Goal: Task Accomplishment & Management: Use online tool/utility

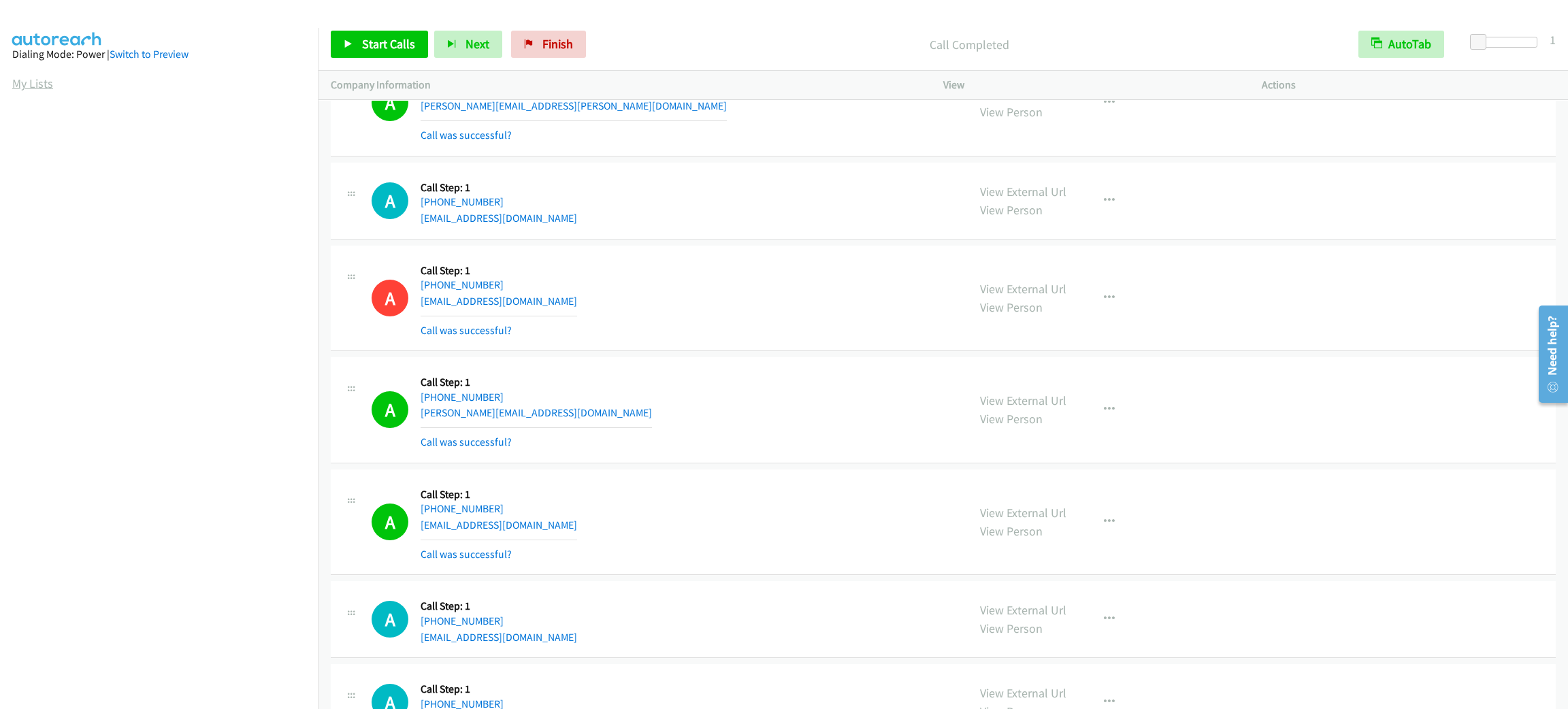
click at [31, 78] on link "My Lists" at bounding box center [32, 84] width 41 height 15
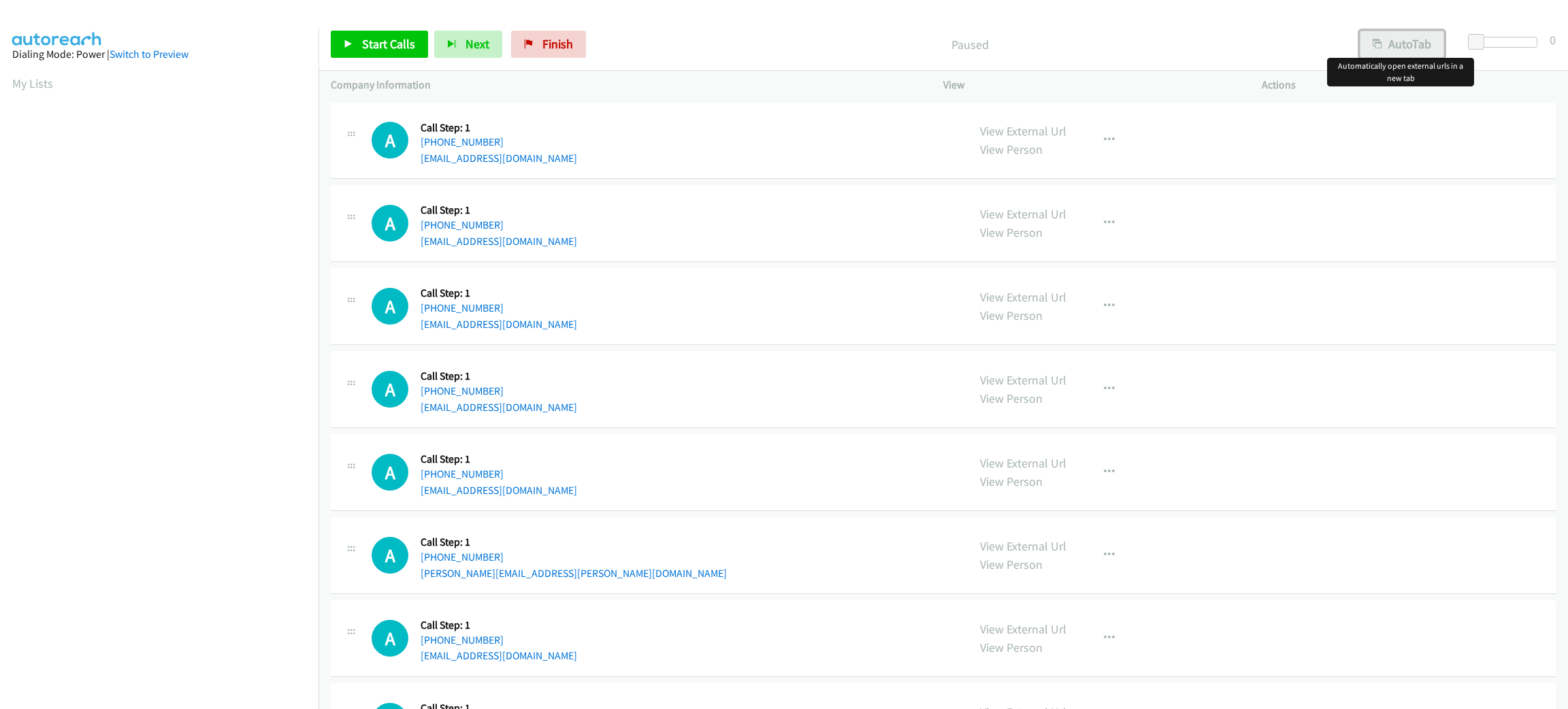
click at [1395, 43] on button "AutoTab" at bounding box center [1402, 44] width 84 height 27
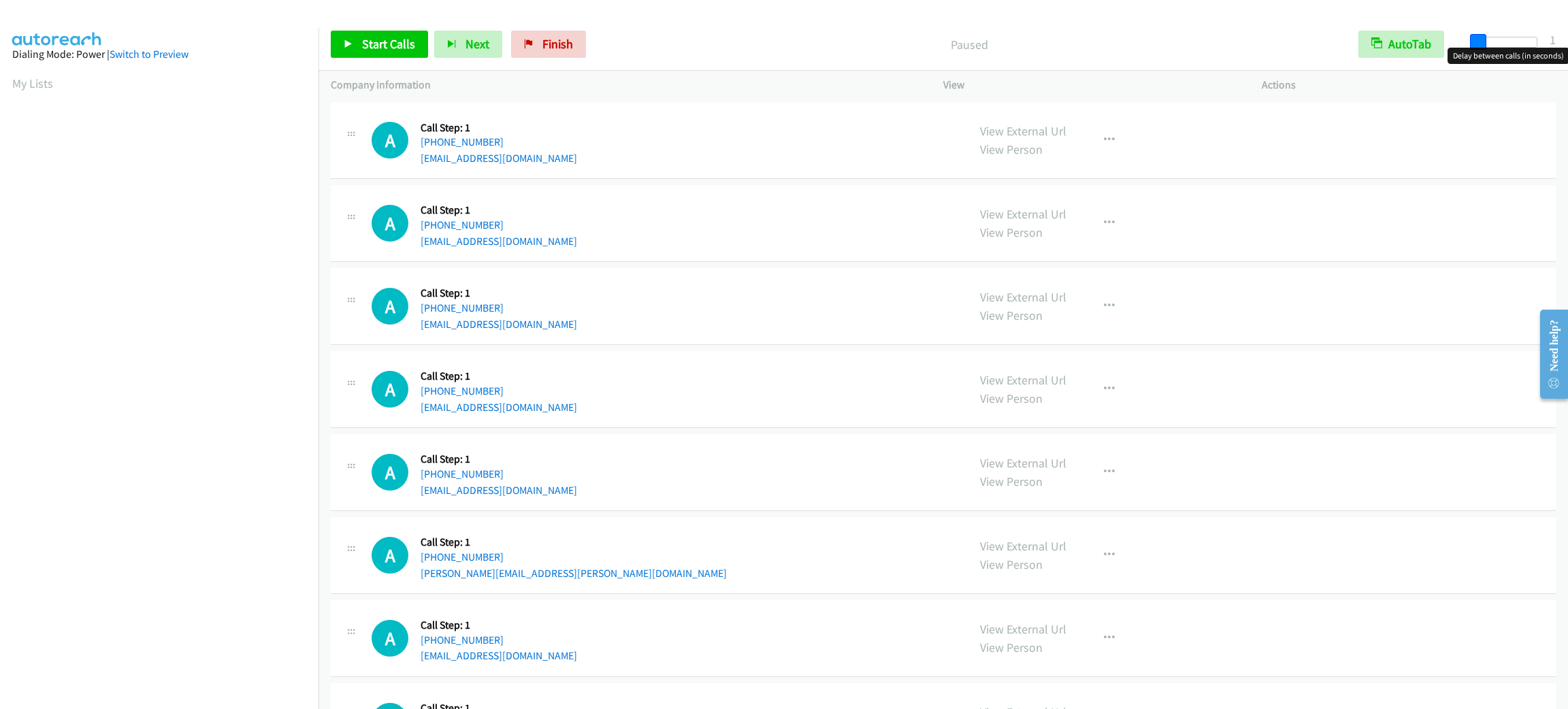
click at [1473, 35] on span at bounding box center [1478, 42] width 16 height 16
click at [363, 41] on span "Start Calls" at bounding box center [389, 43] width 53 height 15
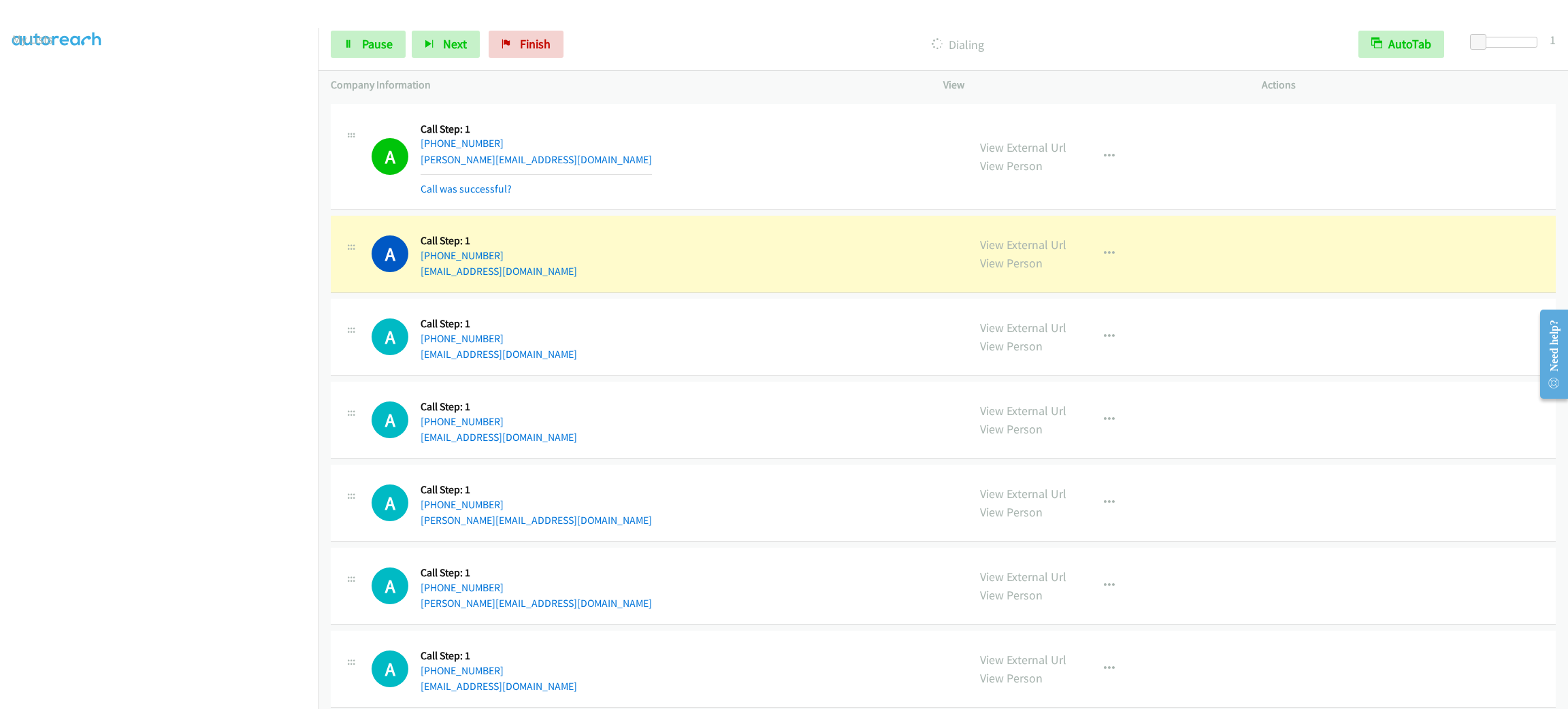
scroll to position [2199, 0]
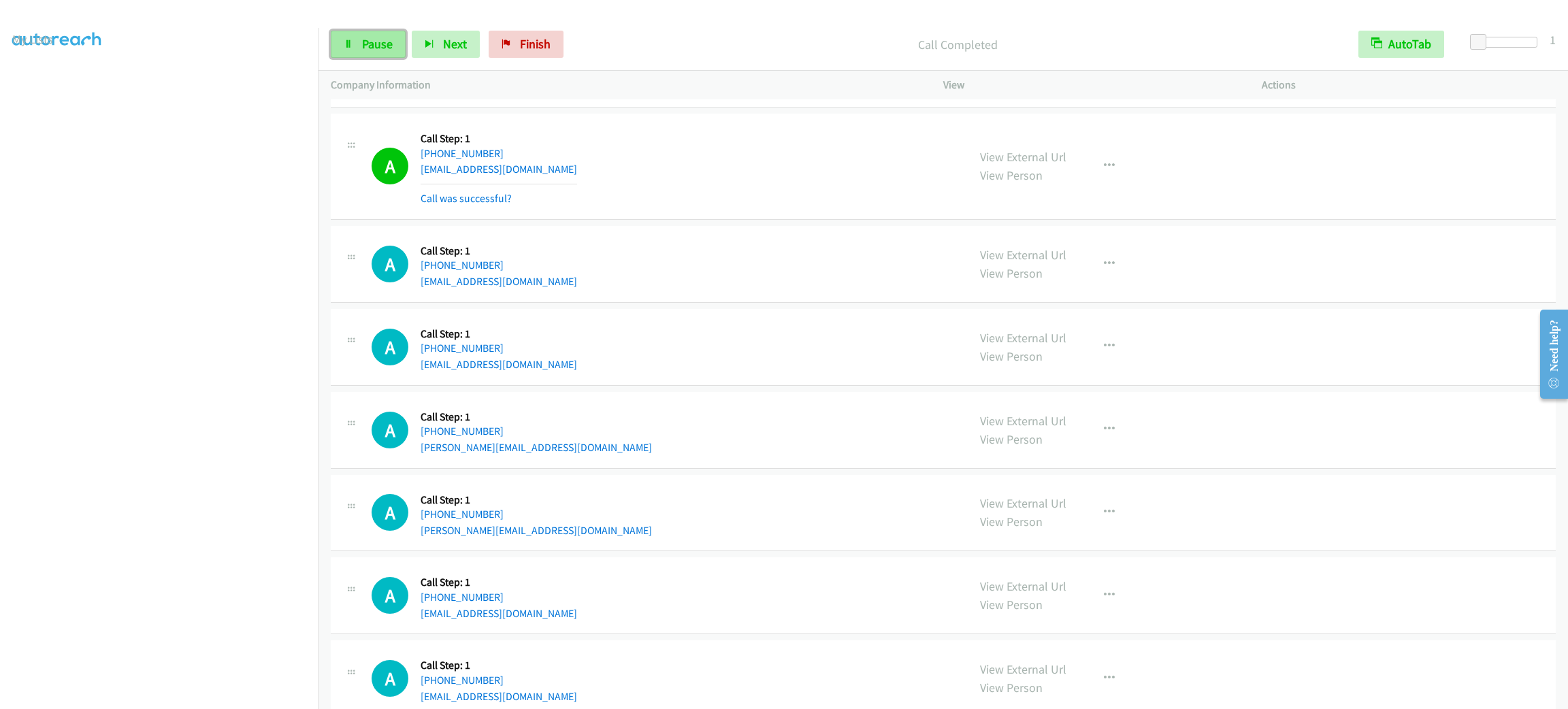
click at [373, 42] on span "Pause" at bounding box center [378, 43] width 31 height 15
click at [373, 42] on span "Start Calls" at bounding box center [389, 43] width 53 height 15
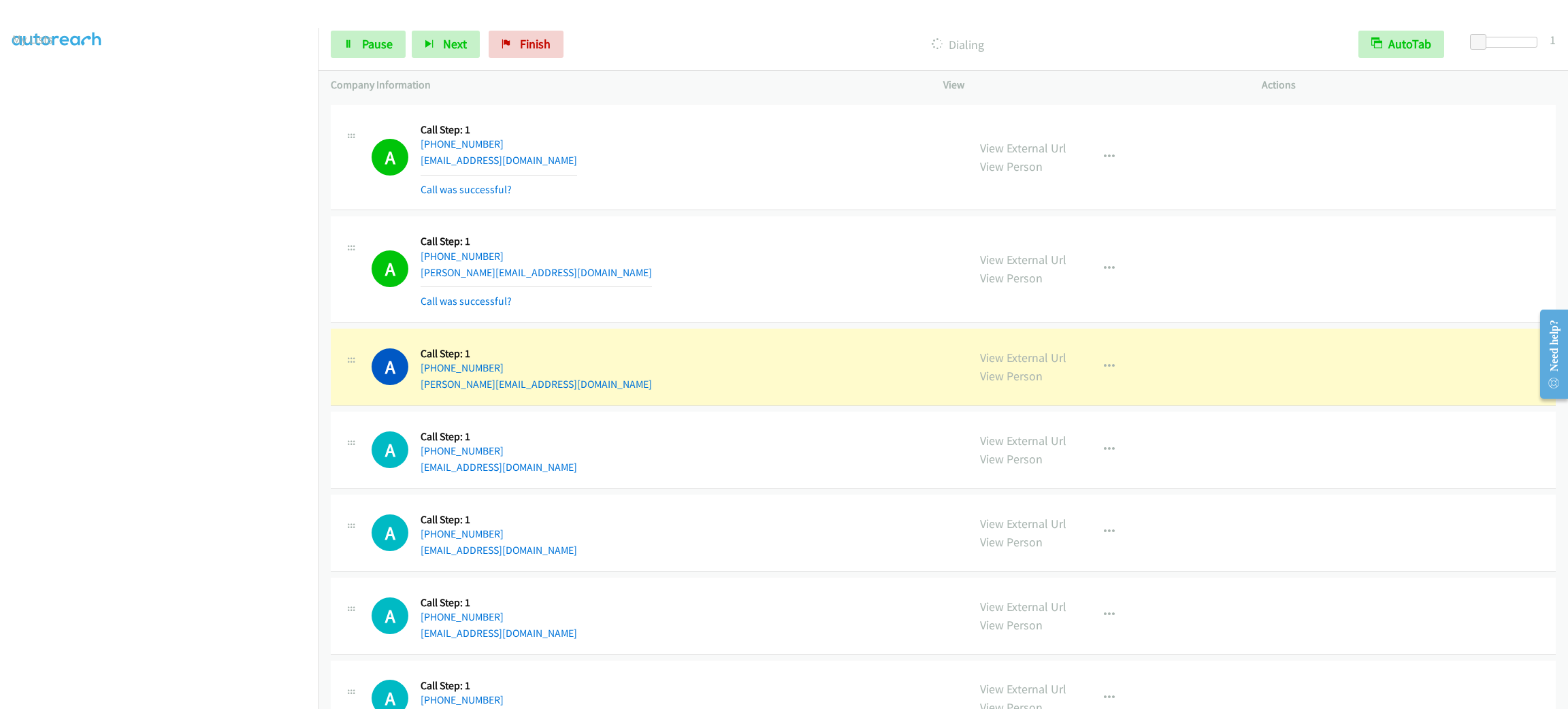
scroll to position [2505, 0]
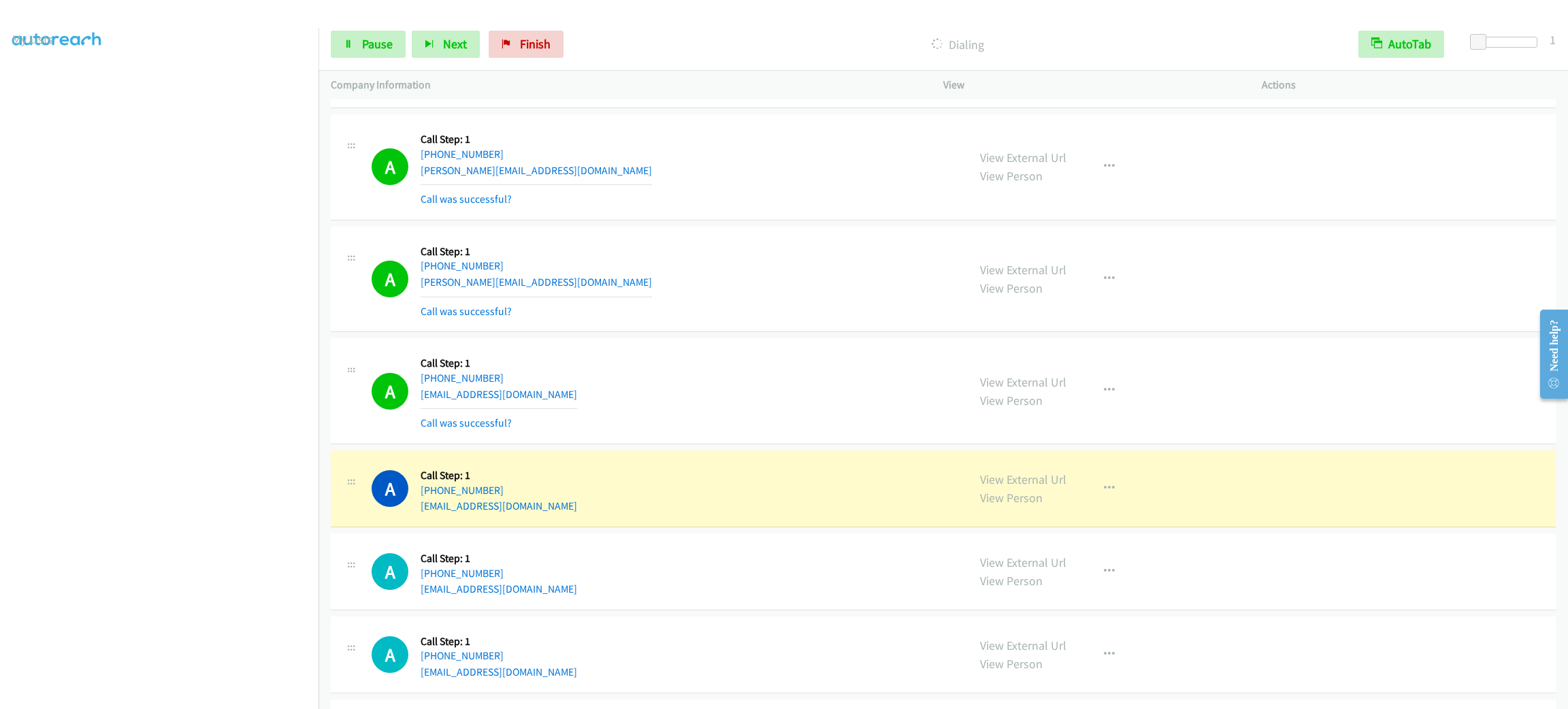
drag, startPoint x: 557, startPoint y: 400, endPoint x: 743, endPoint y: 366, distance: 189.1
click at [558, 400] on div "A Callback Scheduled Call Step: 1 America/New_York +1 914-441-9277 riberf@hotma…" at bounding box center [663, 390] width 584 height 81
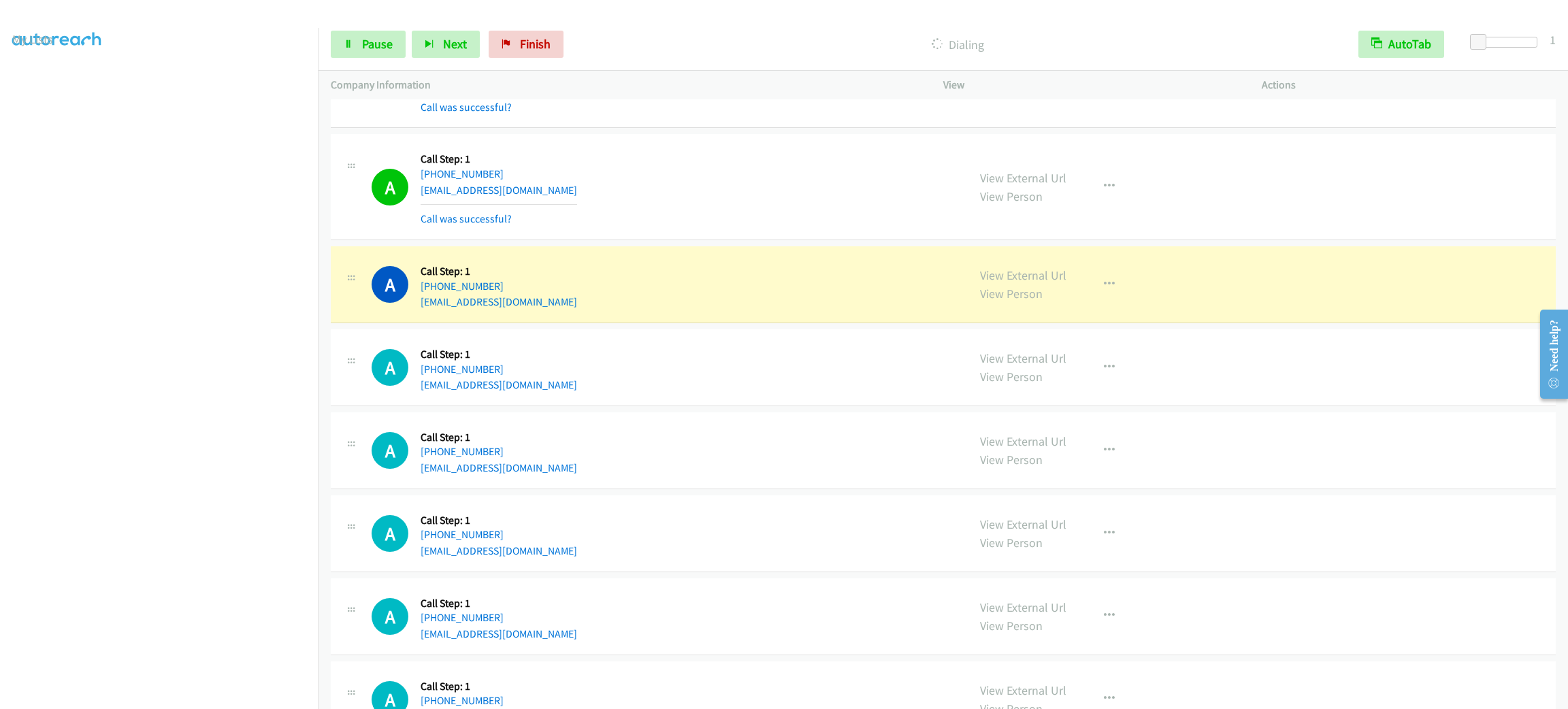
scroll to position [2811, 0]
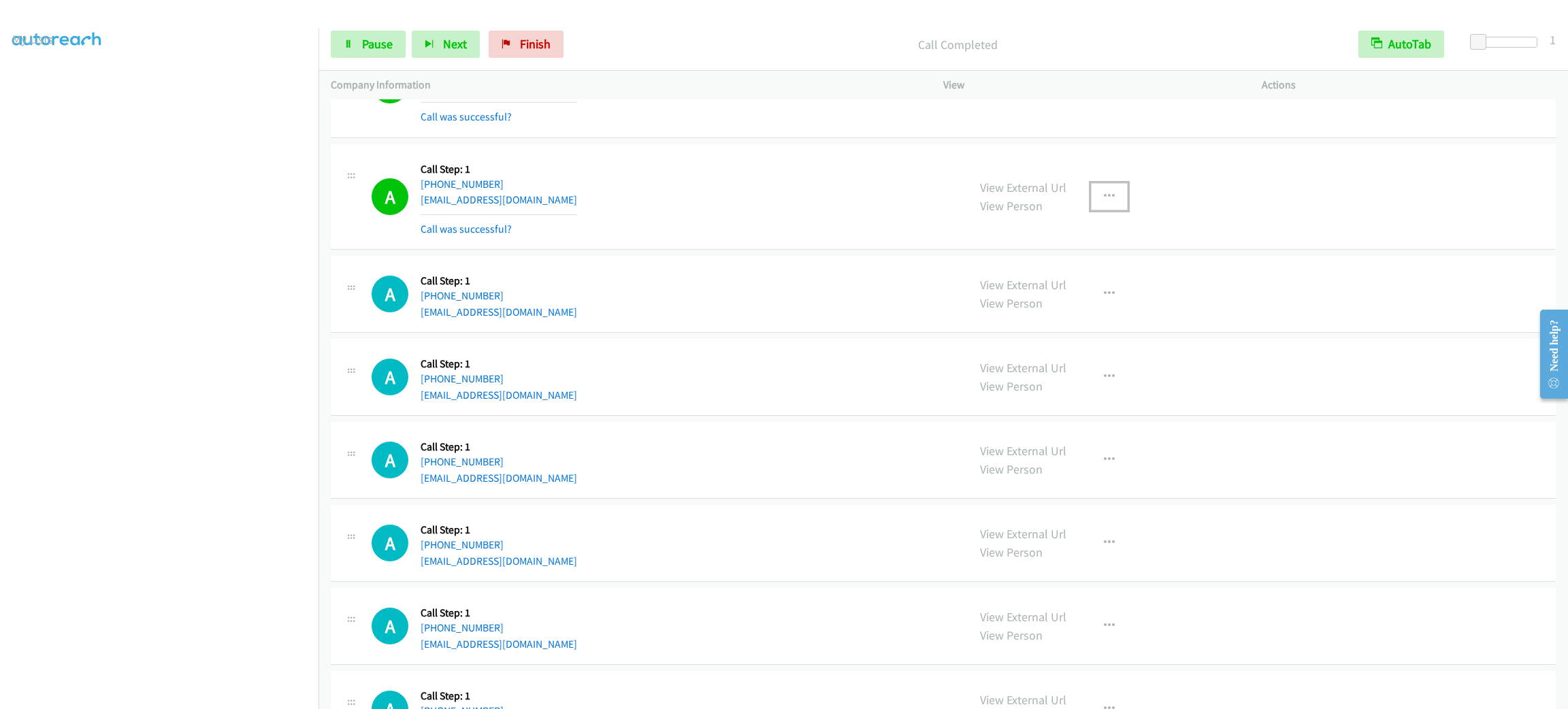
click at [1108, 210] on button "button" at bounding box center [1109, 197] width 37 height 27
click at [1050, 326] on link "Add to do not call list" at bounding box center [1037, 313] width 181 height 27
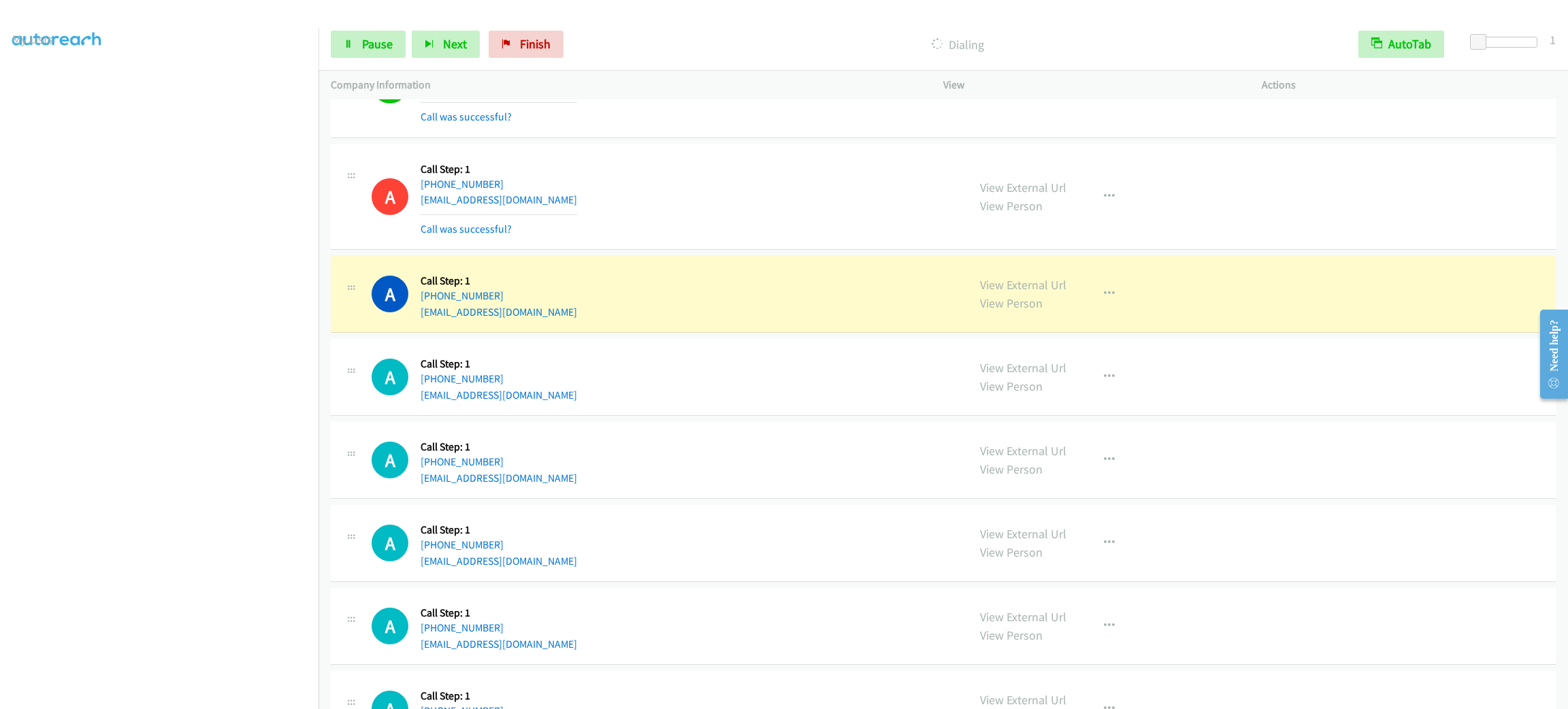
scroll to position [2913, 0]
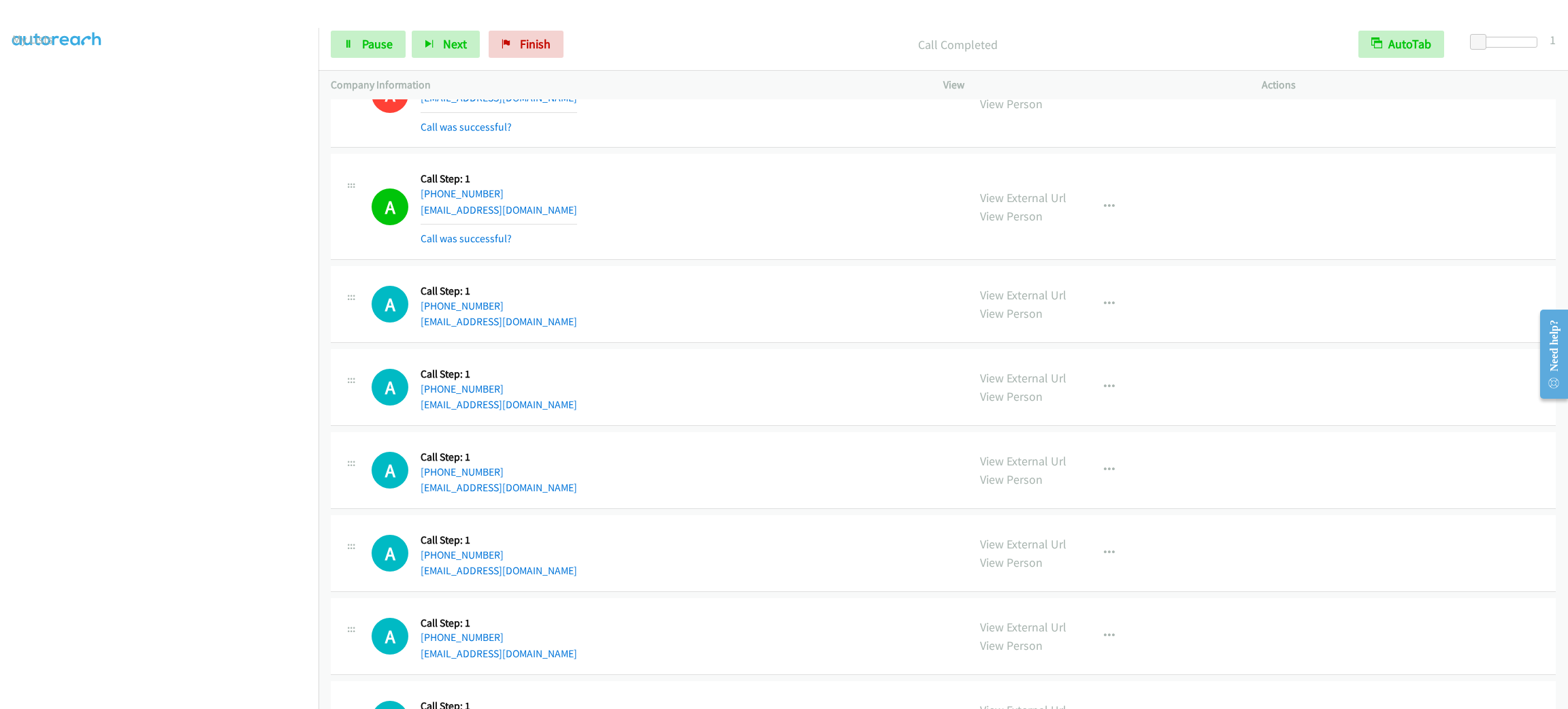
click at [176, 695] on section at bounding box center [159, 386] width 294 height 651
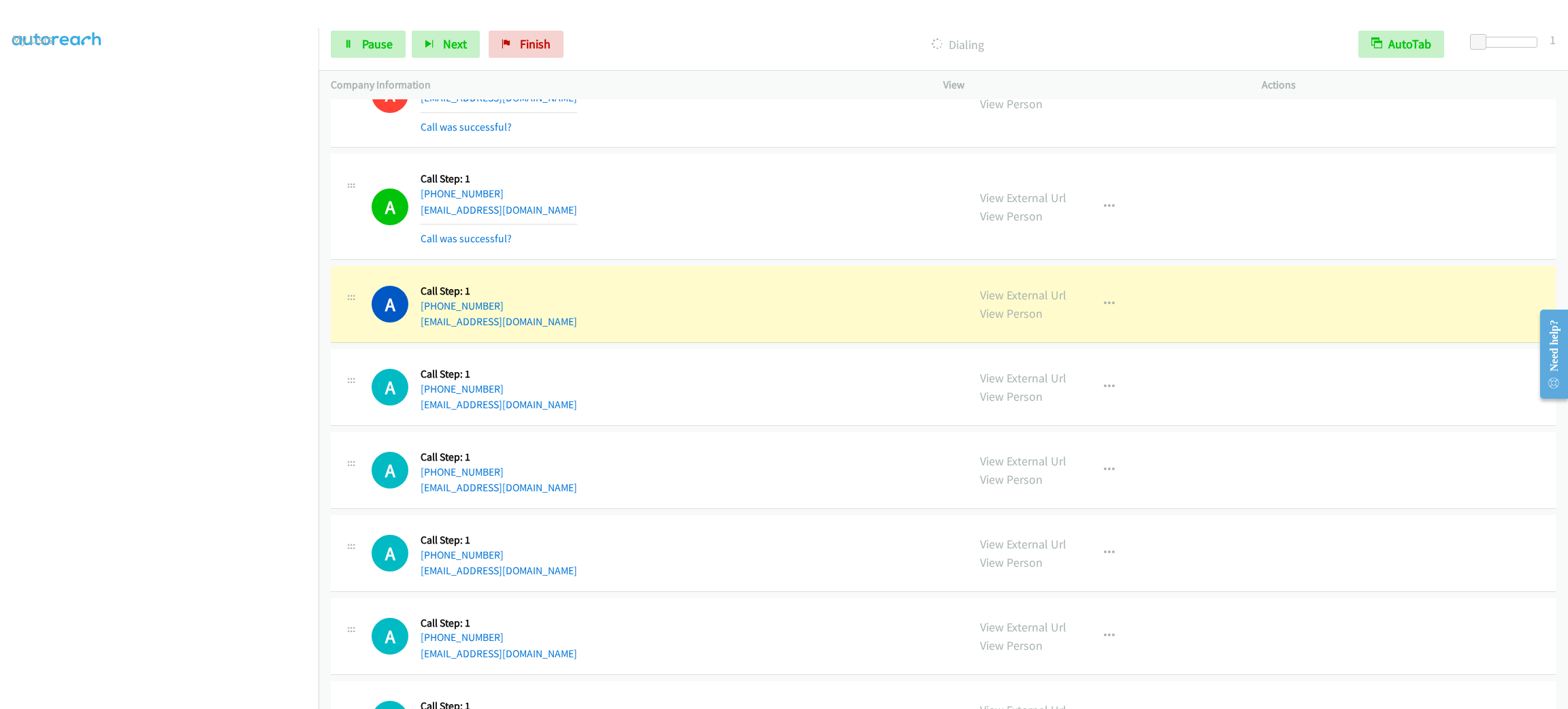
scroll to position [2994, 0]
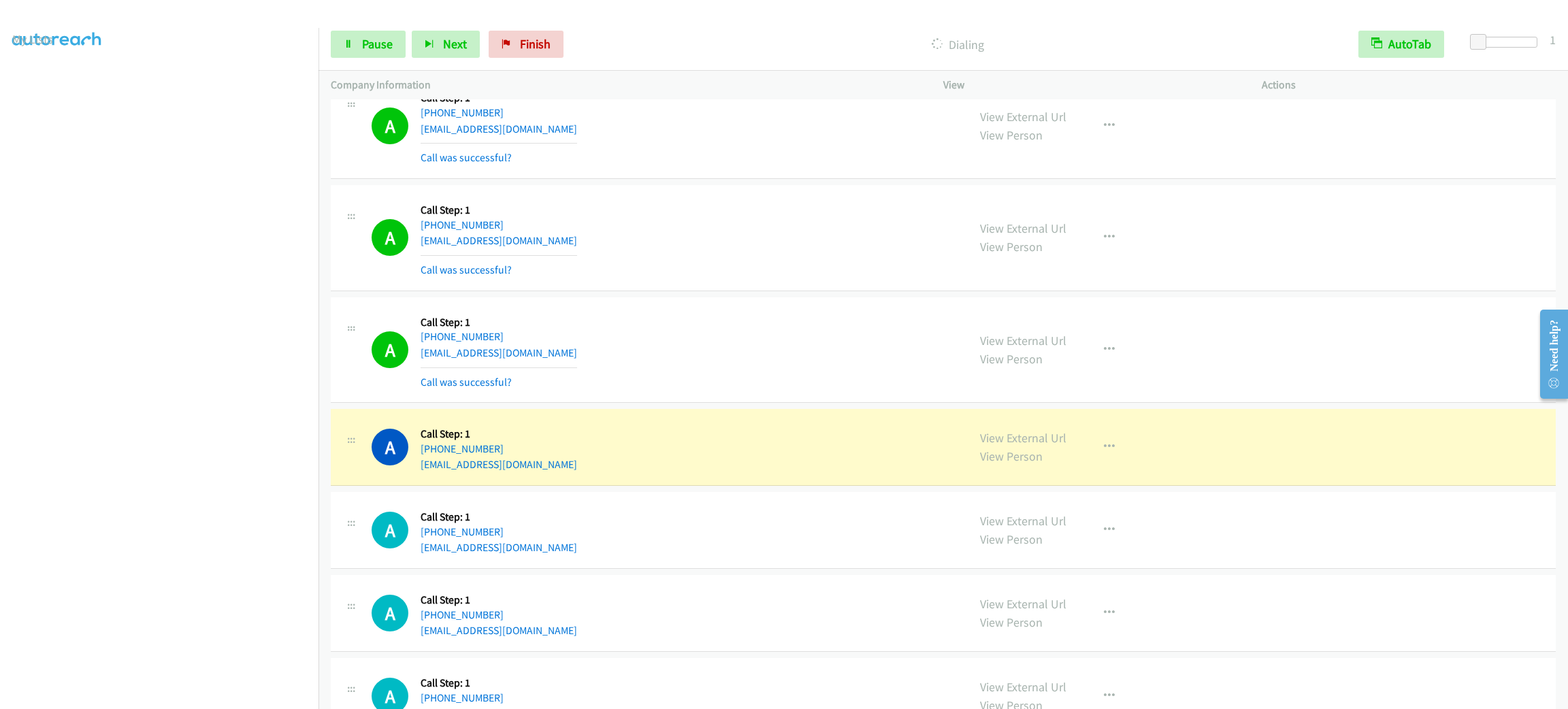
click at [197, 693] on section at bounding box center [159, 386] width 294 height 651
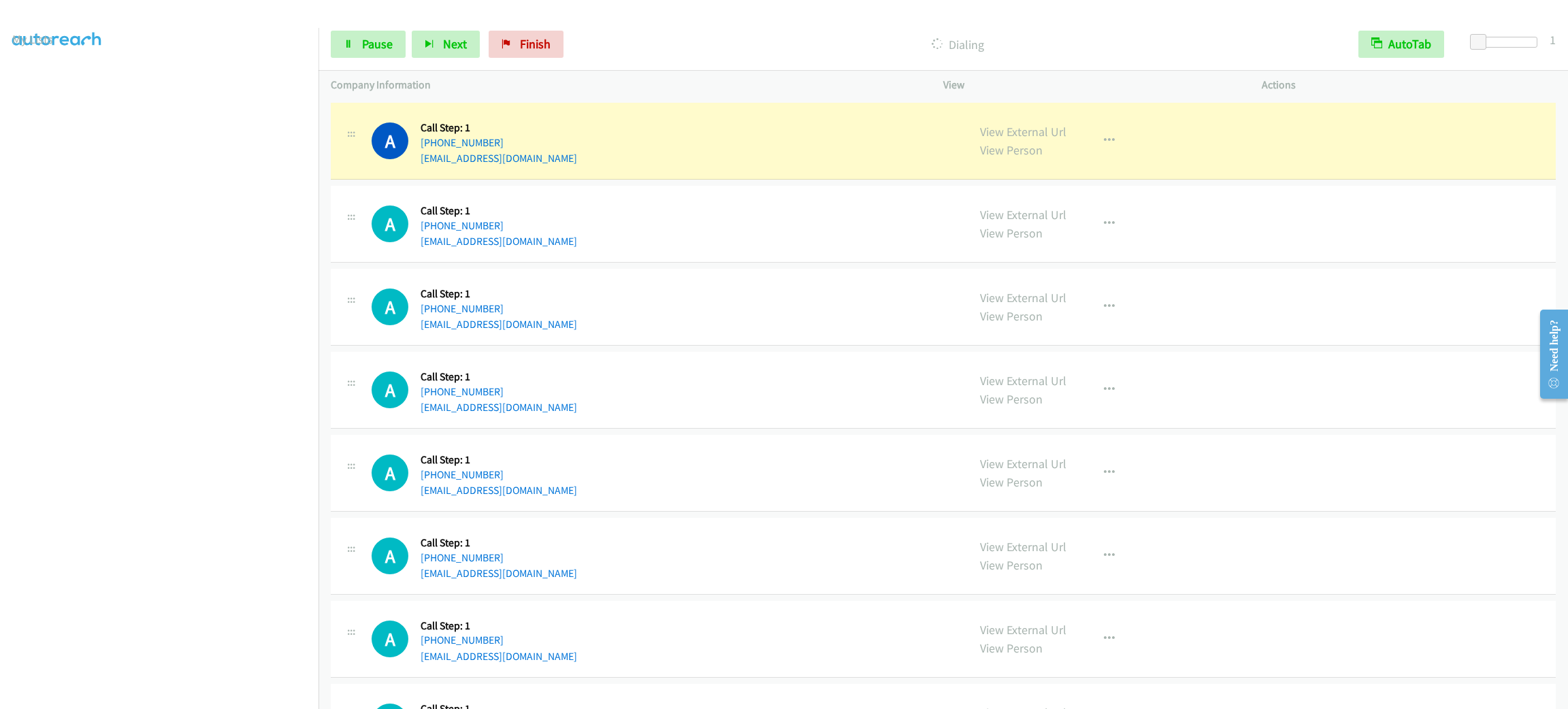
click at [704, 231] on div "A Callback Scheduled Call Step: 1 America/New_York +1 804-504-6674 jamiap1021@g…" at bounding box center [663, 223] width 584 height 52
click at [1075, 146] on div "View External Url View Person View External Url Email Schedule/Manage Callback …" at bounding box center [1133, 141] width 331 height 52
click at [1096, 153] on button "button" at bounding box center [1109, 141] width 37 height 27
click at [828, 228] on div at bounding box center [784, 354] width 1568 height 709
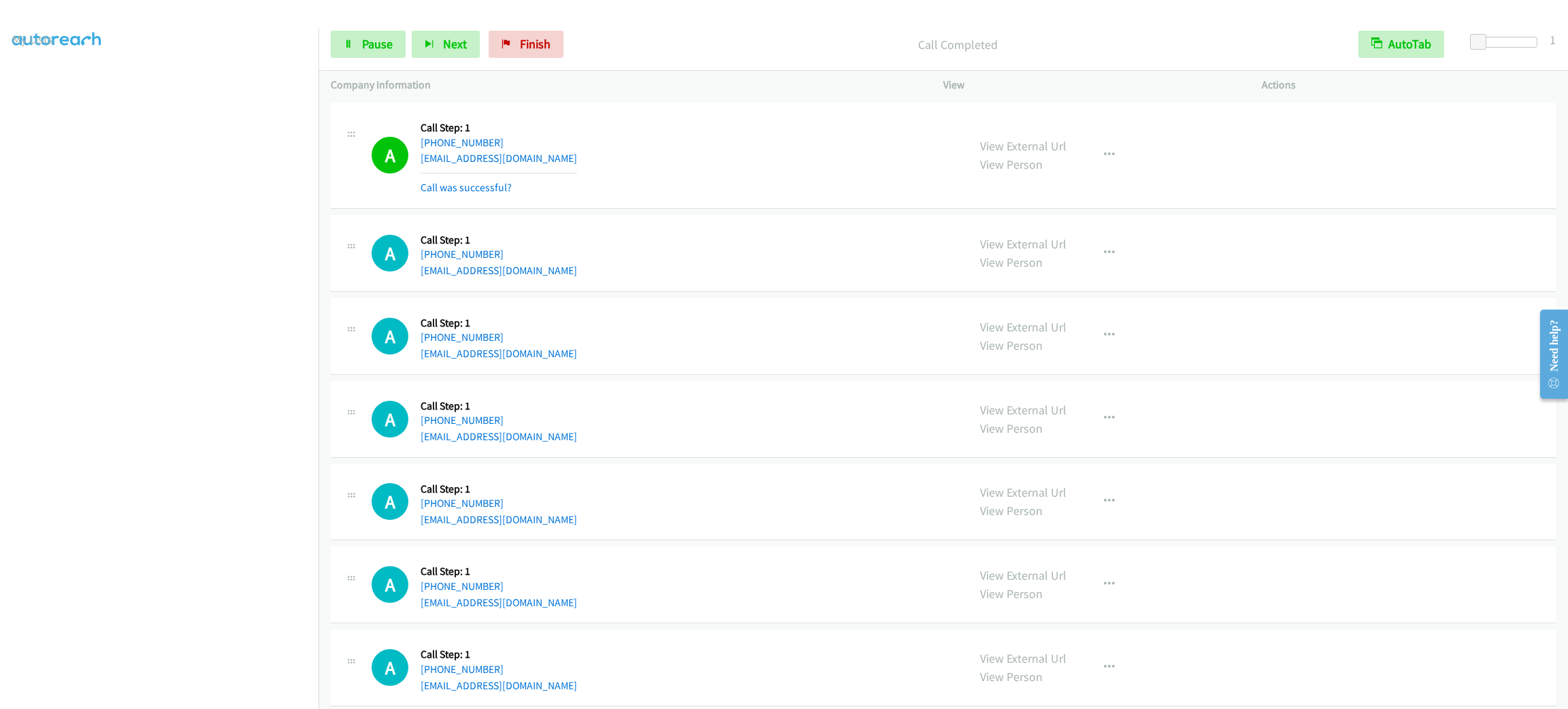
scroll to position [3402, 0]
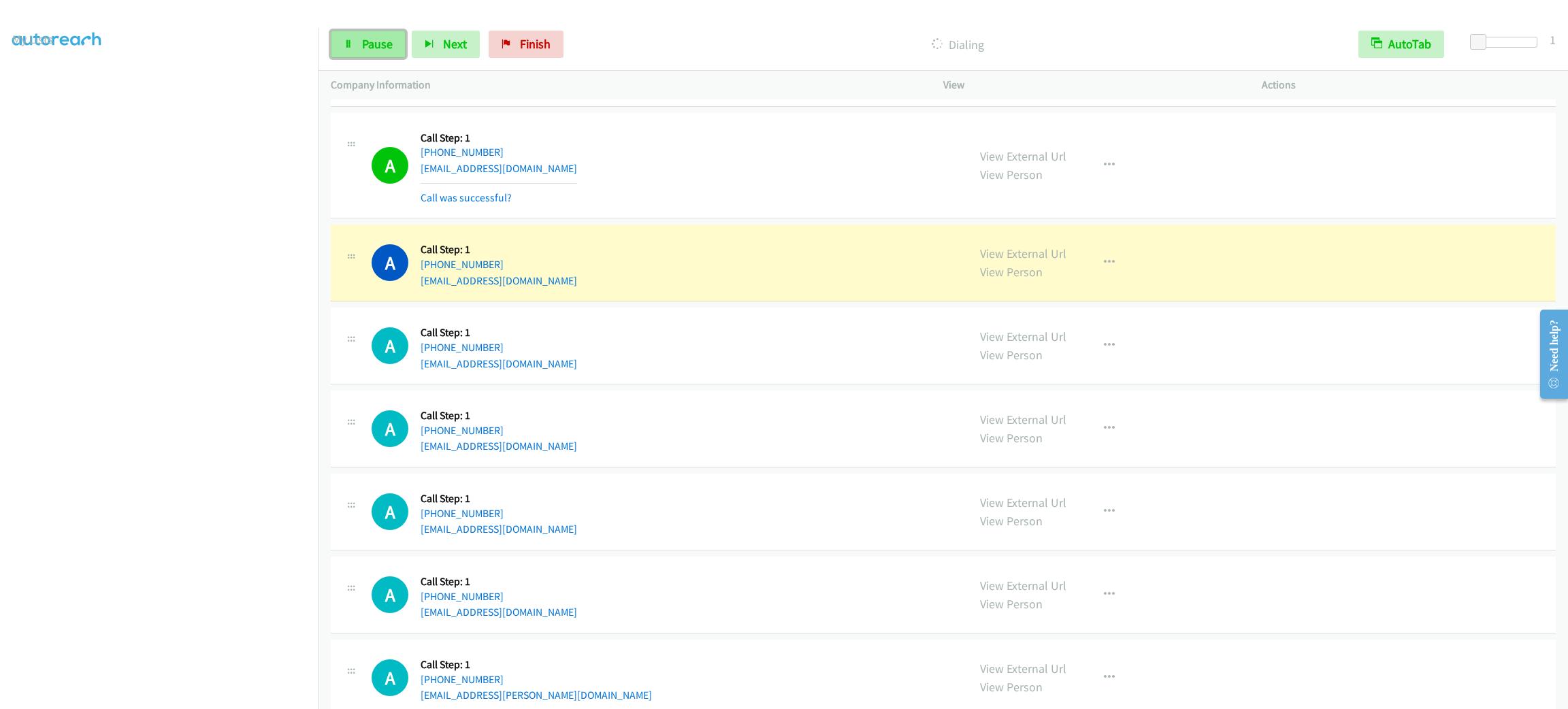
click at [363, 39] on span "Pause" at bounding box center [378, 43] width 31 height 15
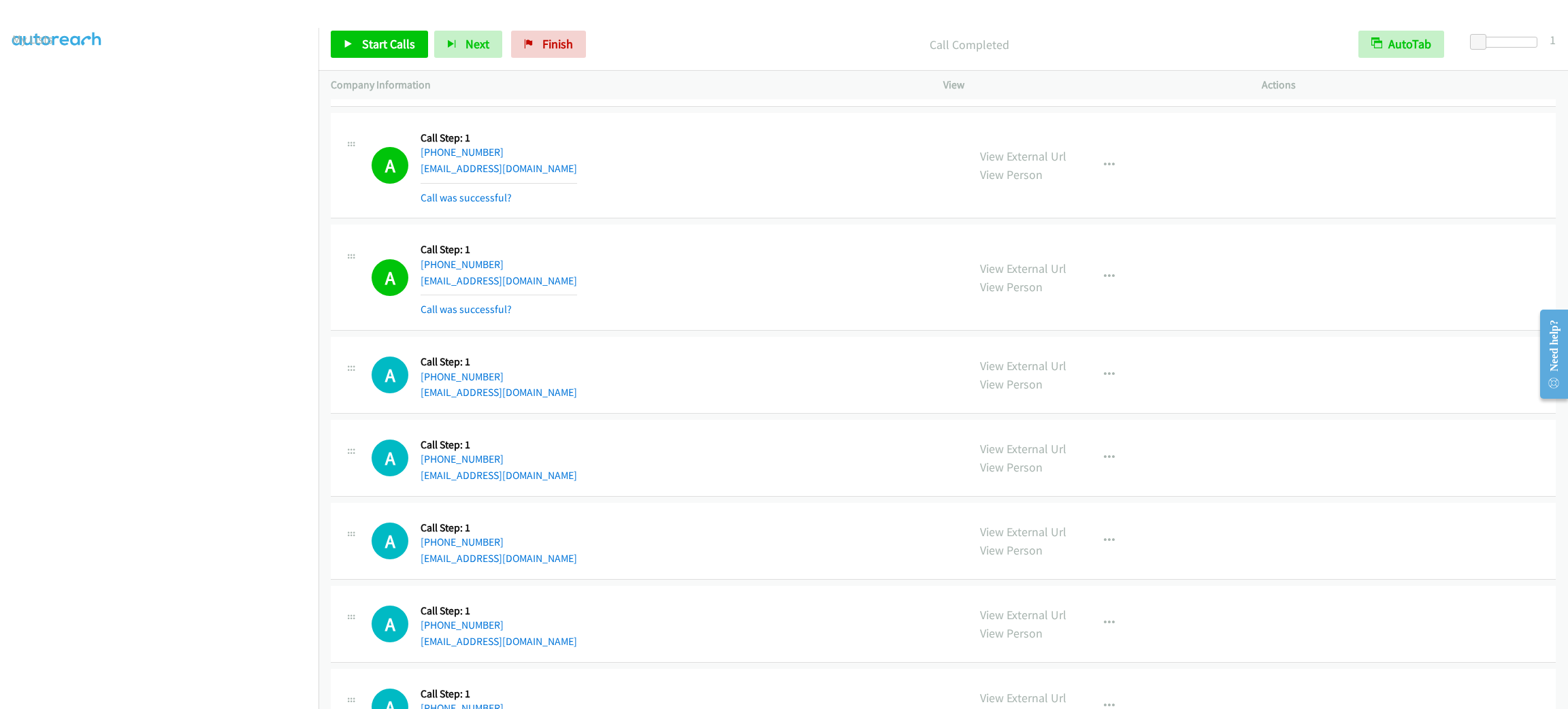
click at [722, 199] on div "A Callback Scheduled Call Step: 1 America/New_York +1 804-504-6674 jamiap1021@g…" at bounding box center [663, 165] width 584 height 81
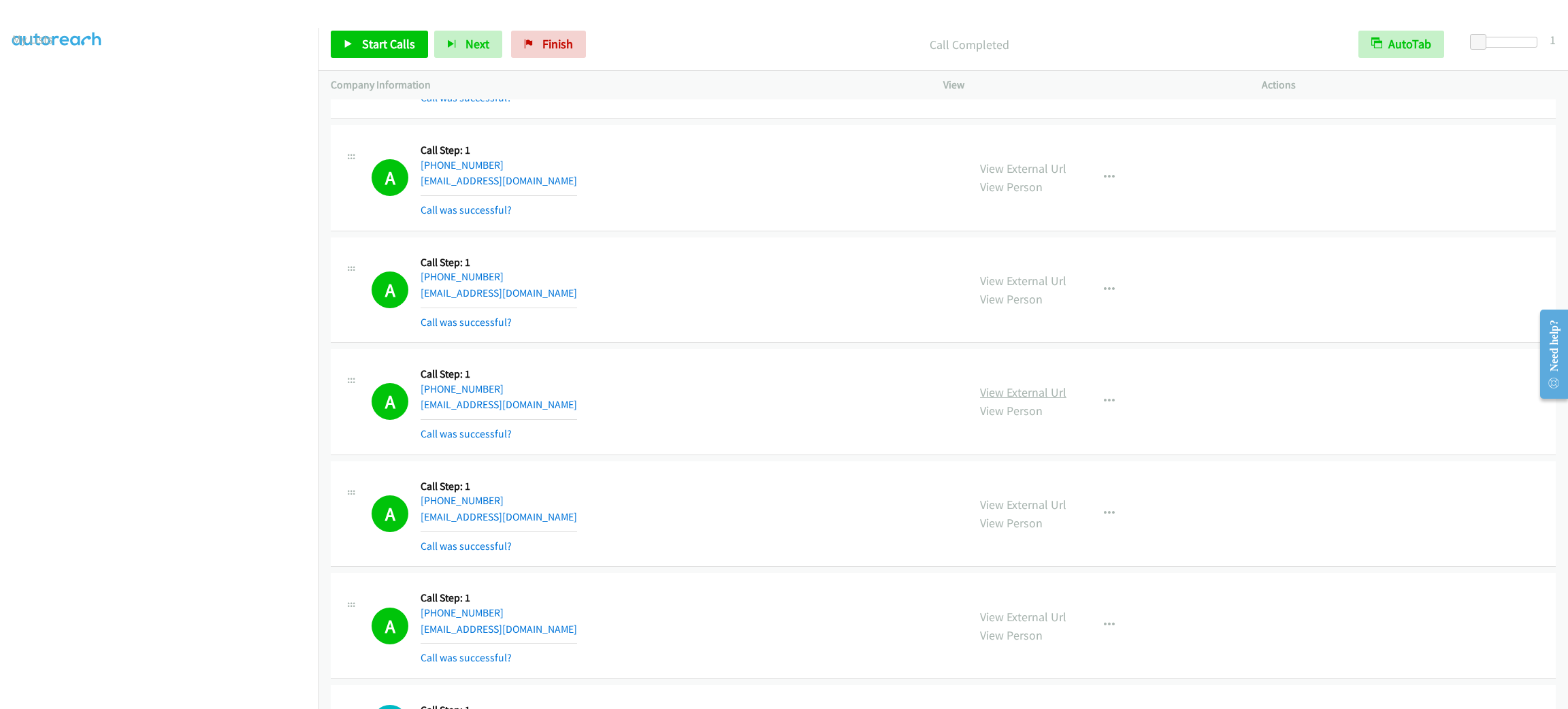
click at [1010, 394] on link "View External Url" at bounding box center [1023, 392] width 86 height 15
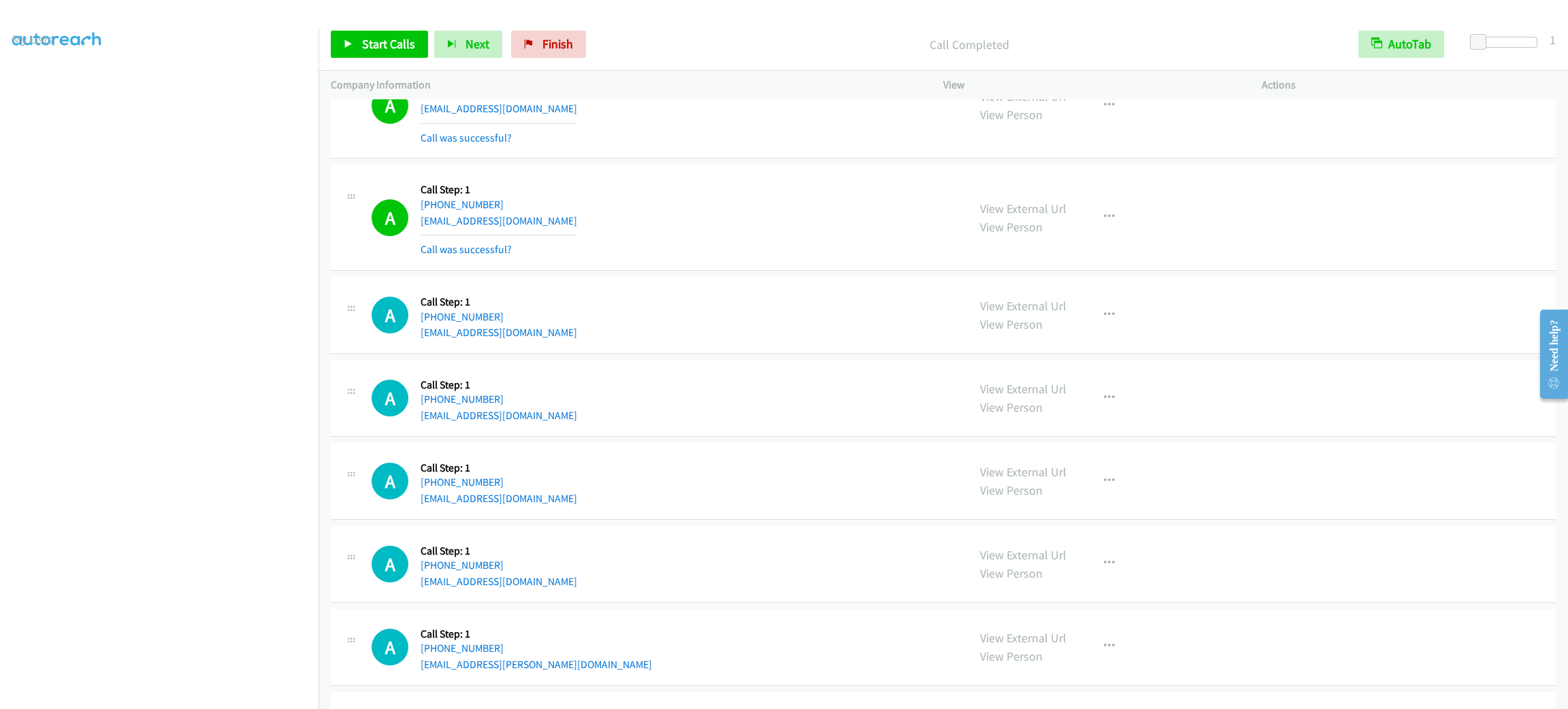
scroll to position [3564, 0]
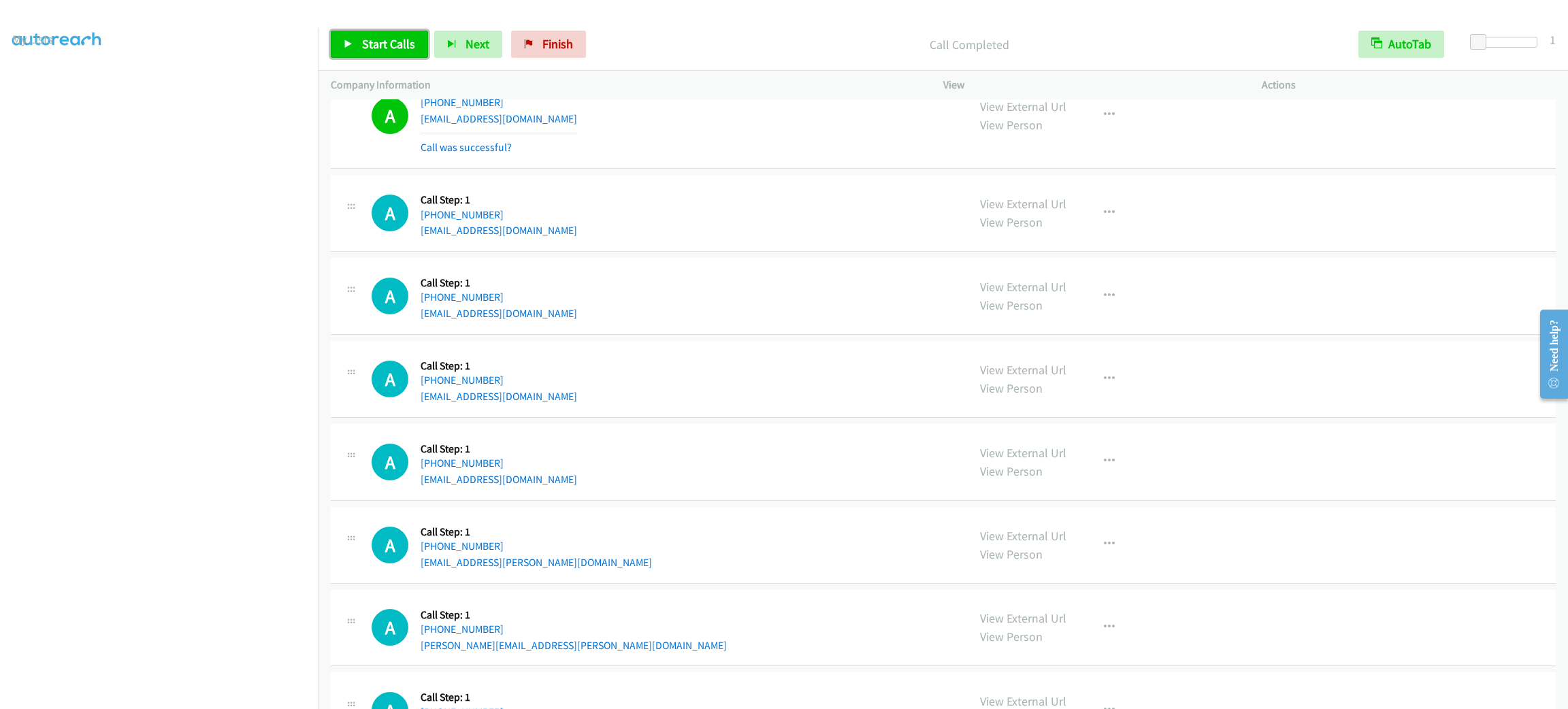
click at [390, 43] on span "Start Calls" at bounding box center [389, 43] width 53 height 15
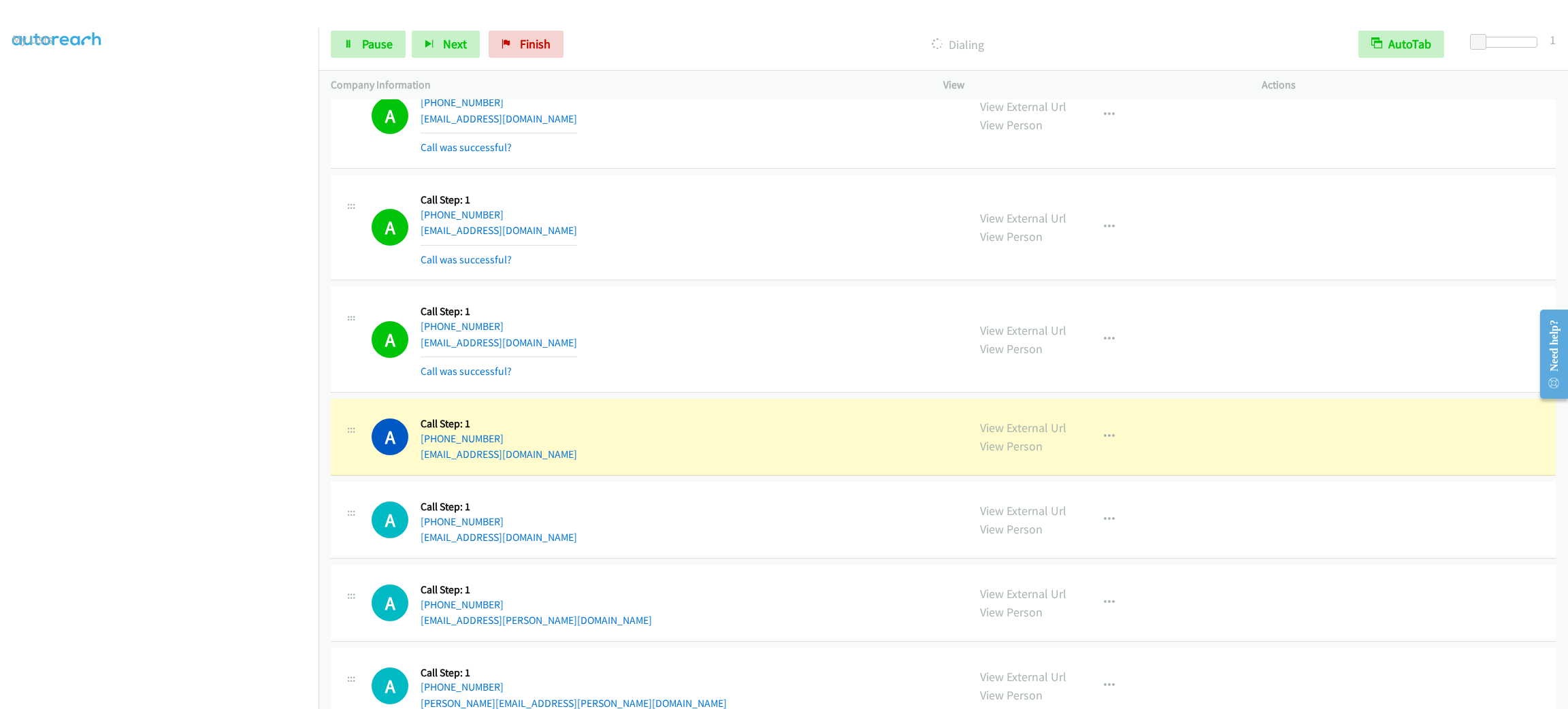
scroll to position [3768, 0]
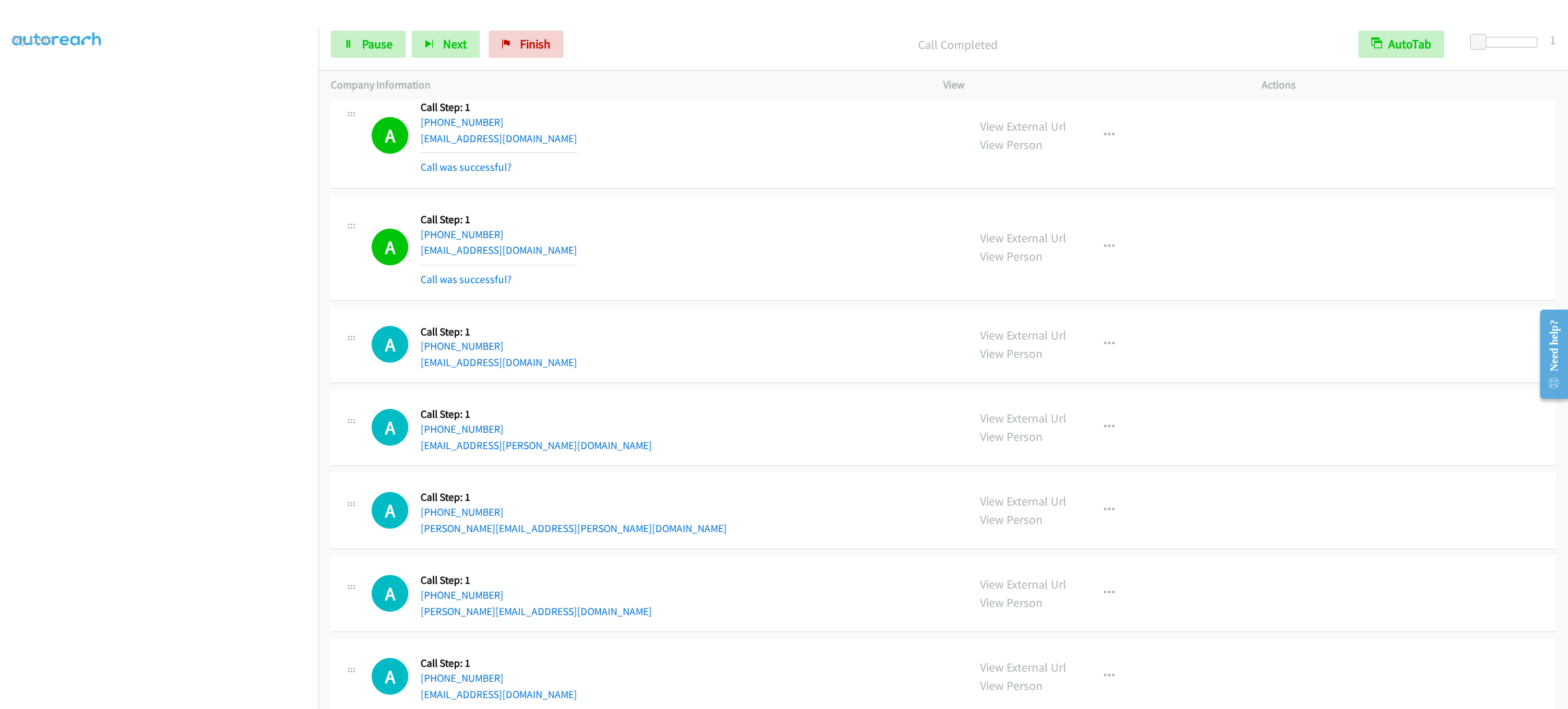
click at [181, 696] on aside "Dialing Mode: Power | Switch to Preview My Lists" at bounding box center [159, 360] width 319 height 753
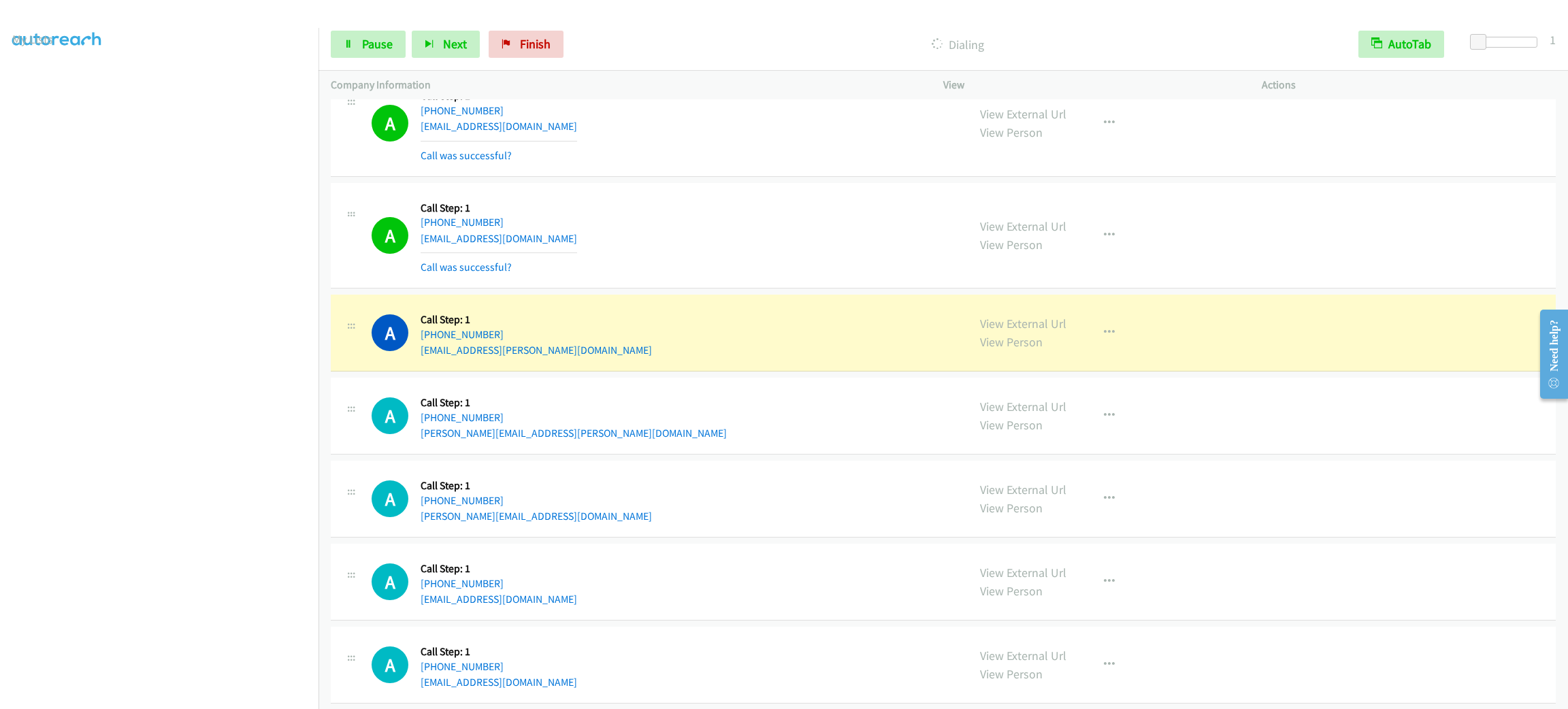
scroll to position [4096, 0]
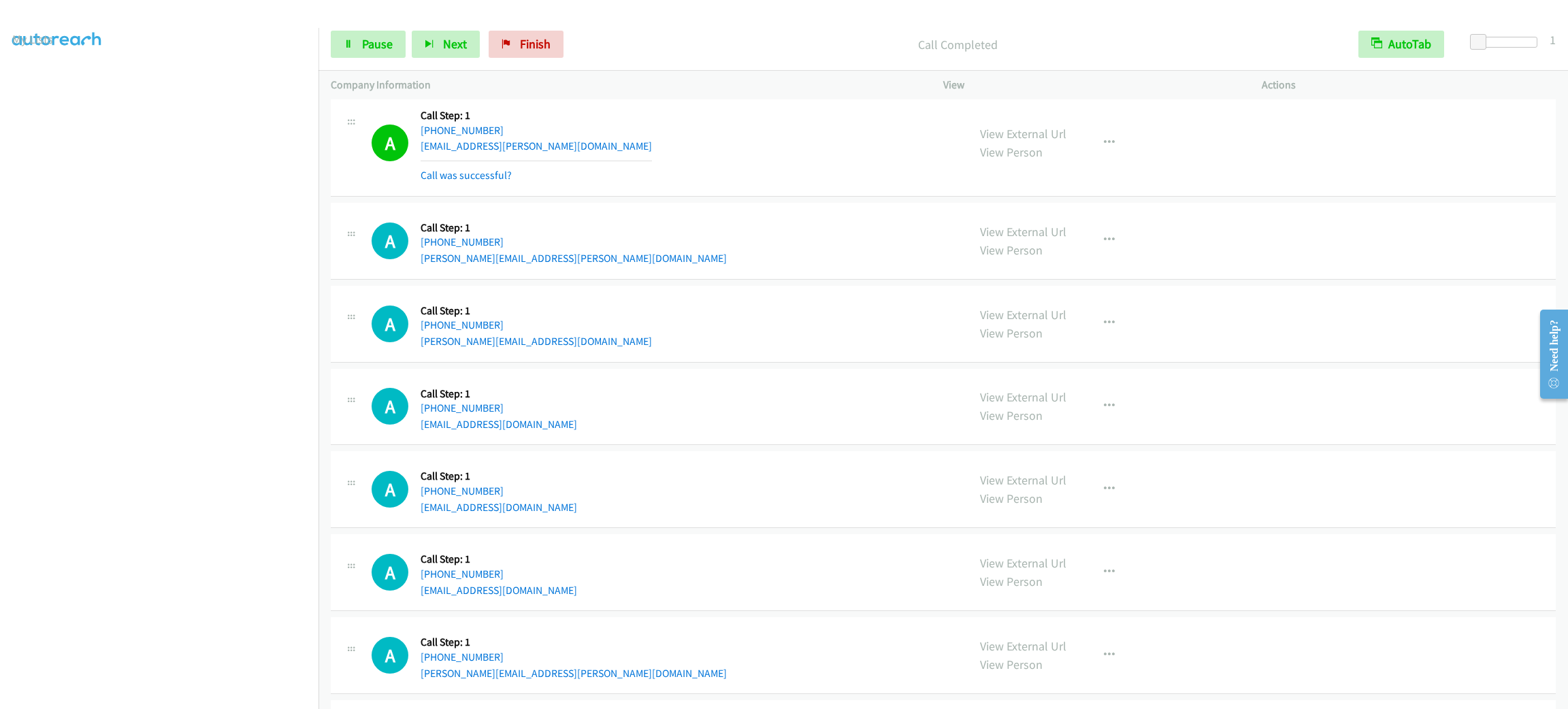
click at [362, 63] on div "Start Calls Pause Next Finish Call Completed AutoTab AutoTab 1" at bounding box center [944, 44] width 1250 height 52
click at [363, 51] on span "Pause" at bounding box center [378, 43] width 31 height 15
click at [363, 45] on span "Start Calls" at bounding box center [389, 43] width 53 height 15
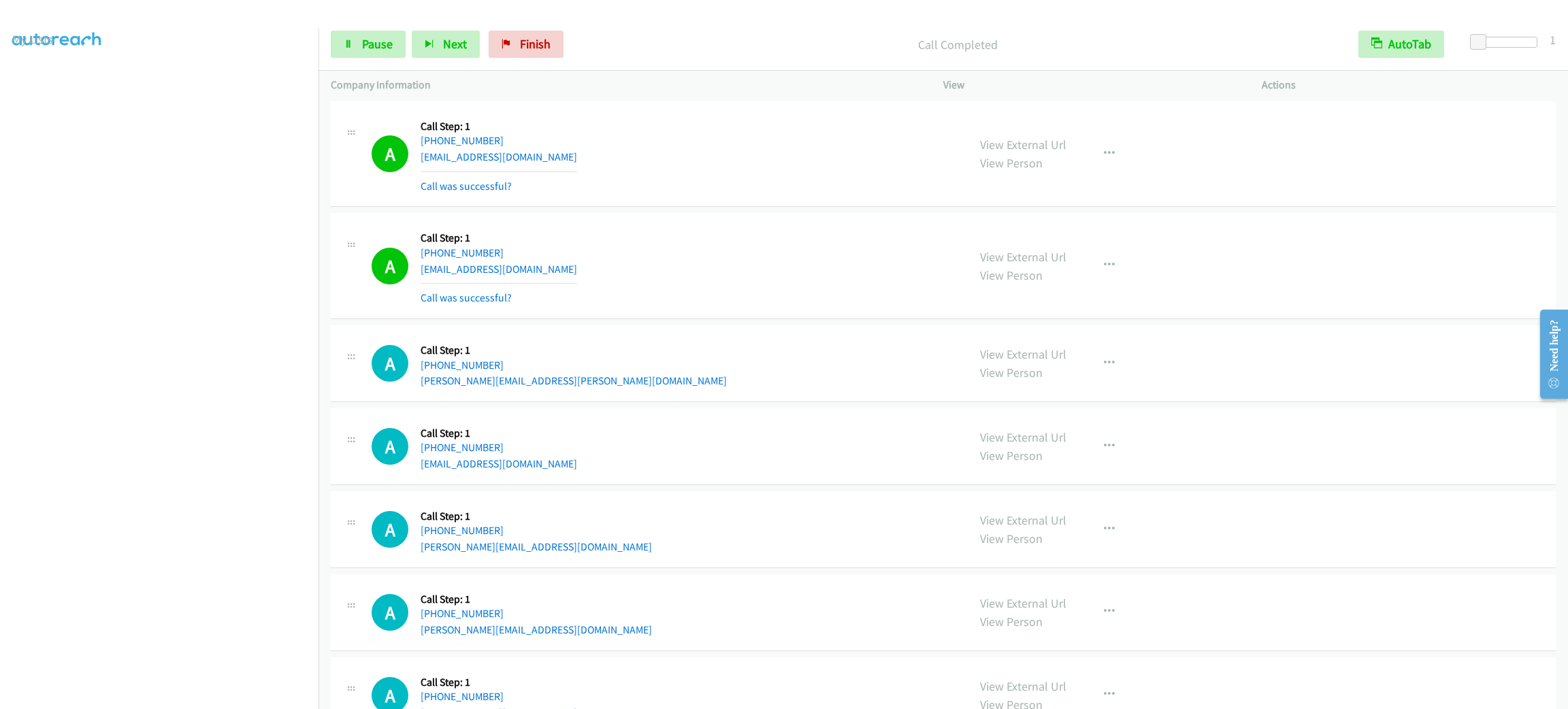
scroll to position [4606, 0]
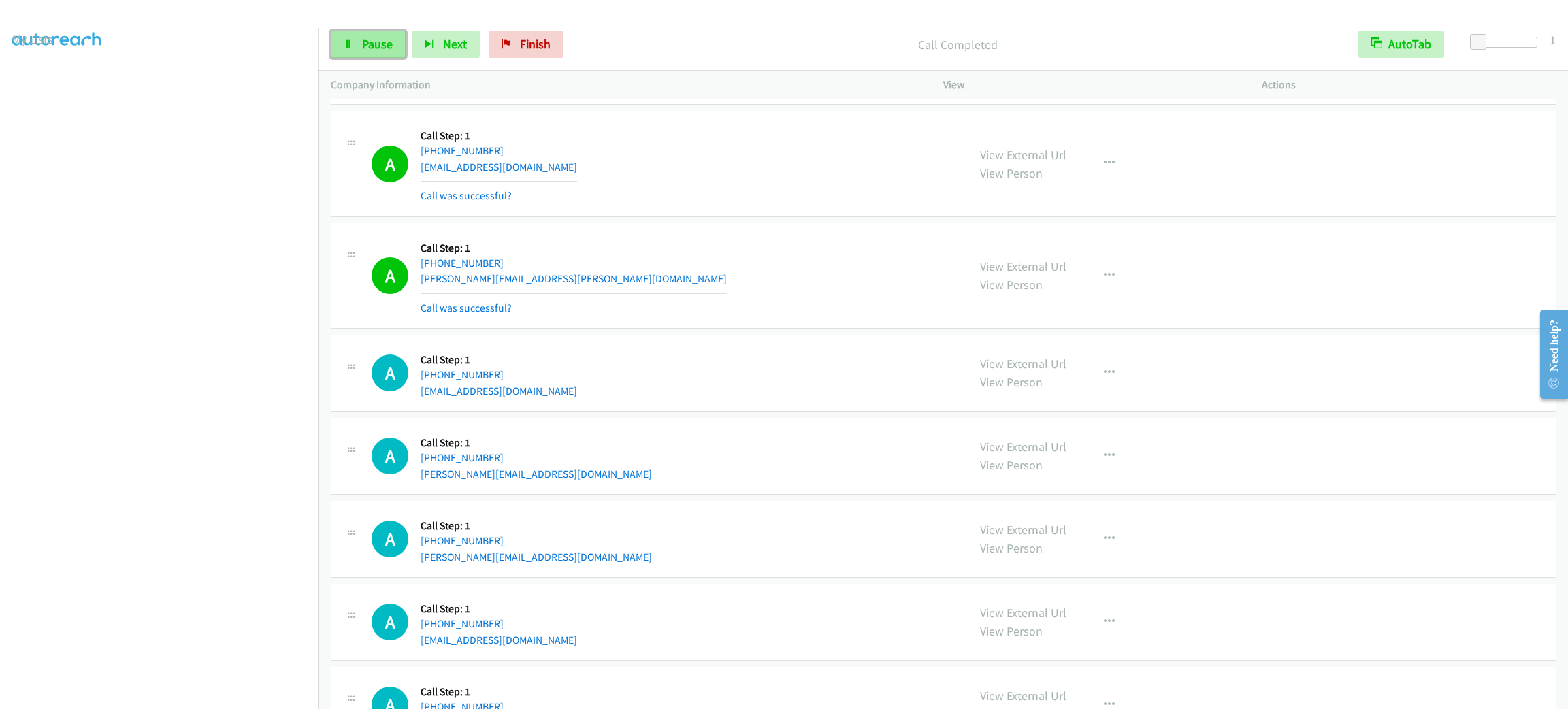
click at [353, 48] on icon at bounding box center [348, 44] width 9 height 9
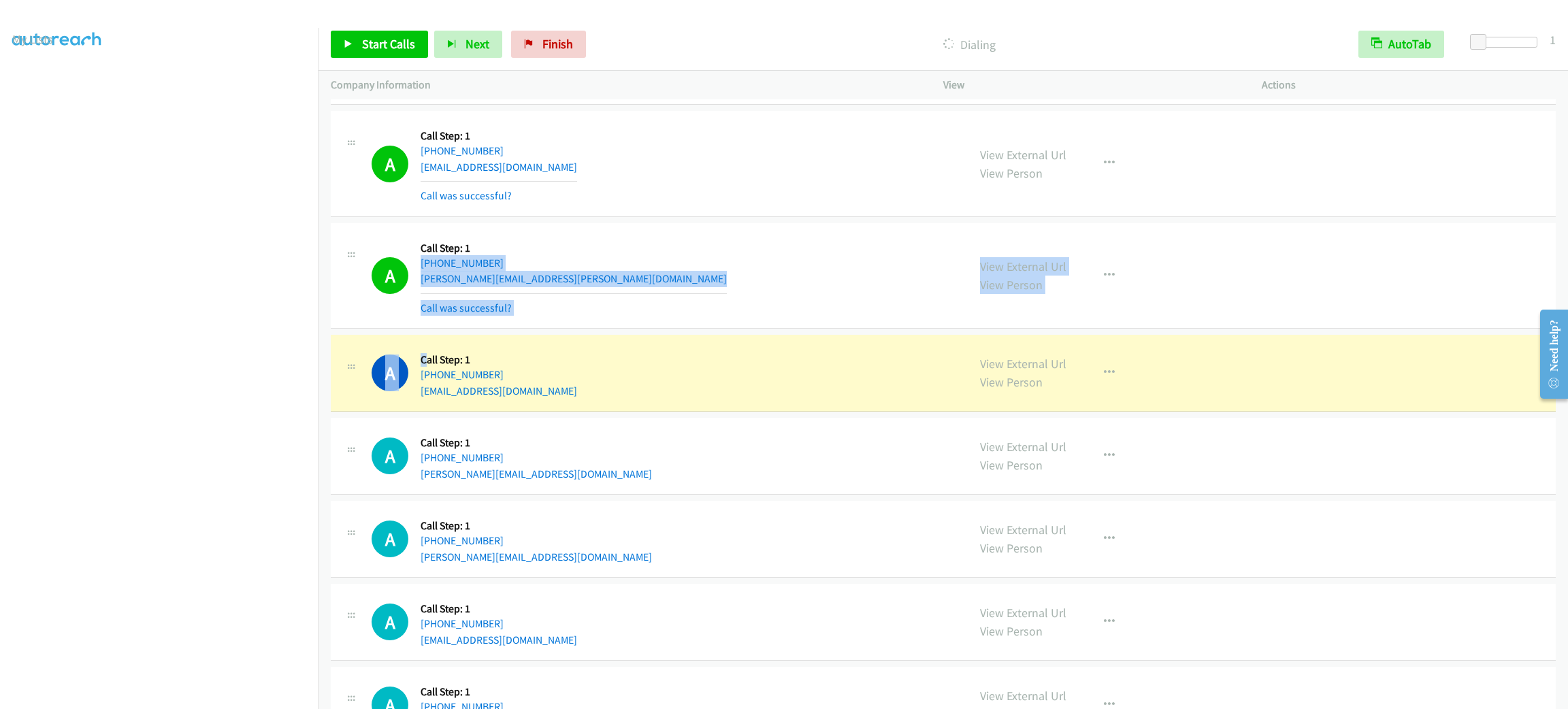
drag, startPoint x: 434, startPoint y: -291, endPoint x: 645, endPoint y: 264, distance: 593.8
click at [596, 247] on div "A Callback Scheduled Call Step: 1 America/New_York +1 860-869-1357 joseph@hadda…" at bounding box center [663, 275] width 584 height 81
click at [593, 247] on div "A Callback Scheduled Call Step: 1 America/New_York +1 860-869-1357 joseph@hadda…" at bounding box center [663, 275] width 584 height 81
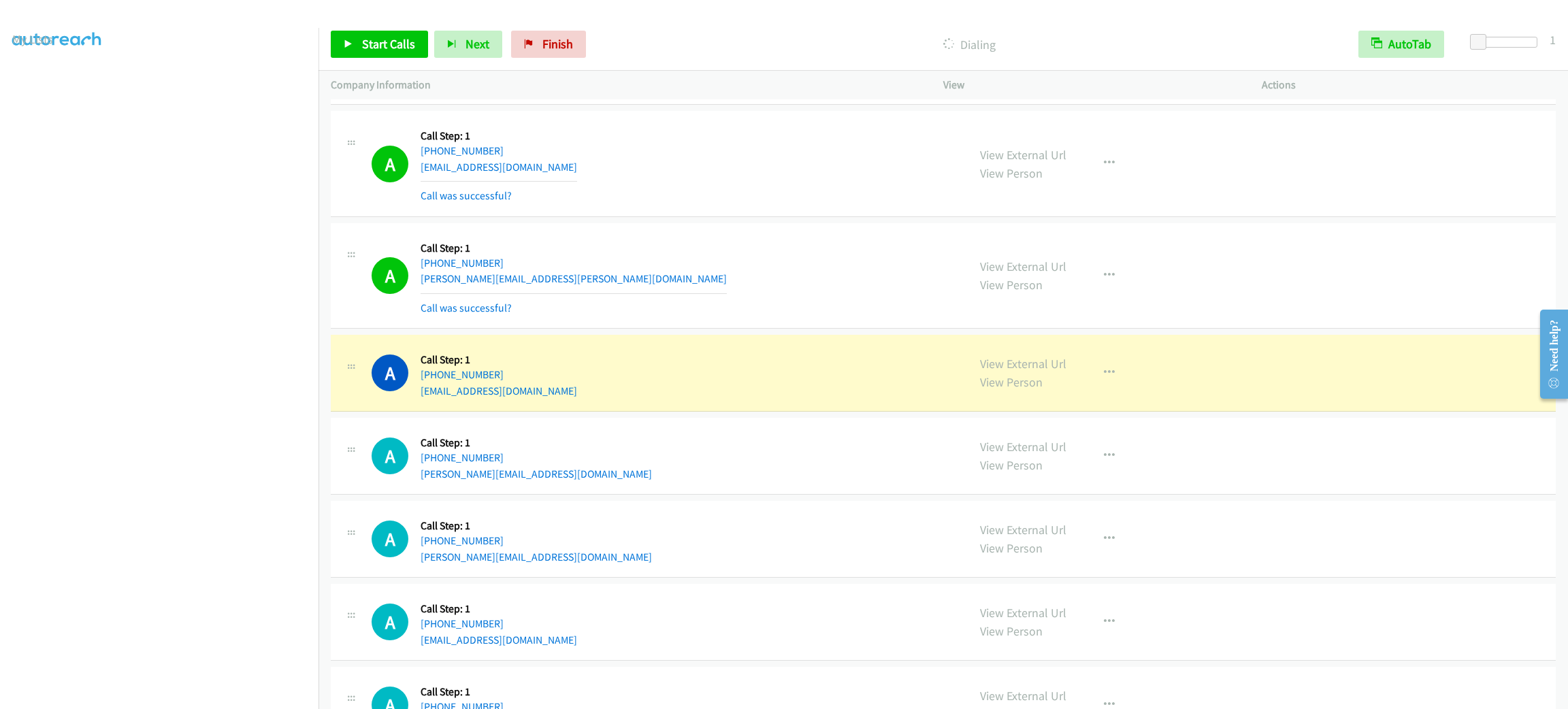
click at [585, 236] on div "A Callback Scheduled Call Step: 1 America/New_York +1 860-869-1357 joseph@hadda…" at bounding box center [943, 276] width 1225 height 107
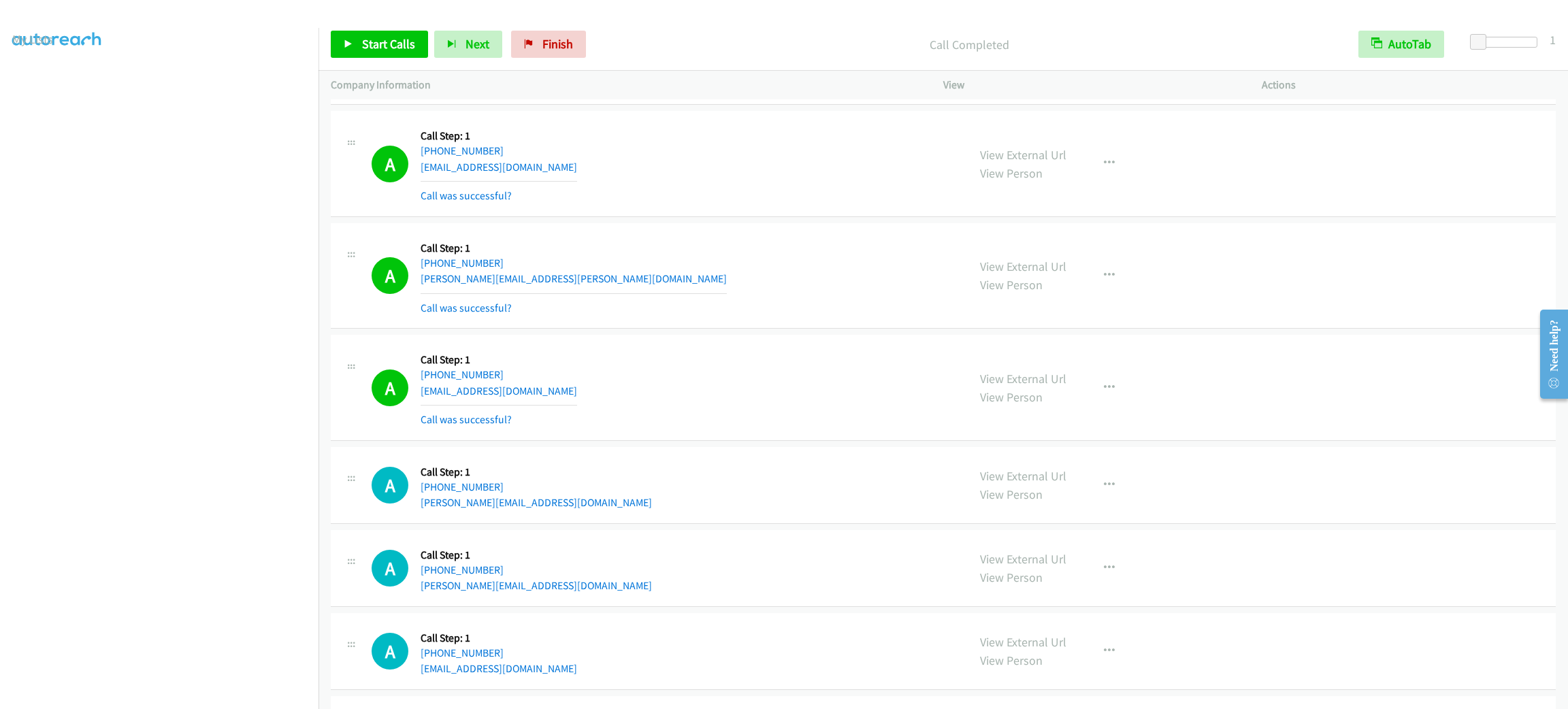
click at [848, 199] on div "A Callback Scheduled Call Step: 1 America/New_York +1 716-440-9229 gracelawida@…" at bounding box center [663, 163] width 584 height 81
click at [872, 103] on div "A Callback Scheduled Call Step: 1 America/Los_Angeles +1 702-355-3993 yhung.jg2…" at bounding box center [943, 52] width 1225 height 107
click at [896, 120] on td "A Callback Scheduled Call Step: 1 America/New_York +1 716-440-9229 gracelawida@…" at bounding box center [944, 164] width 1250 height 112
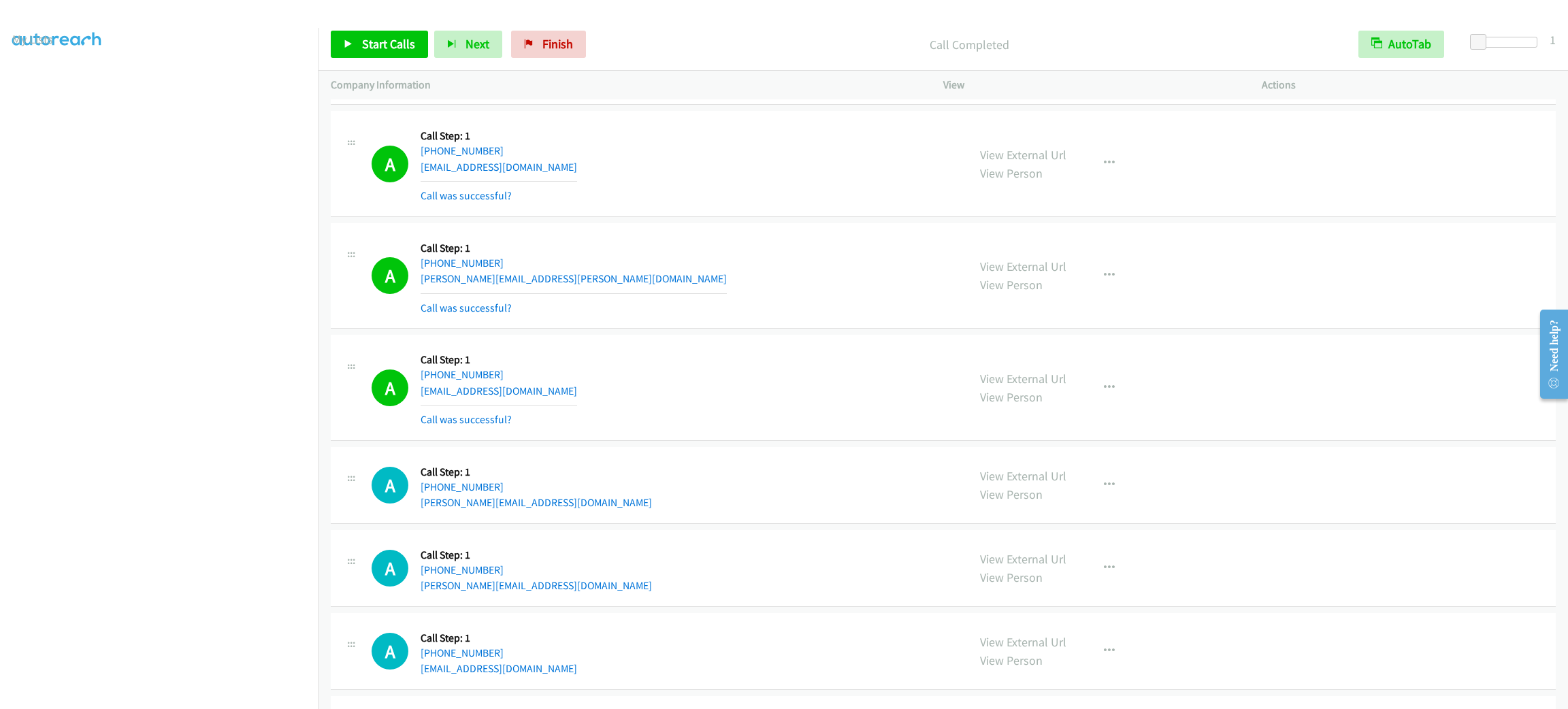
click at [896, 120] on td "A Callback Scheduled Call Step: 1 America/New_York +1 716-440-9229 gracelawida@…" at bounding box center [944, 164] width 1250 height 112
click at [622, 281] on div "A Callback Scheduled Call Step: 1 America/New_York +1 860-869-1357 joseph@hadda…" at bounding box center [663, 275] width 584 height 81
click at [622, 281] on div "A Callback Scheduled Call Step: 1 America/New_York +1 860-869-1357 joseph@hadda…" at bounding box center [663, 275] width 584 height 81
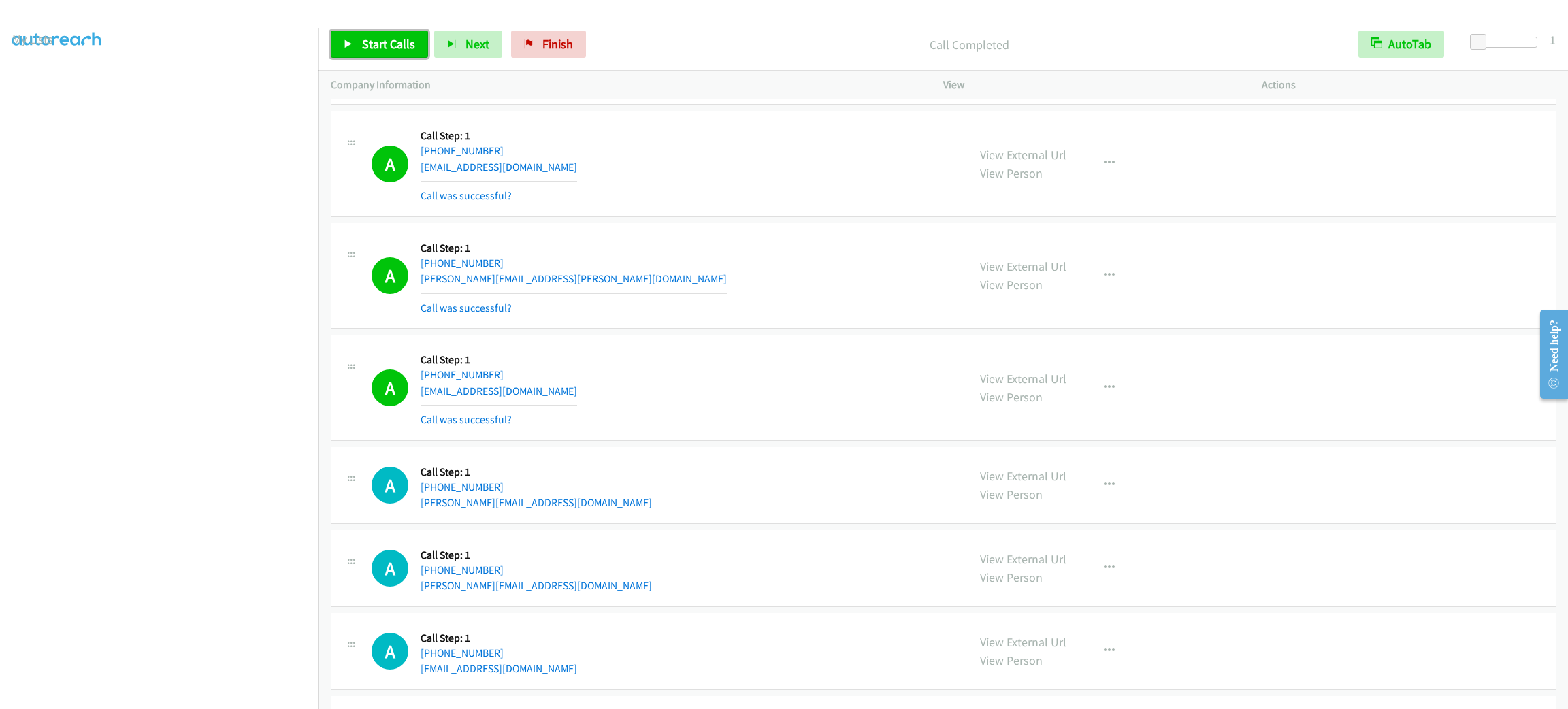
click at [410, 52] on link "Start Calls" at bounding box center [379, 44] width 97 height 27
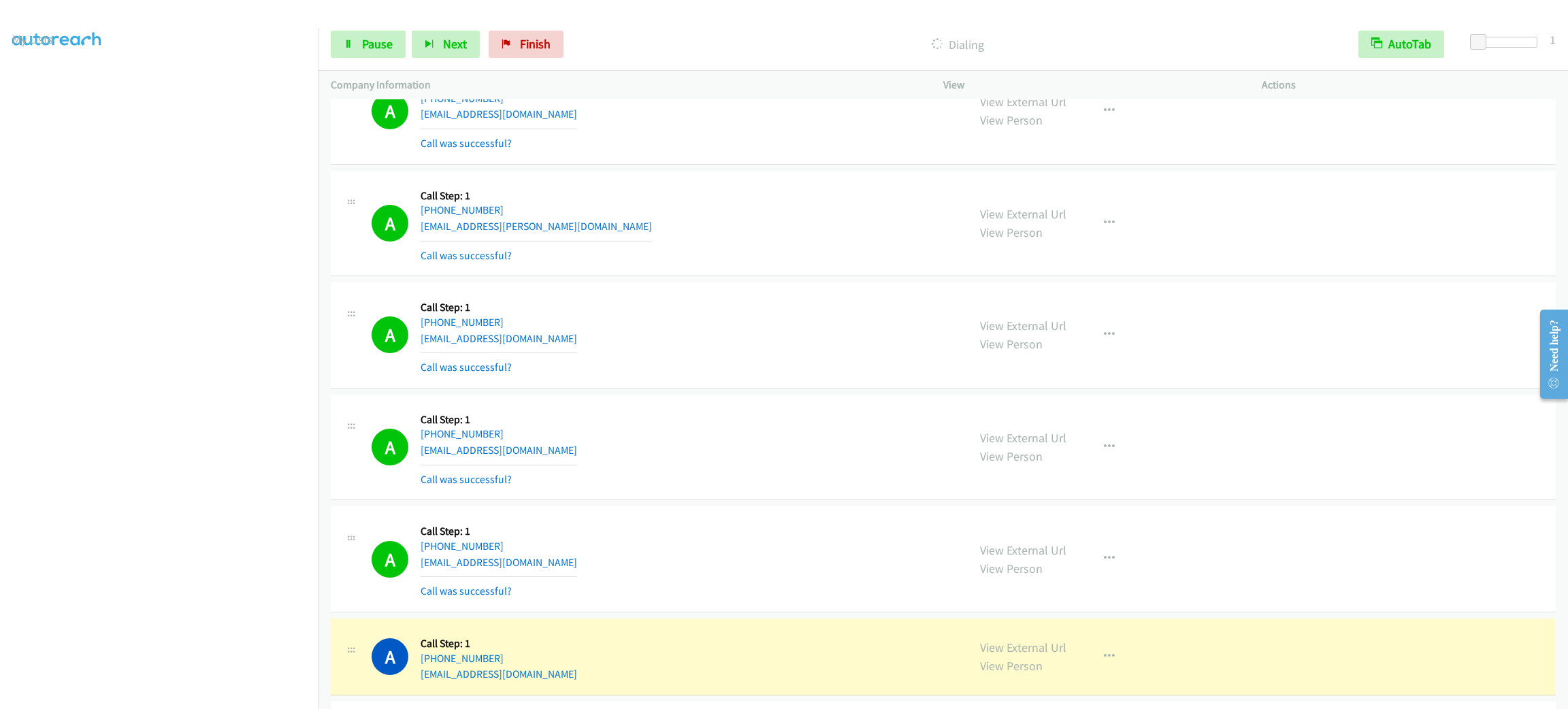
scroll to position [5576, 0]
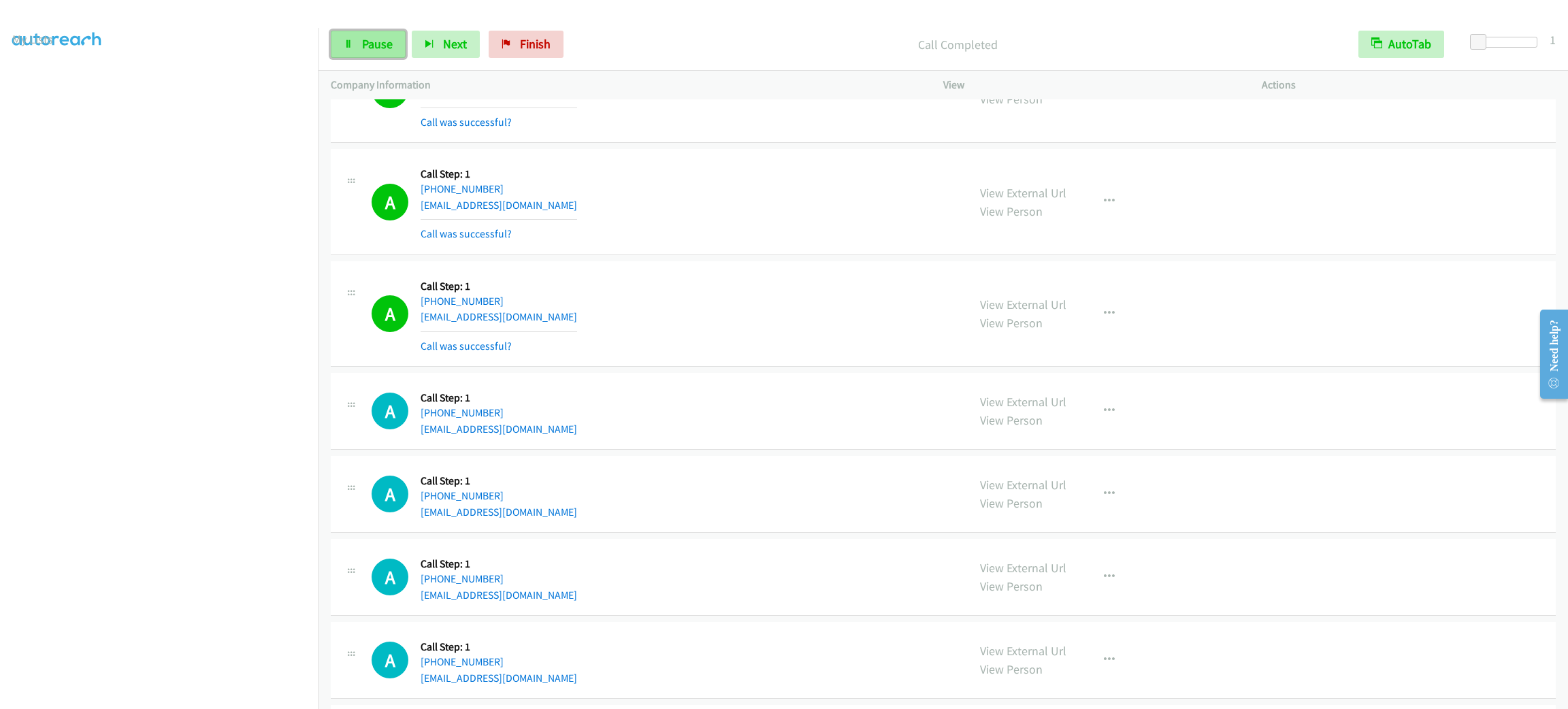
click at [374, 47] on span "Pause" at bounding box center [378, 43] width 31 height 15
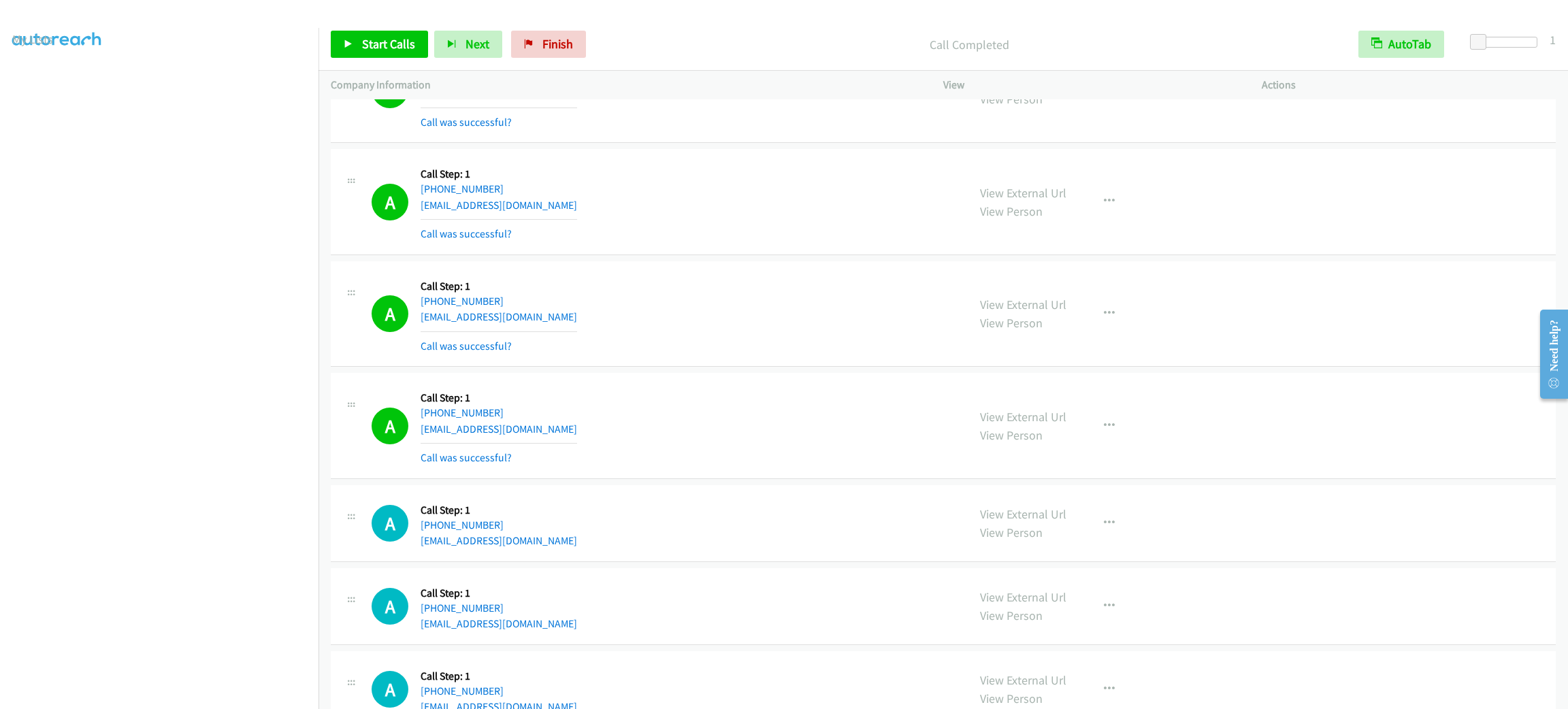
click at [819, 255] on div "A Callback Scheduled Call Step: 1 America/New_York +1 215-620-0186 ruskie47@gma…" at bounding box center [943, 202] width 1225 height 107
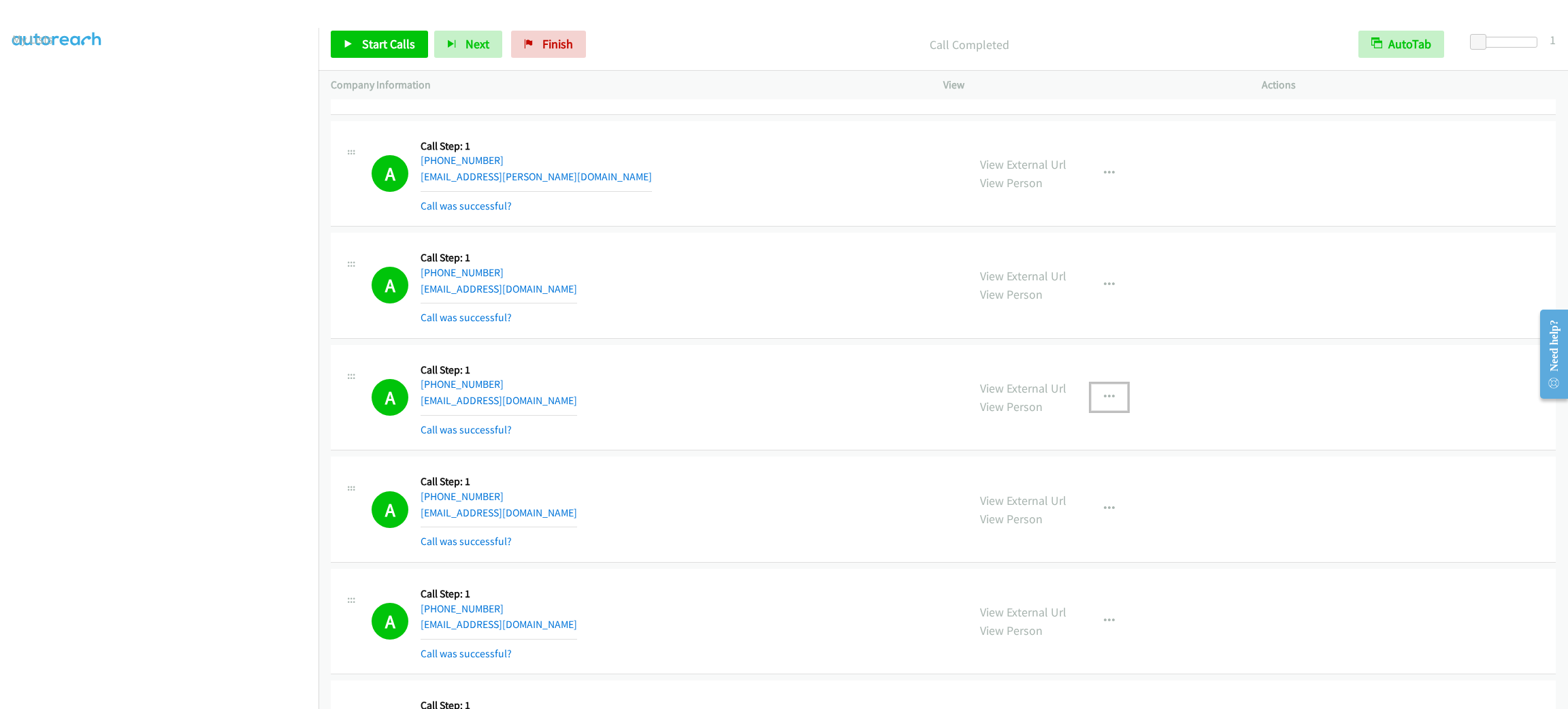
click at [1113, 406] on button "button" at bounding box center [1109, 397] width 37 height 27
click at [1068, 522] on link "Add to do not call list" at bounding box center [1037, 514] width 181 height 27
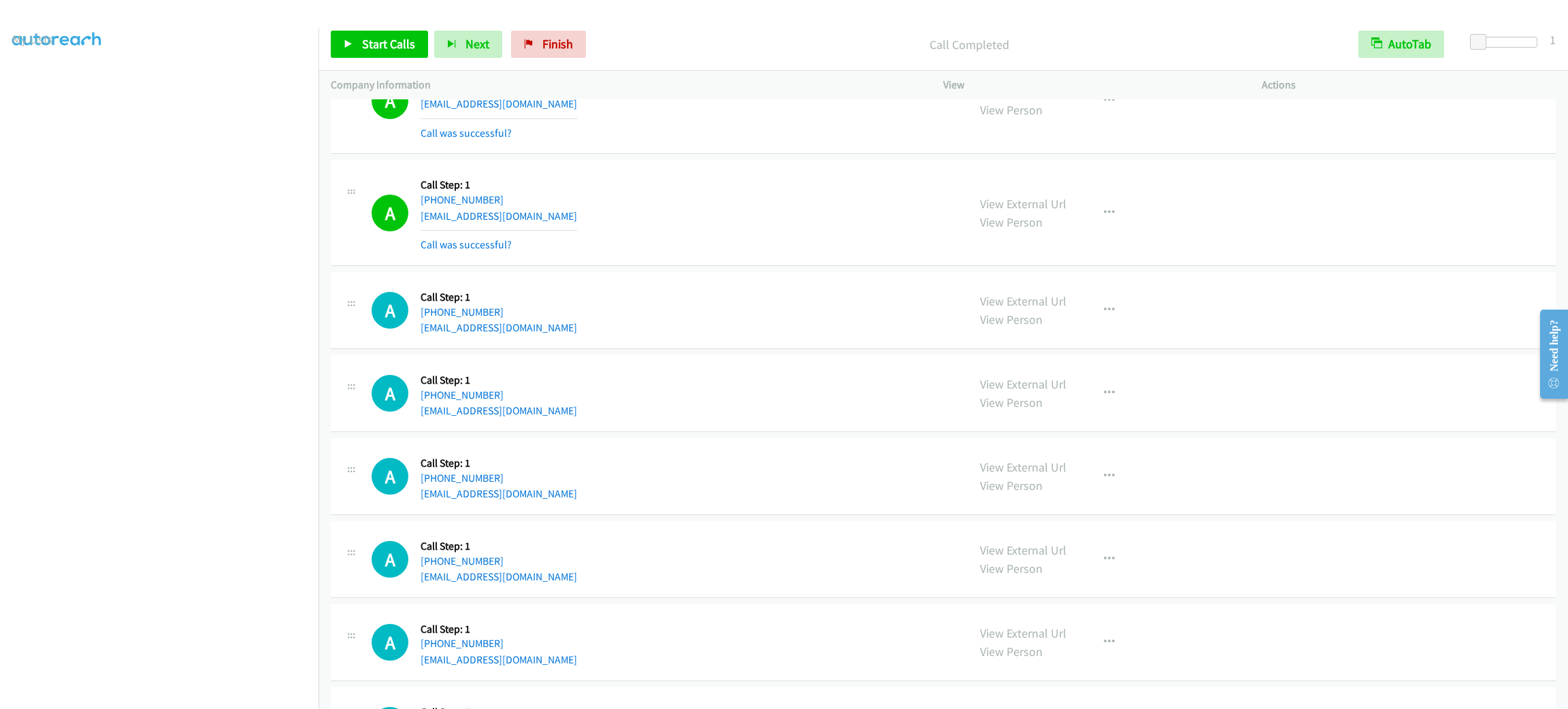
scroll to position [5891, 0]
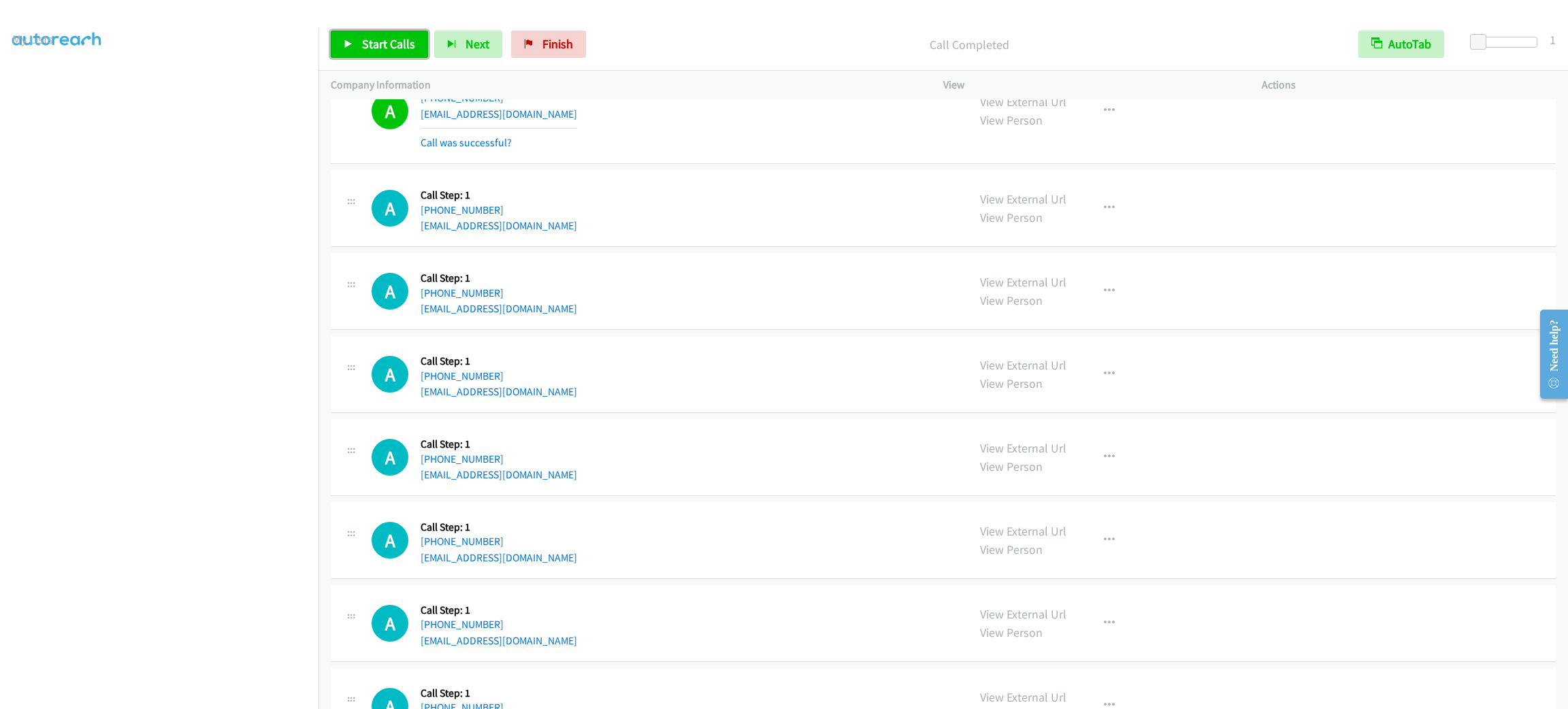
click at [380, 36] on span "Start Calls" at bounding box center [389, 43] width 53 height 15
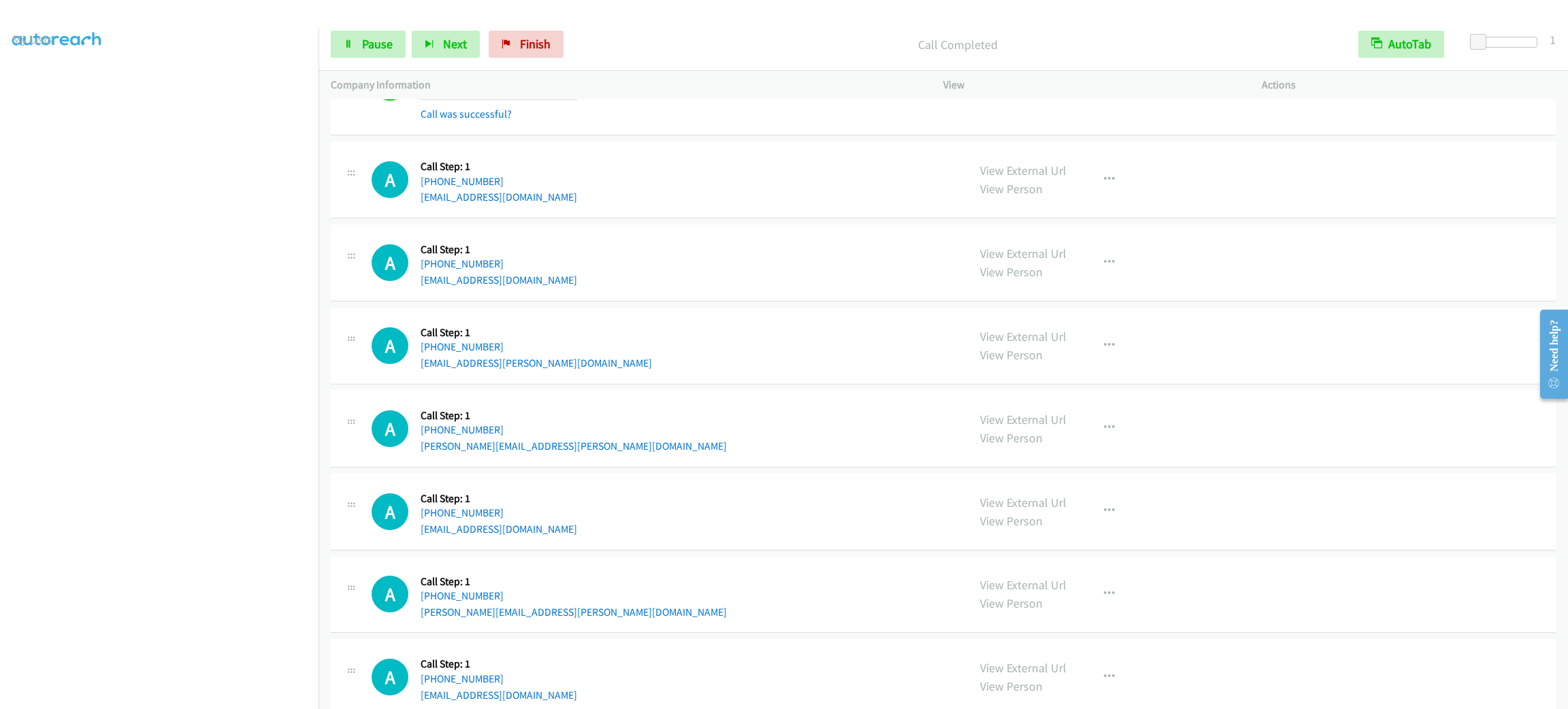
scroll to position [6494, 0]
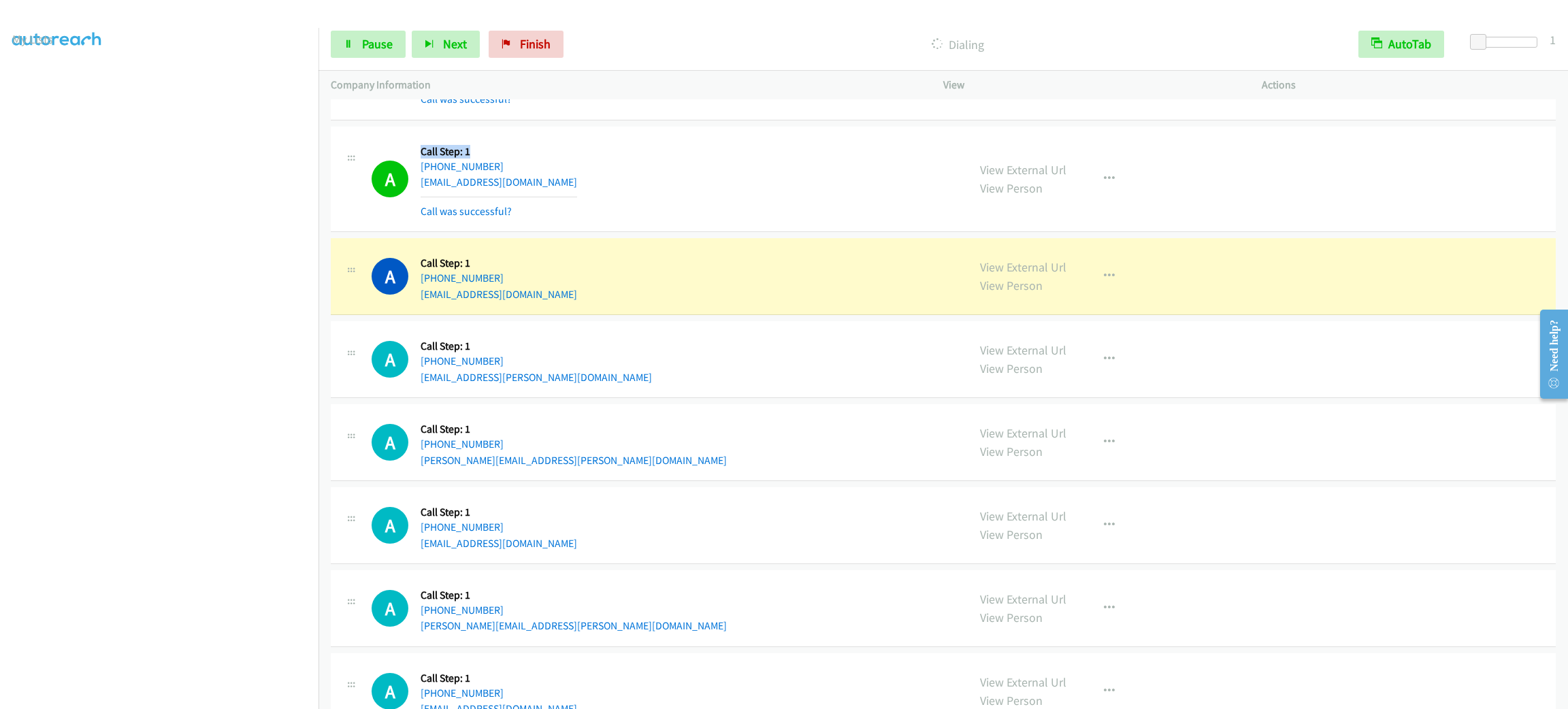
drag, startPoint x: 508, startPoint y: 159, endPoint x: 414, endPoint y: 157, distance: 94.0
click at [414, 157] on div "A Callback Scheduled Call Step: 1 America/Los_Angeles +1 805-680-3456 ptjones32…" at bounding box center [663, 179] width 584 height 81
drag, startPoint x: 419, startPoint y: 159, endPoint x: 498, endPoint y: 166, distance: 79.3
click at [498, 166] on div "A Callback Scheduled Call Step: 1 America/Los_Angeles +1 805-680-3456 ptjones32…" at bounding box center [663, 179] width 584 height 81
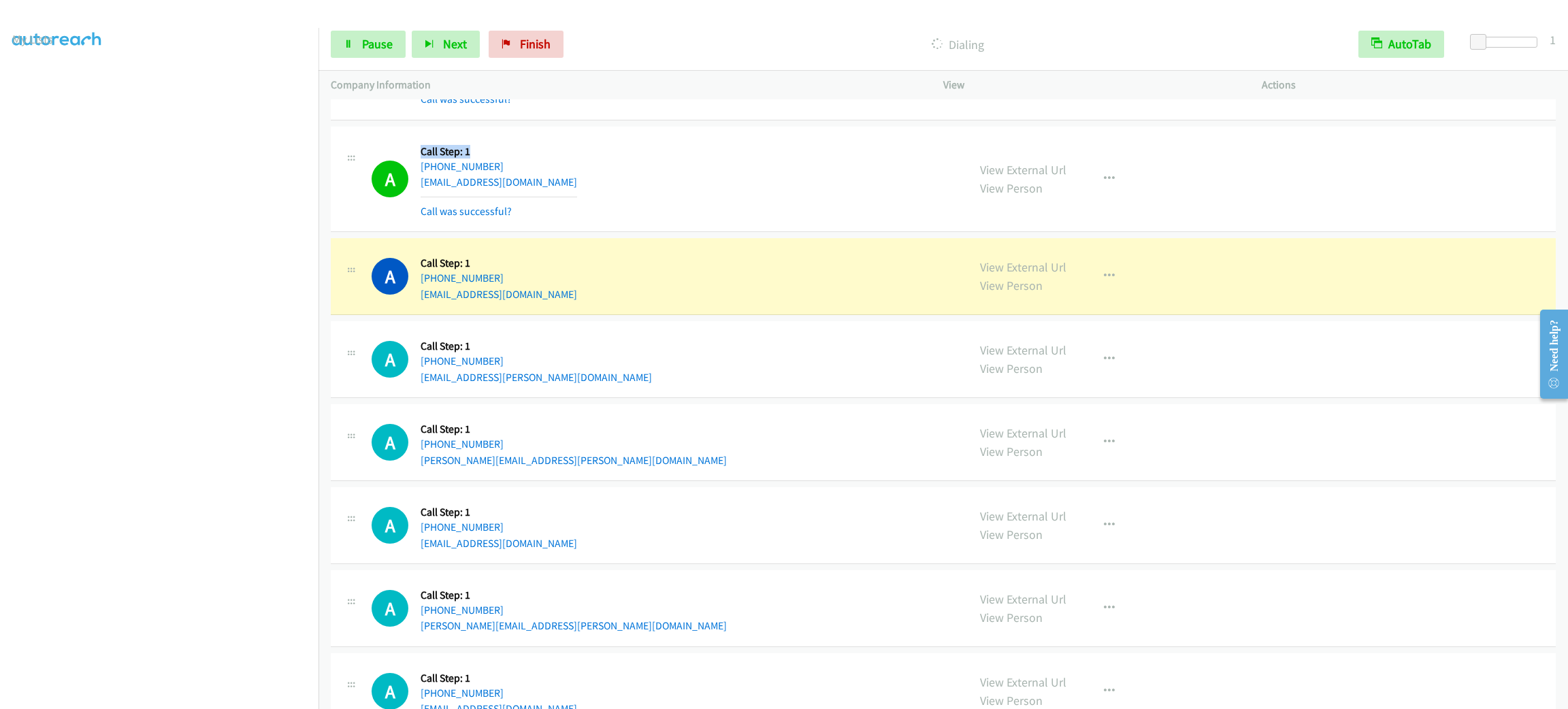
click at [498, 159] on h5 "Call Step: 1" at bounding box center [499, 152] width 157 height 14
drag, startPoint x: 676, startPoint y: 424, endPoint x: 385, endPoint y: 7, distance: 508.5
click at [676, 422] on div "A Callback Scheduled Call Step: 1 America/New_York +1 678-435-4085 shelbi.maxwe…" at bounding box center [943, 442] width 1225 height 77
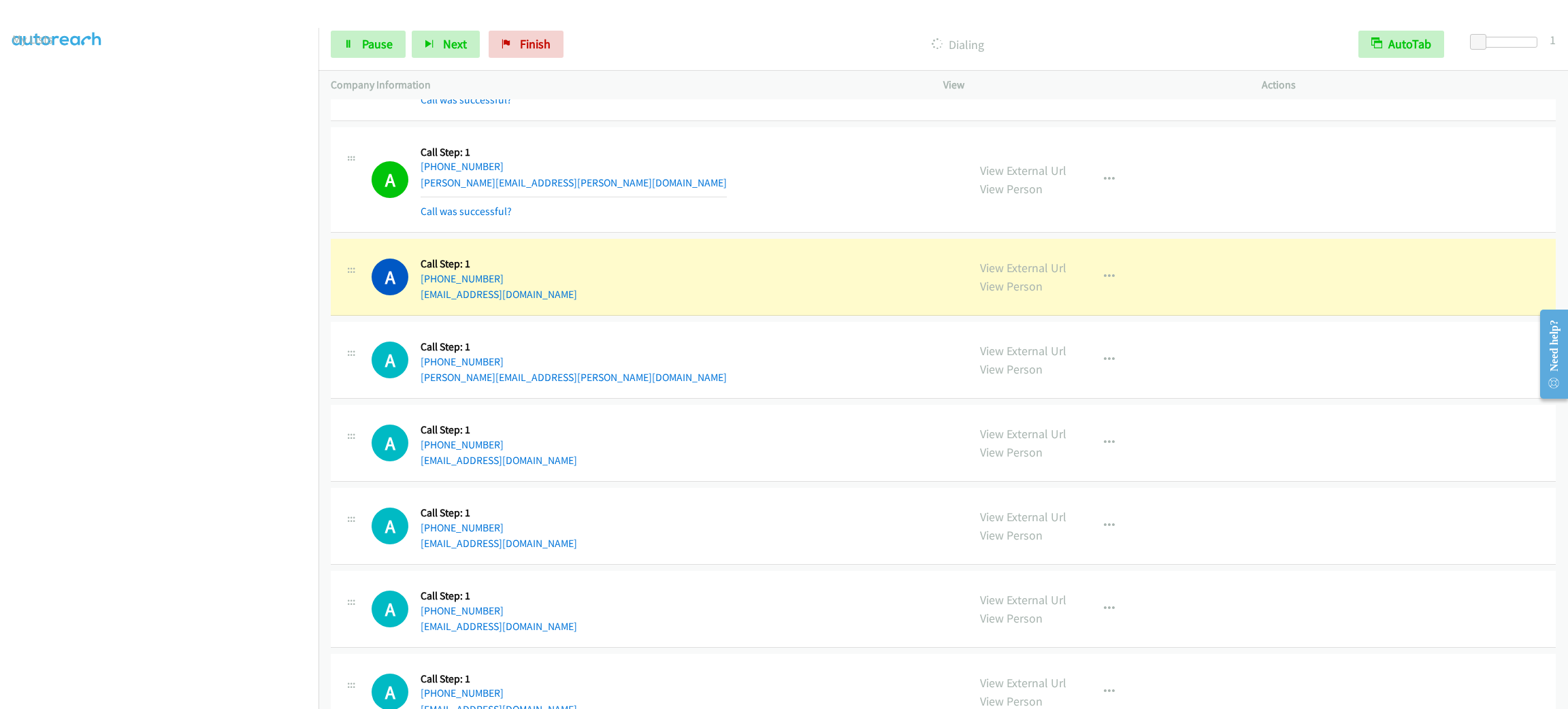
scroll to position [6931, 0]
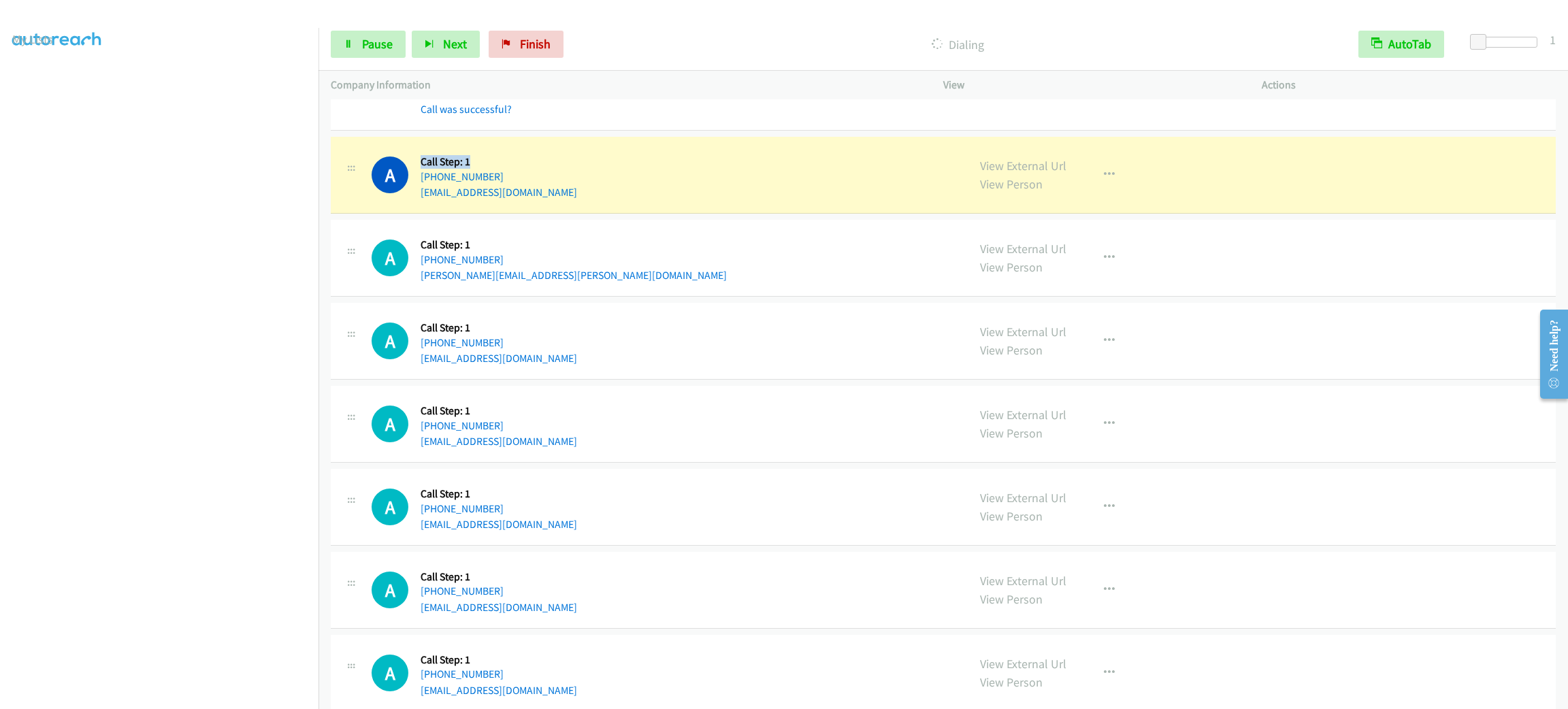
drag, startPoint x: 493, startPoint y: 176, endPoint x: 419, endPoint y: 177, distance: 74.0
click at [420, 169] on h5 "Call Step: 1" at bounding box center [499, 162] width 157 height 14
drag, startPoint x: 419, startPoint y: 177, endPoint x: 495, endPoint y: 182, distance: 76.2
click at [495, 169] on h5 "Call Step: 1" at bounding box center [499, 162] width 157 height 14
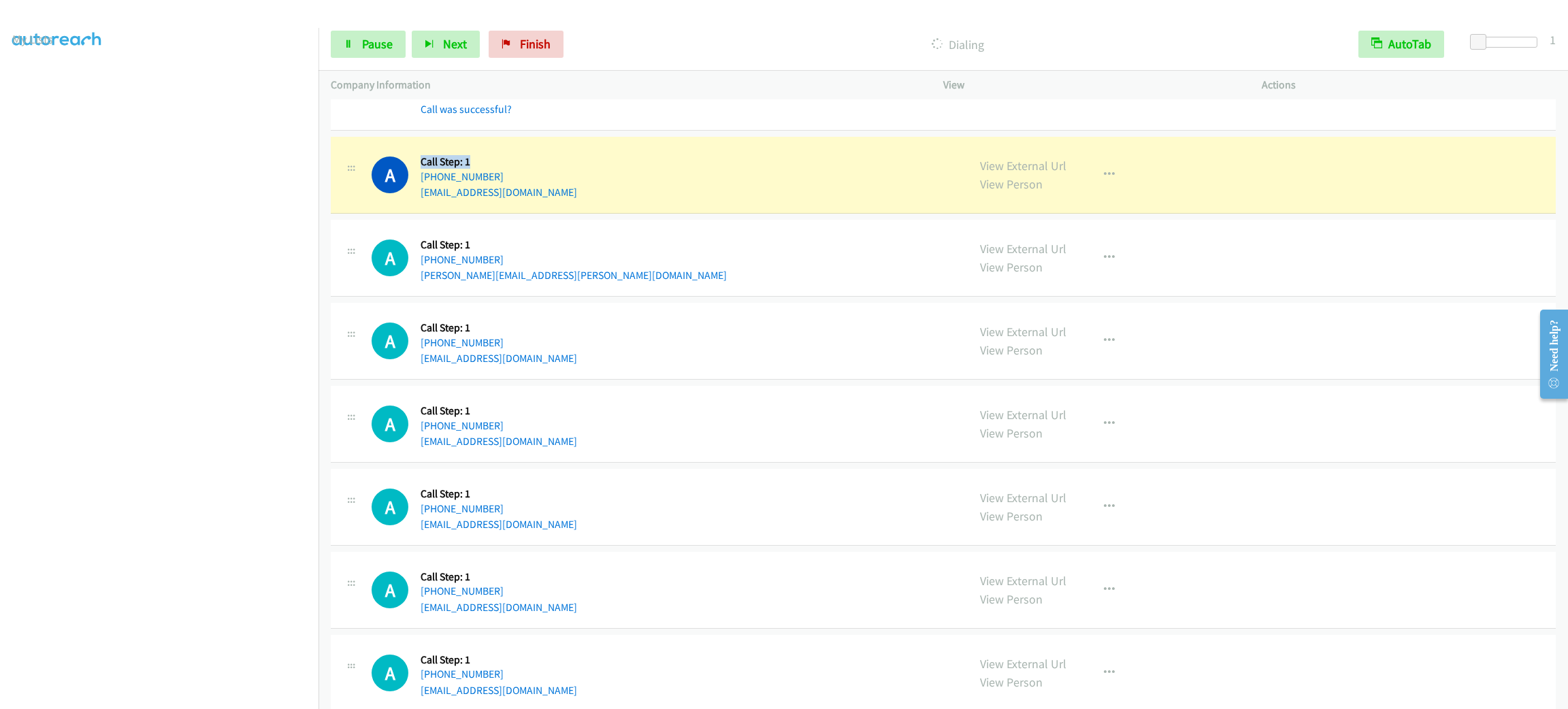
click at [495, 169] on h5 "Call Step: 1" at bounding box center [499, 162] width 157 height 14
drag, startPoint x: 505, startPoint y: 167, endPoint x: 417, endPoint y: 170, distance: 88.1
click at [417, 170] on div "A Callback Scheduled Call Step: 1 America/Los_Angeles +1 208-603-7544 ajsabh@ya…" at bounding box center [663, 175] width 584 height 52
click at [606, 214] on div "A Callback Scheduled Call Step: 1 America/Los_Angeles +1 208-603-7544 ajsabh@ya…" at bounding box center [943, 175] width 1225 height 77
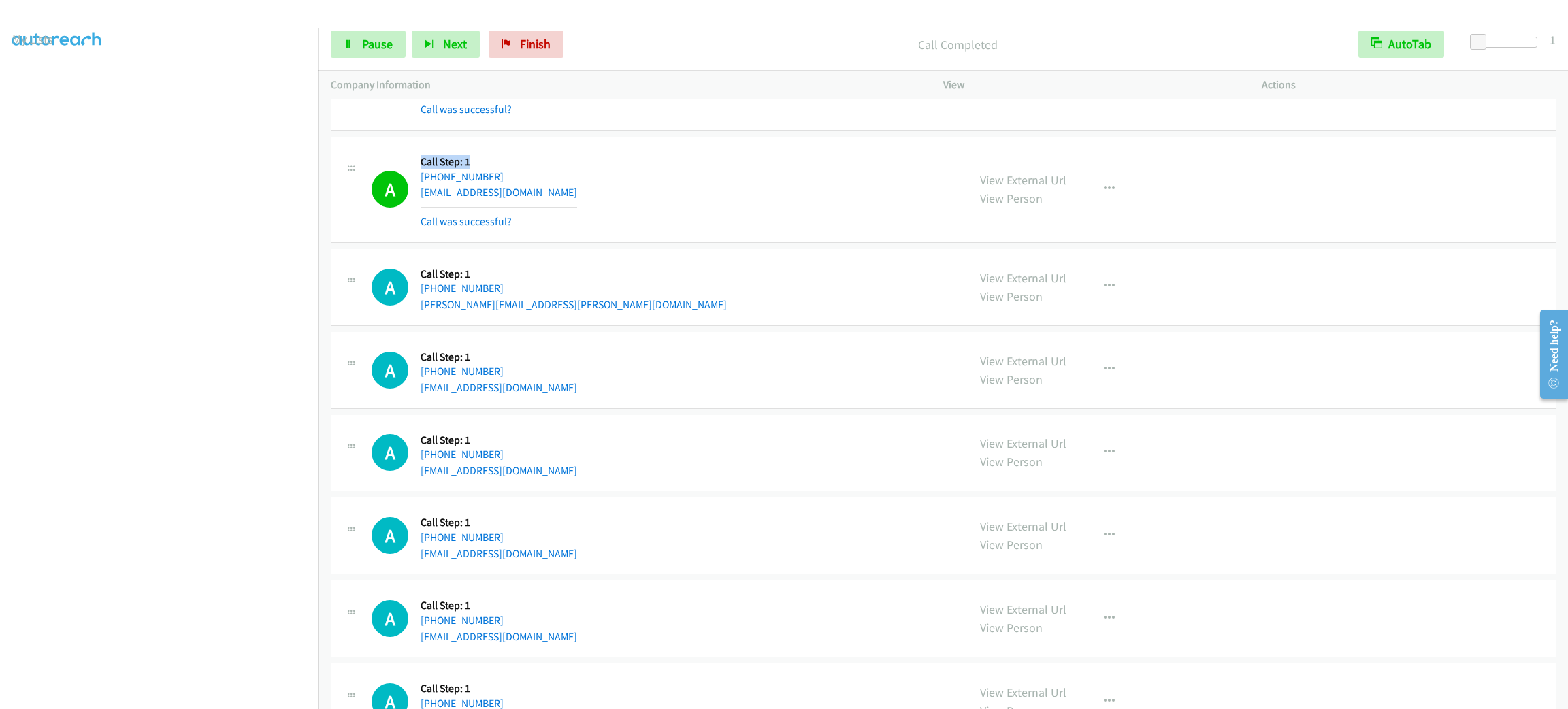
drag, startPoint x: 471, startPoint y: 179, endPoint x: 420, endPoint y: 173, distance: 51.4
click at [420, 169] on h5 "Call Step: 1" at bounding box center [499, 162] width 157 height 14
drag, startPoint x: 419, startPoint y: 173, endPoint x: 507, endPoint y: 169, distance: 88.1
click at [507, 169] on div "A Callback Scheduled Call Step: 1 America/Los_Angeles +1 208-603-7544 ajsabh@ya…" at bounding box center [663, 189] width 584 height 81
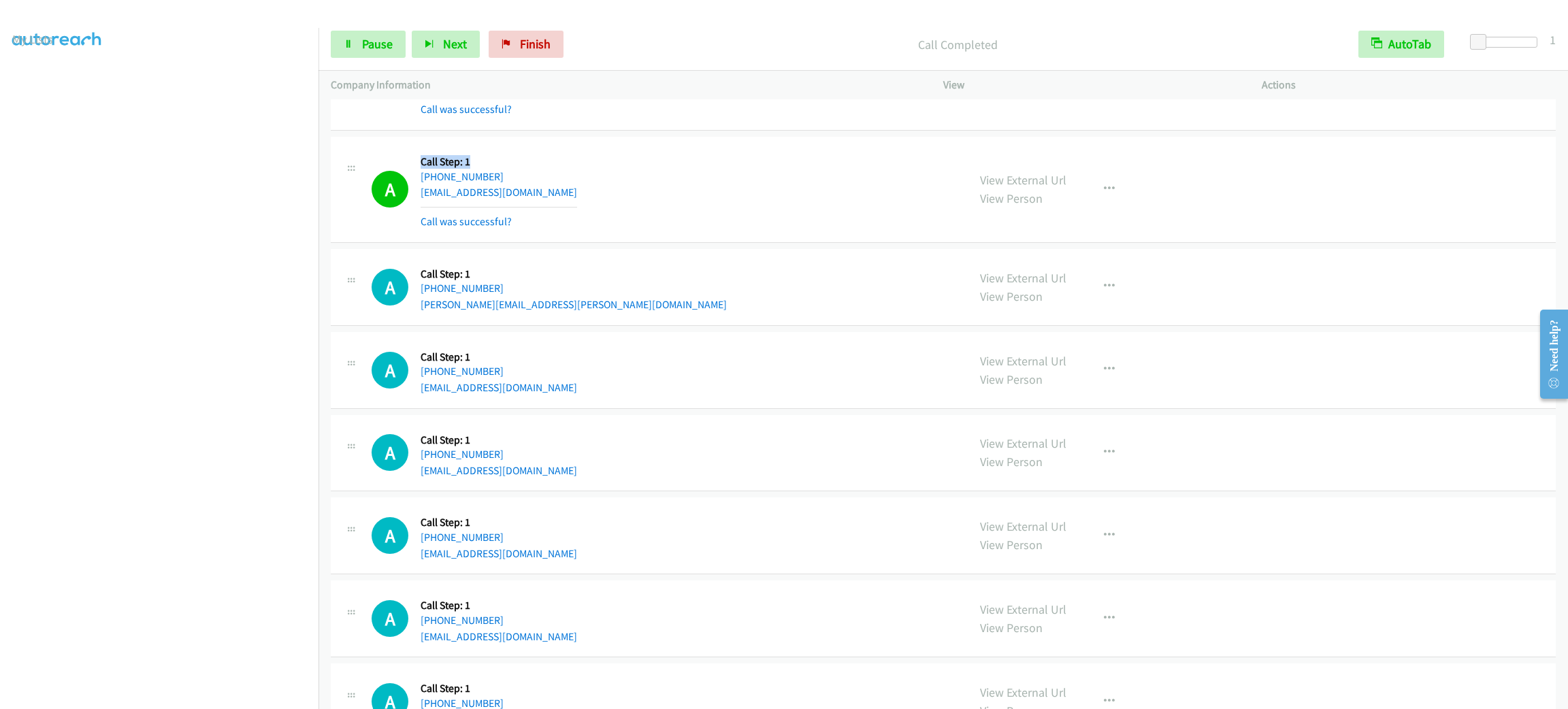
click at [507, 169] on div "Callback Scheduled Call Step: 1 America/Los_Angeles +1 208-603-7544 ajsabh@yaho…" at bounding box center [499, 189] width 157 height 81
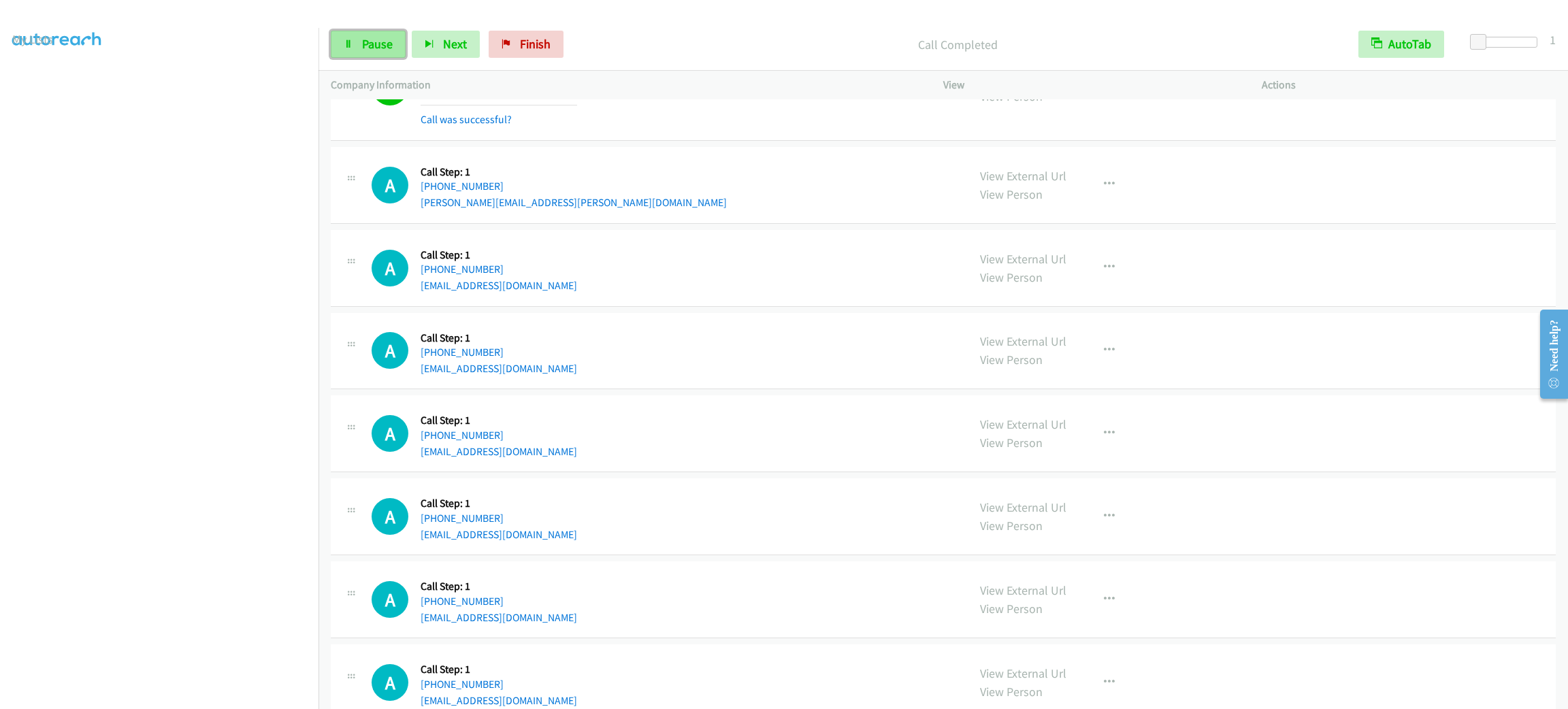
click at [338, 42] on link "Pause" at bounding box center [368, 44] width 75 height 27
click at [410, 36] on span "Start Calls" at bounding box center [389, 43] width 53 height 15
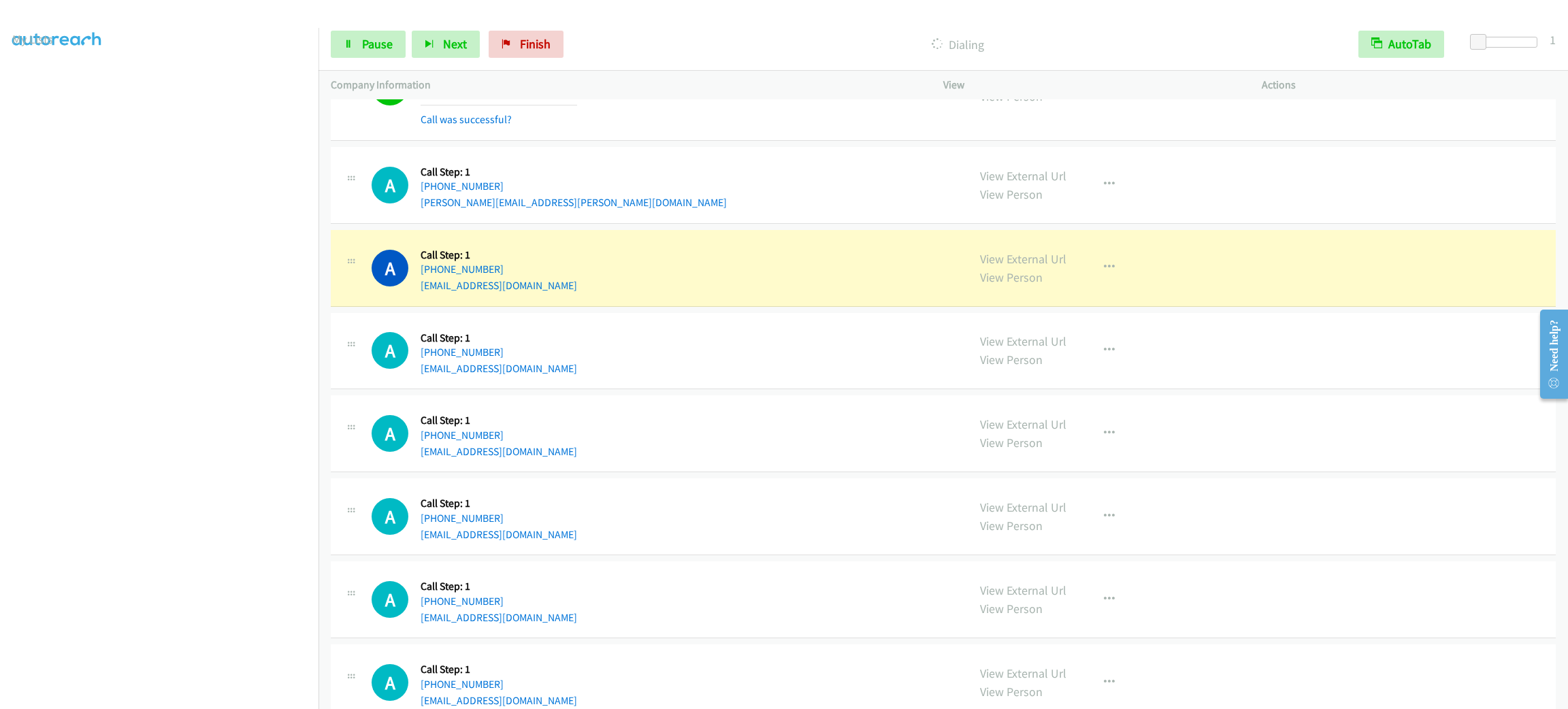
scroll to position [7136, 0]
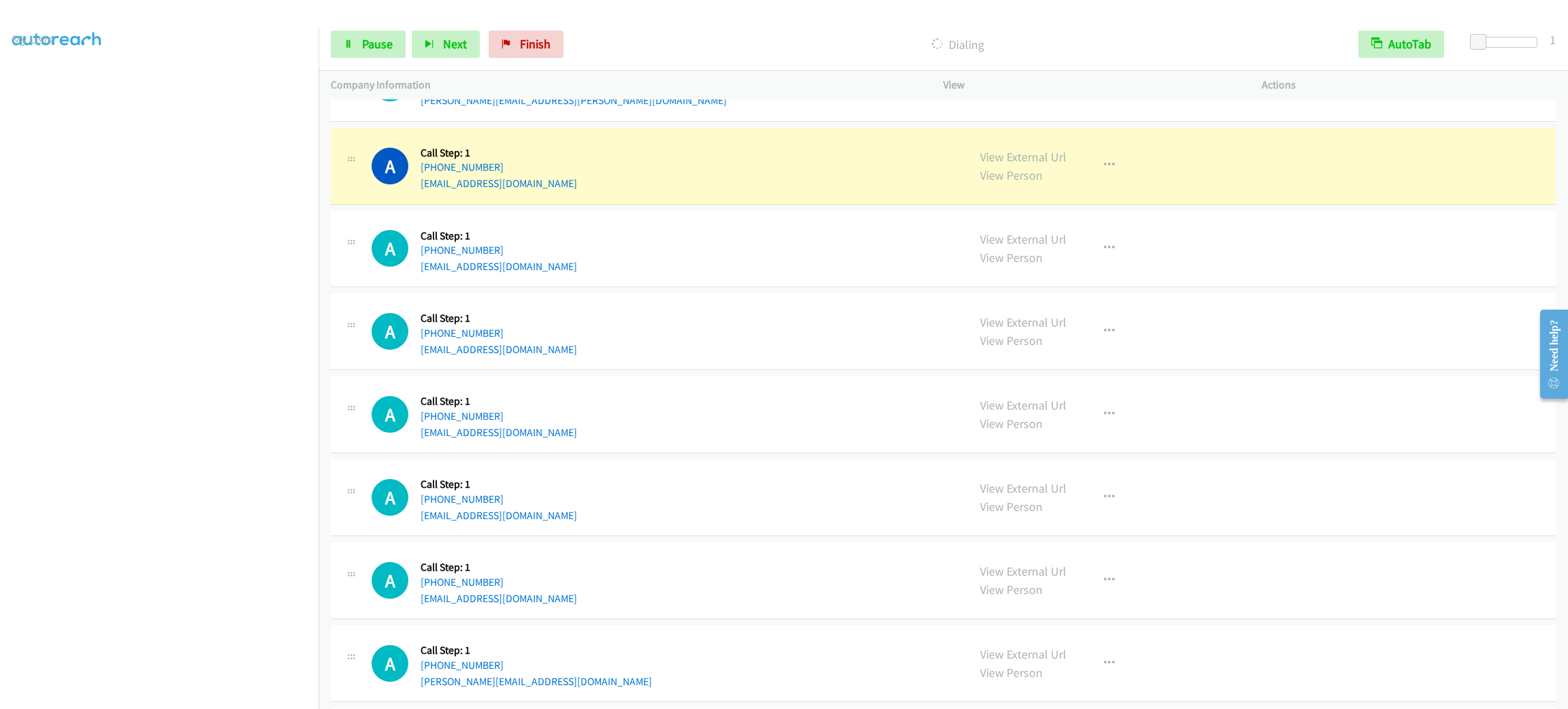
click at [1112, 153] on div "A Callback Scheduled Call Step: 1 America/New_York +1 570-578-5102 nsypeck@aol.…" at bounding box center [943, 166] width 1225 height 77
click at [1108, 176] on button "button" at bounding box center [1109, 165] width 37 height 27
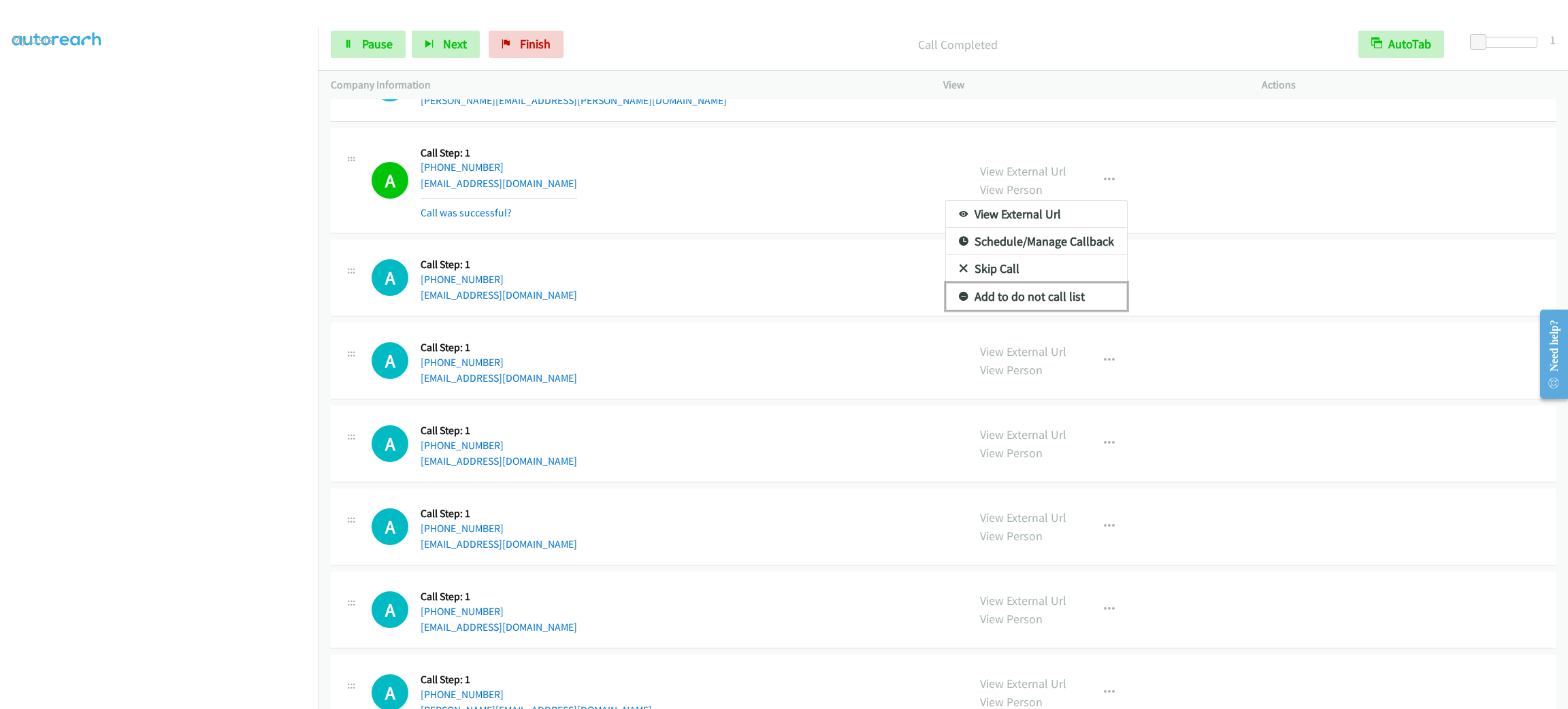
click at [1056, 310] on link "Add to do not call list" at bounding box center [1037, 297] width 181 height 27
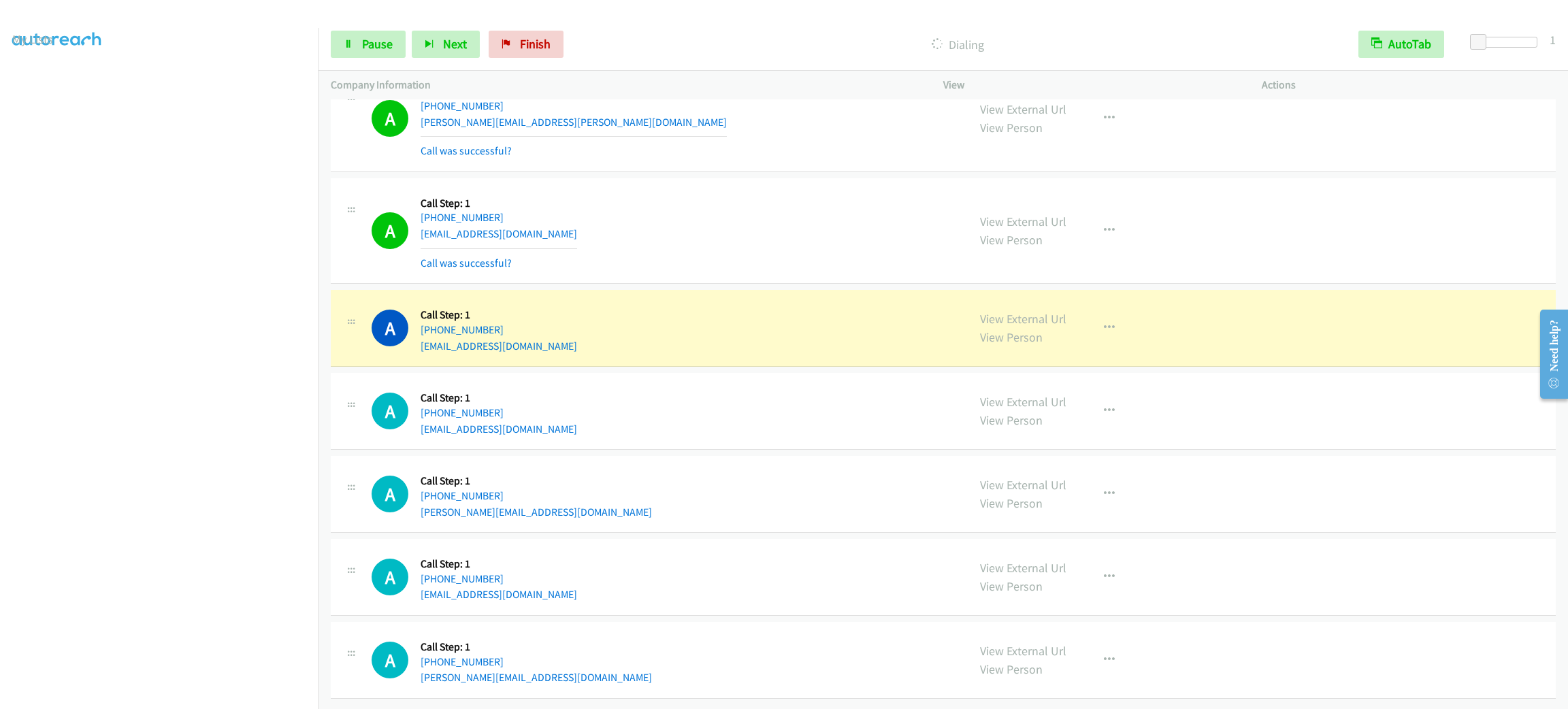
scroll to position [8352, 0]
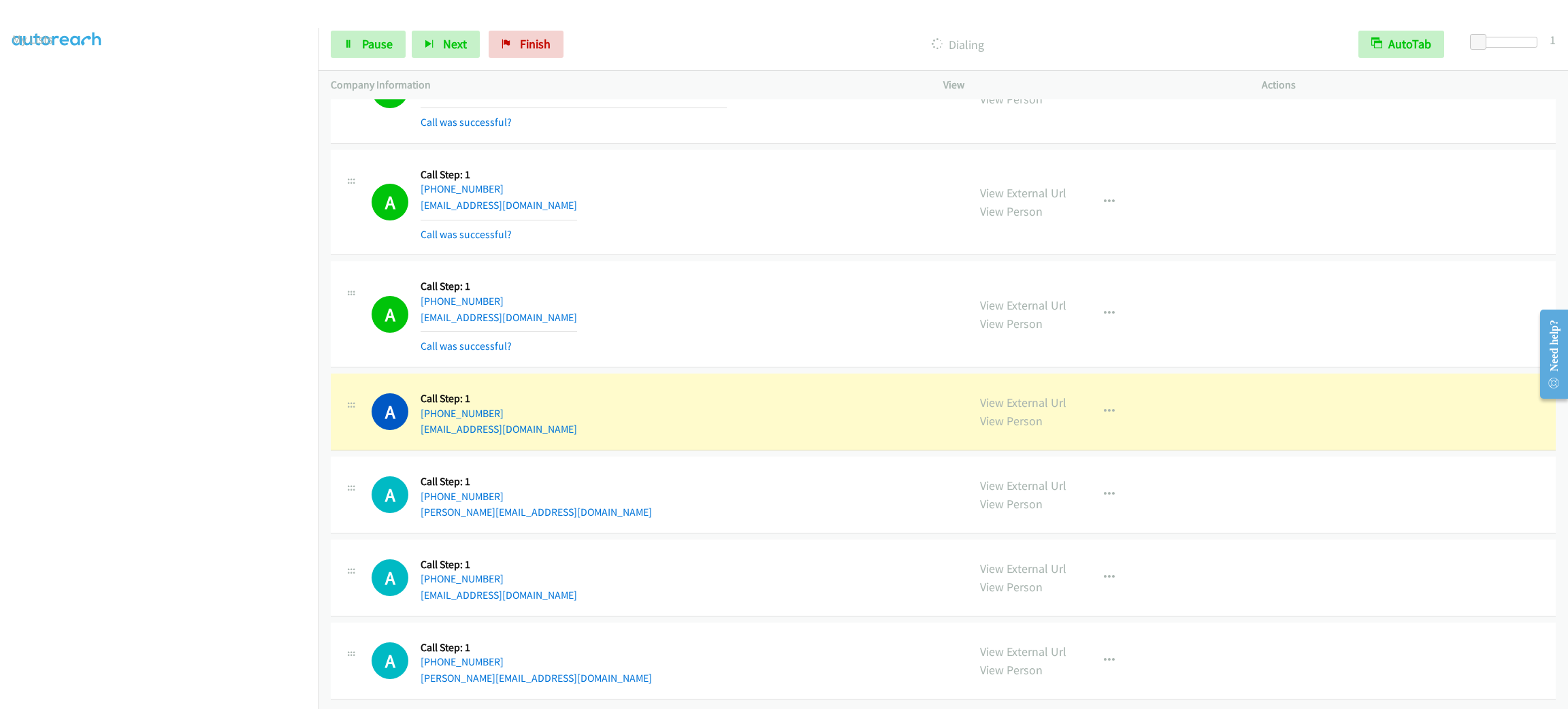
click at [184, 692] on section at bounding box center [159, 386] width 294 height 651
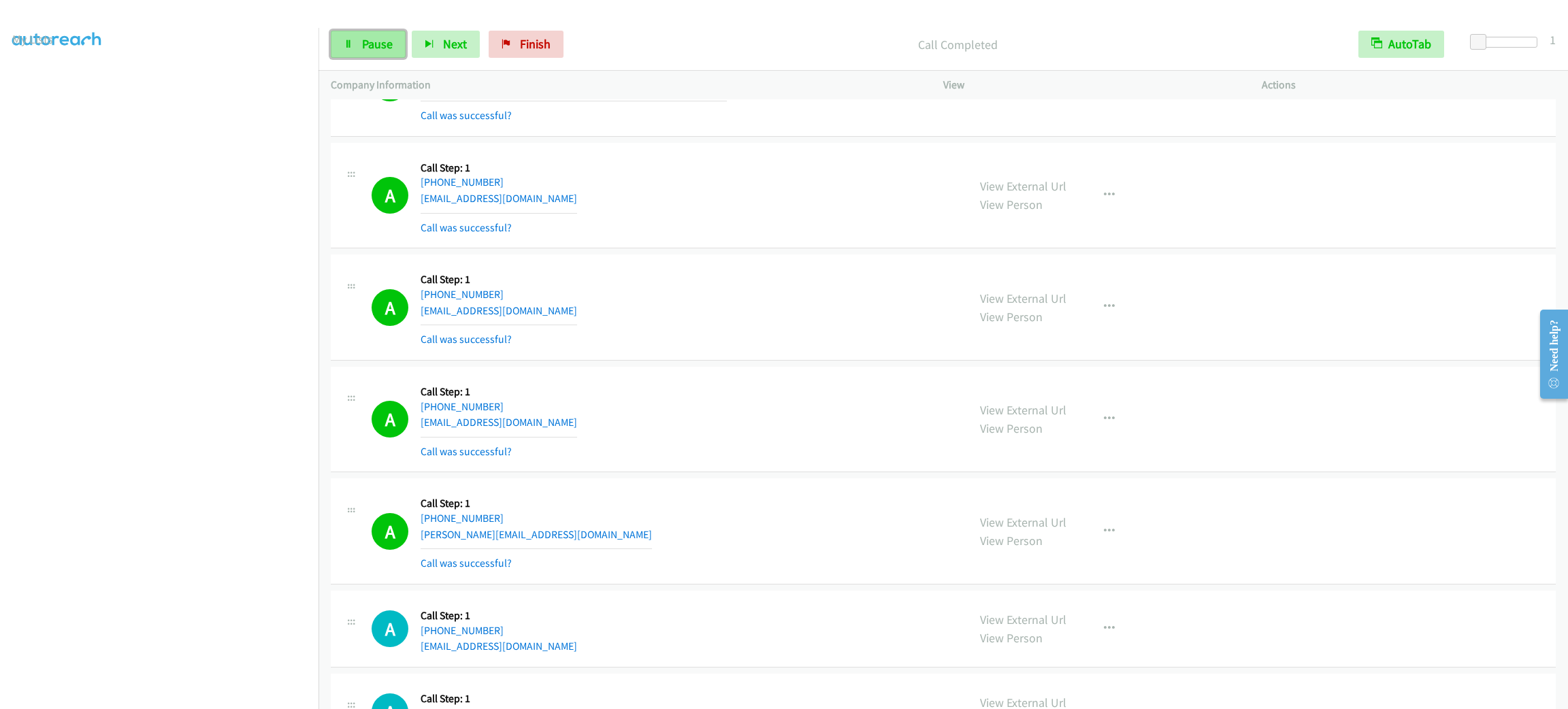
click at [358, 35] on link "Pause" at bounding box center [368, 44] width 75 height 27
click at [358, 37] on link "Start Calls" at bounding box center [379, 44] width 97 height 27
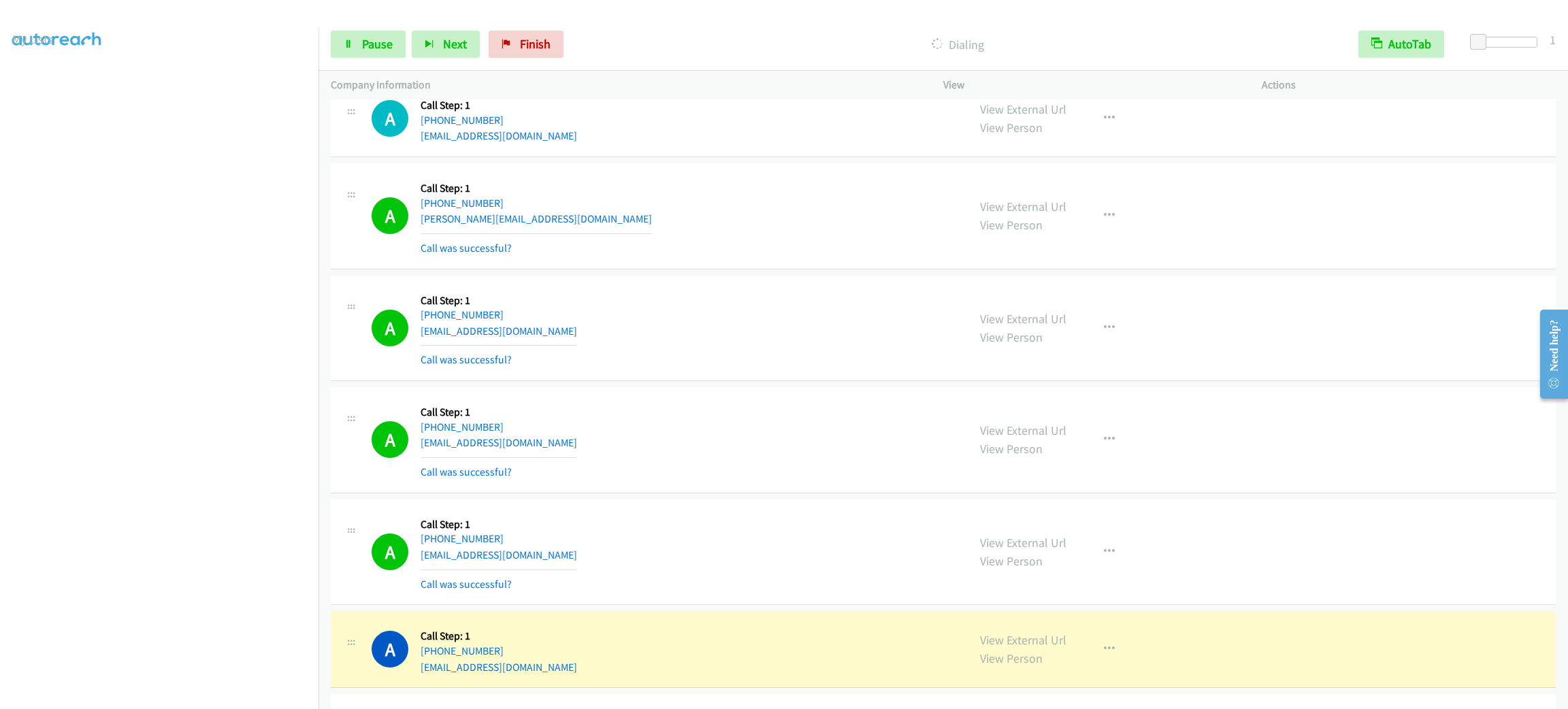
scroll to position [9220, 0]
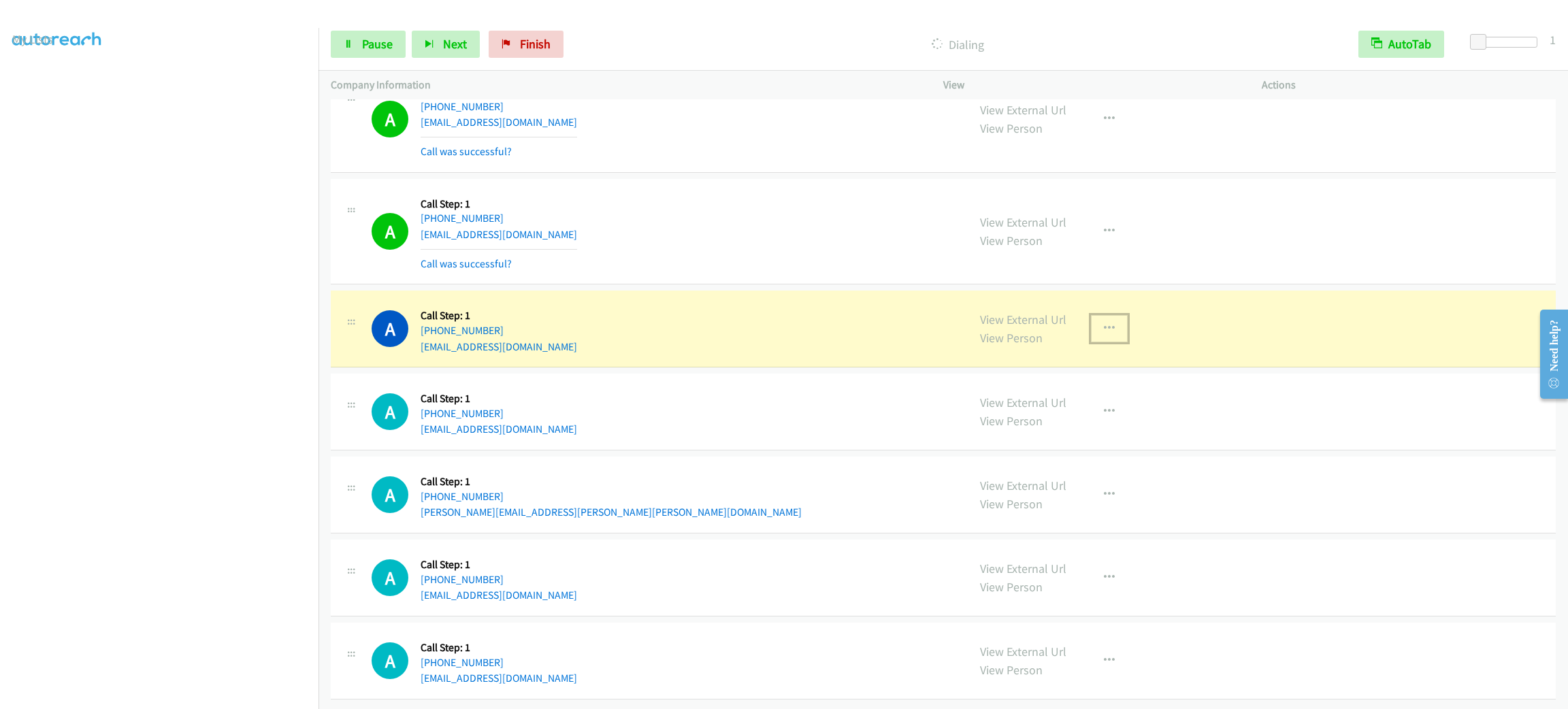
click at [1102, 320] on button "button" at bounding box center [1109, 329] width 37 height 27
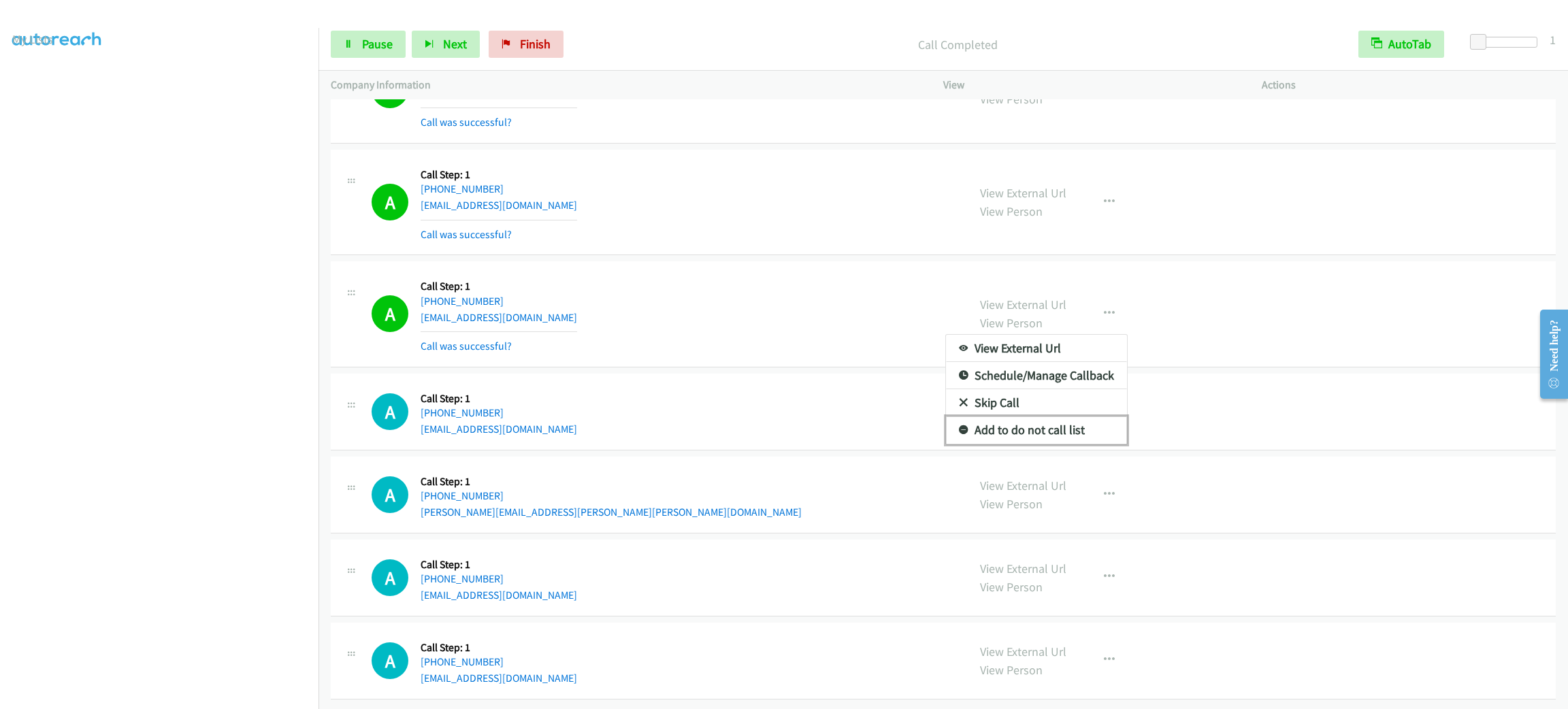
click at [1089, 441] on link "Add to do not call list" at bounding box center [1037, 430] width 181 height 27
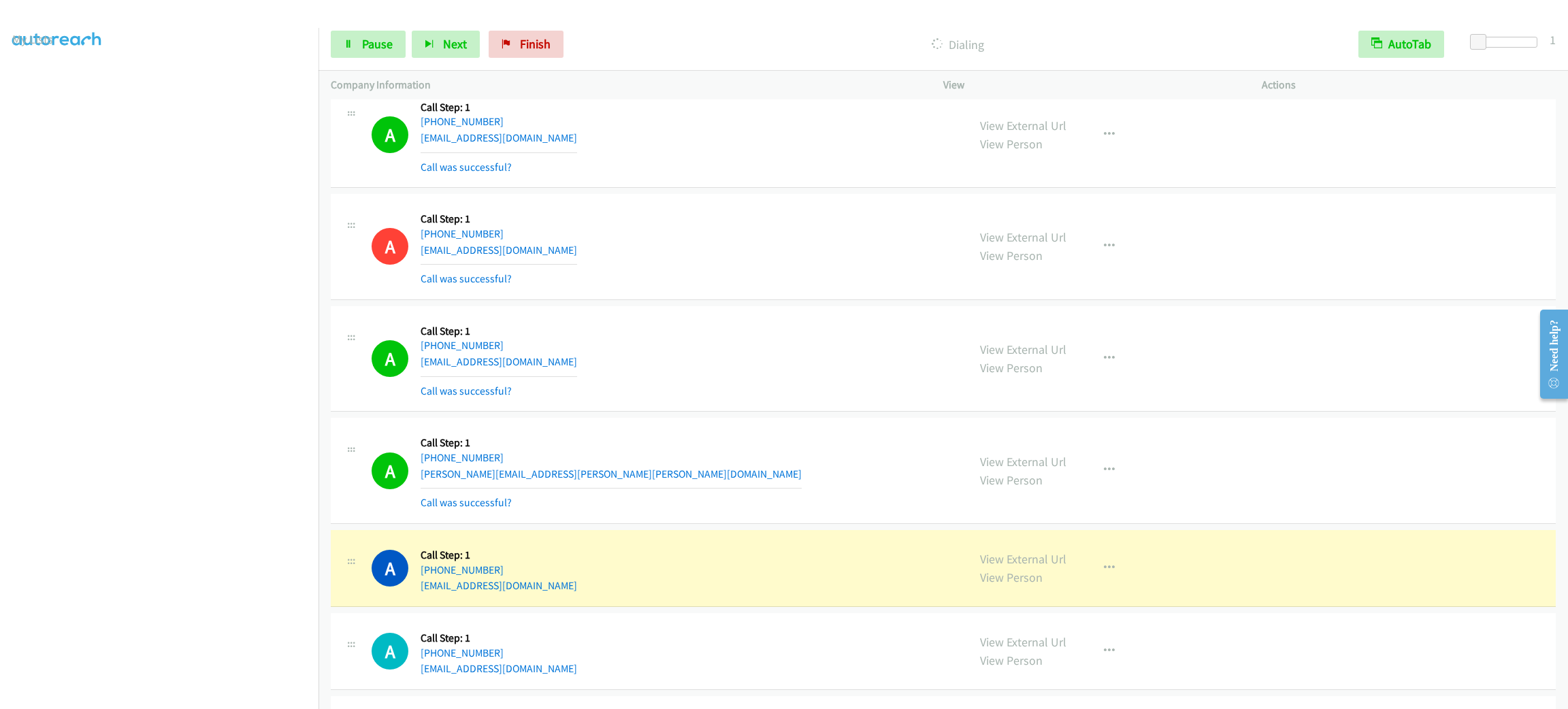
scroll to position [9687, 0]
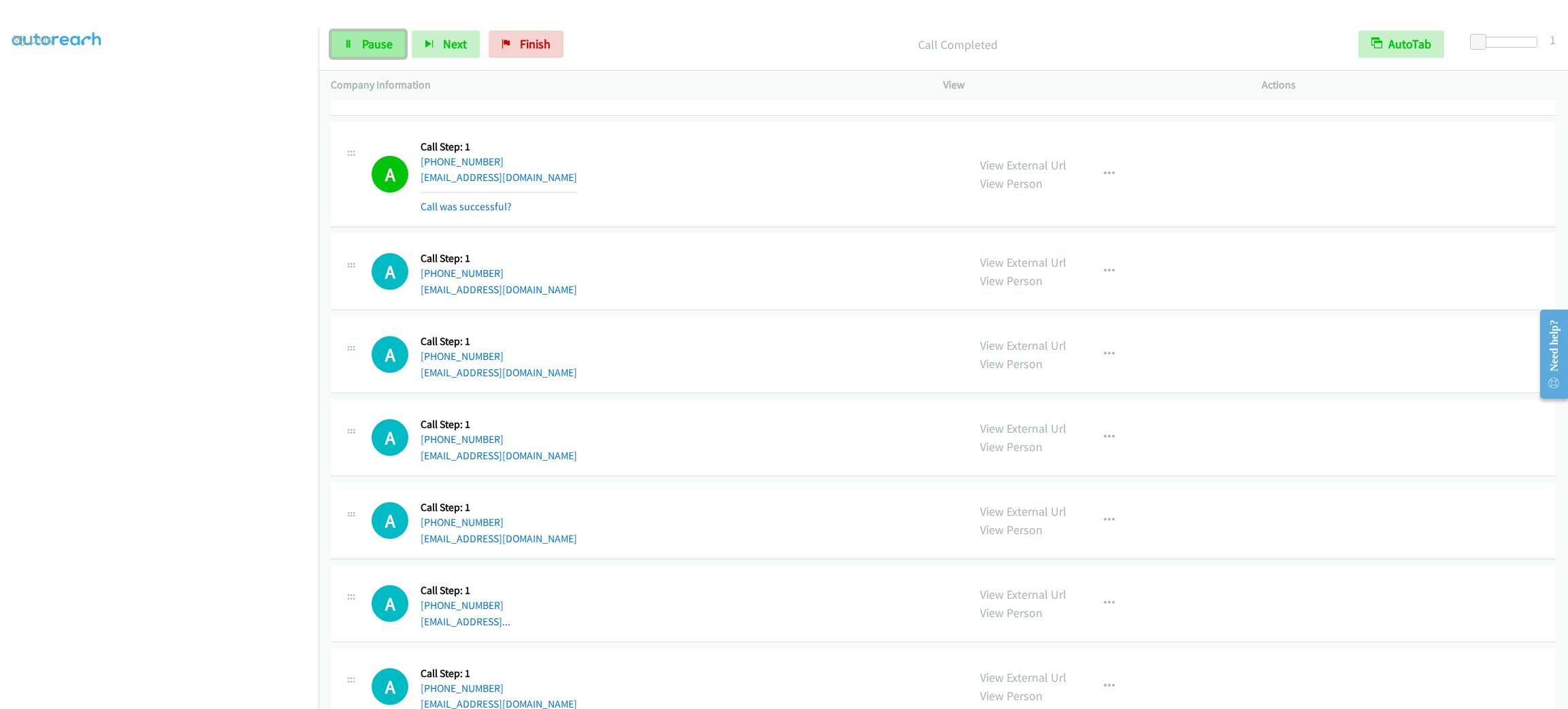
click at [385, 47] on span "Pause" at bounding box center [378, 43] width 31 height 15
click at [385, 47] on span "Start Calls" at bounding box center [389, 43] width 53 height 15
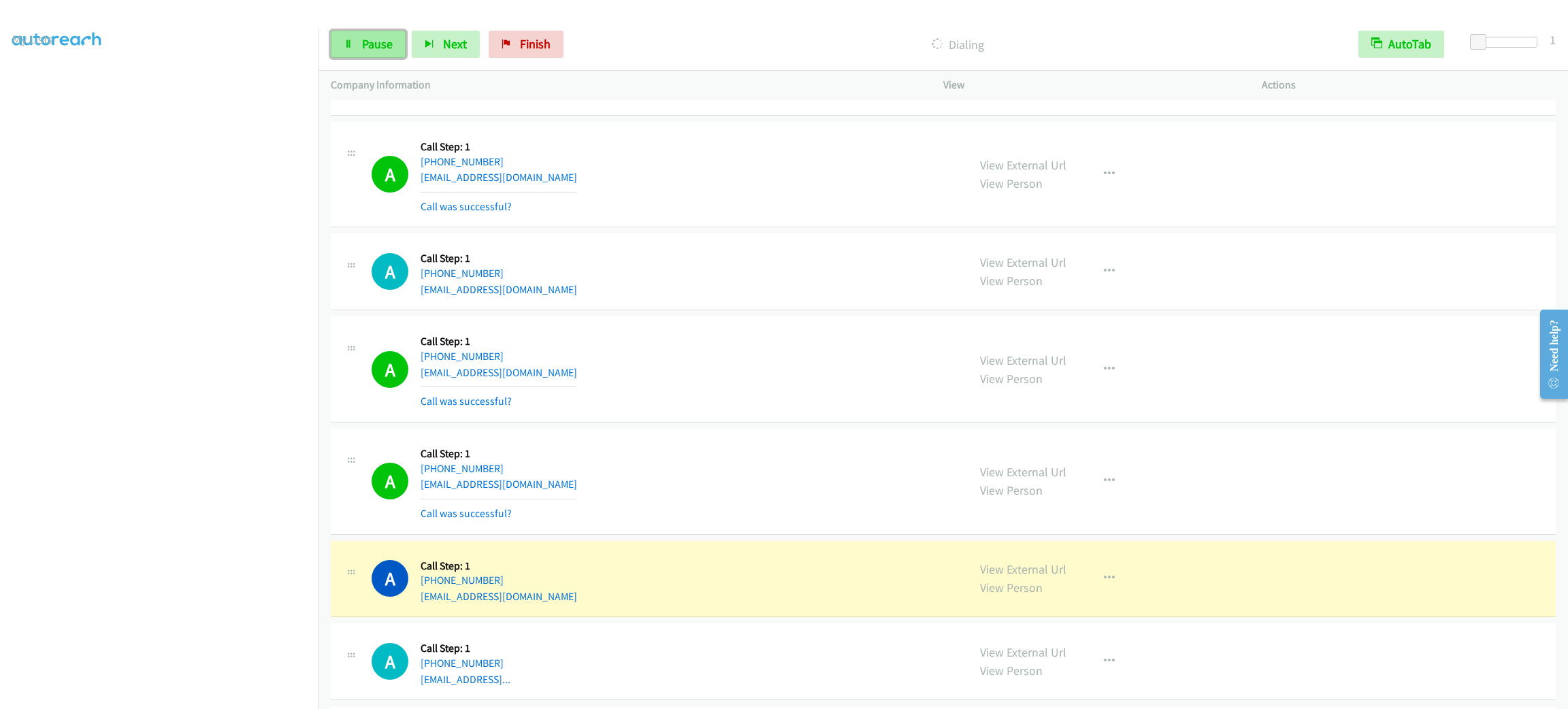
click at [393, 43] on link "Pause" at bounding box center [368, 44] width 75 height 27
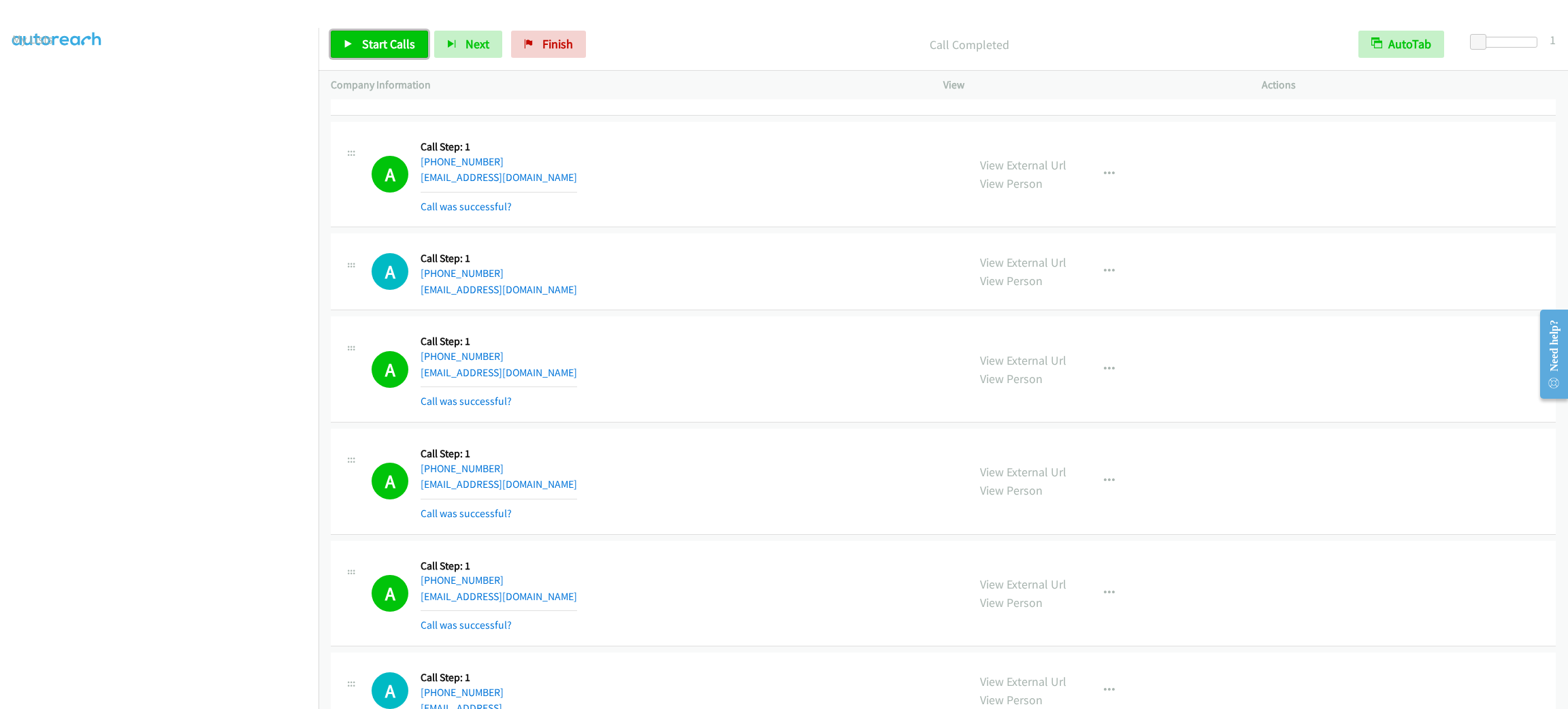
click at [417, 42] on link "Start Calls" at bounding box center [379, 44] width 97 height 27
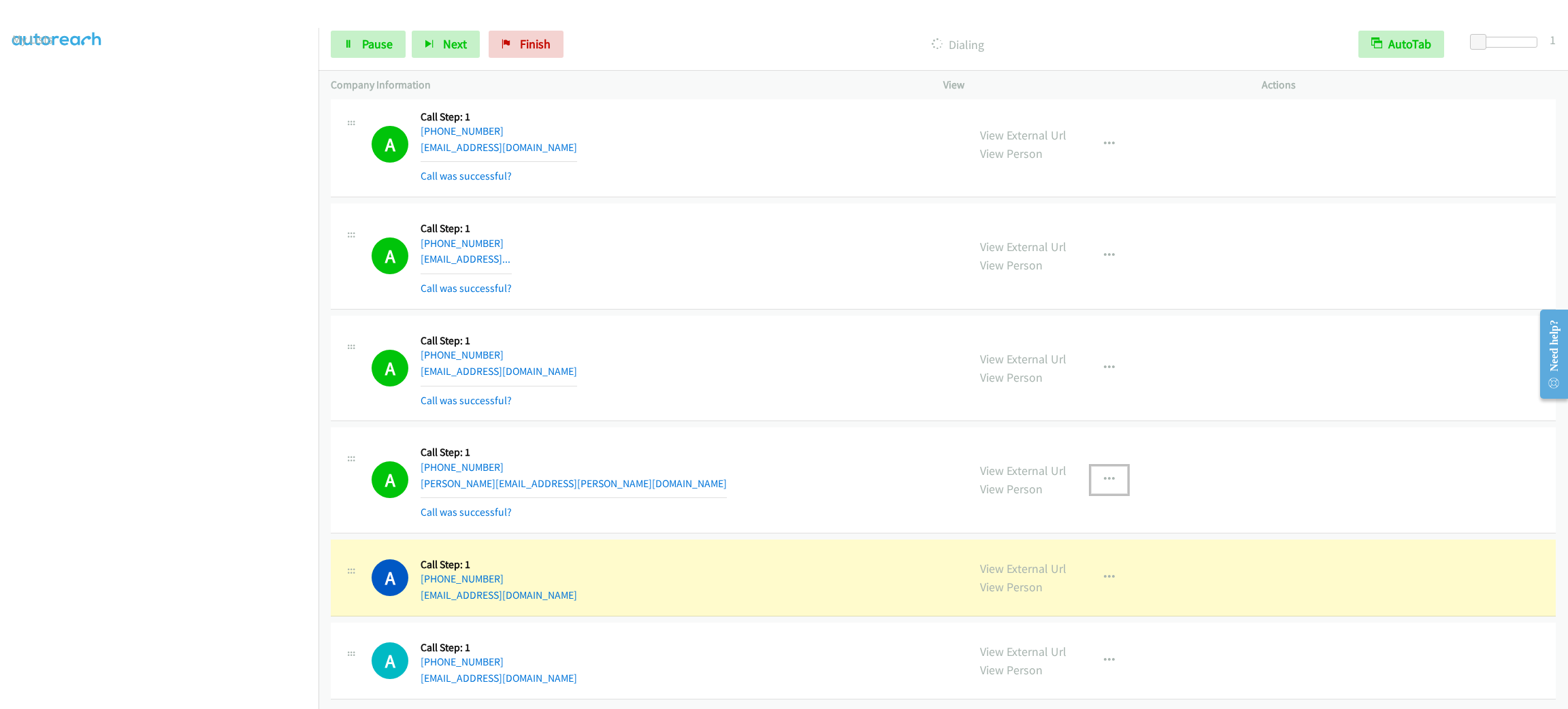
click at [1114, 468] on button "button" at bounding box center [1109, 480] width 37 height 27
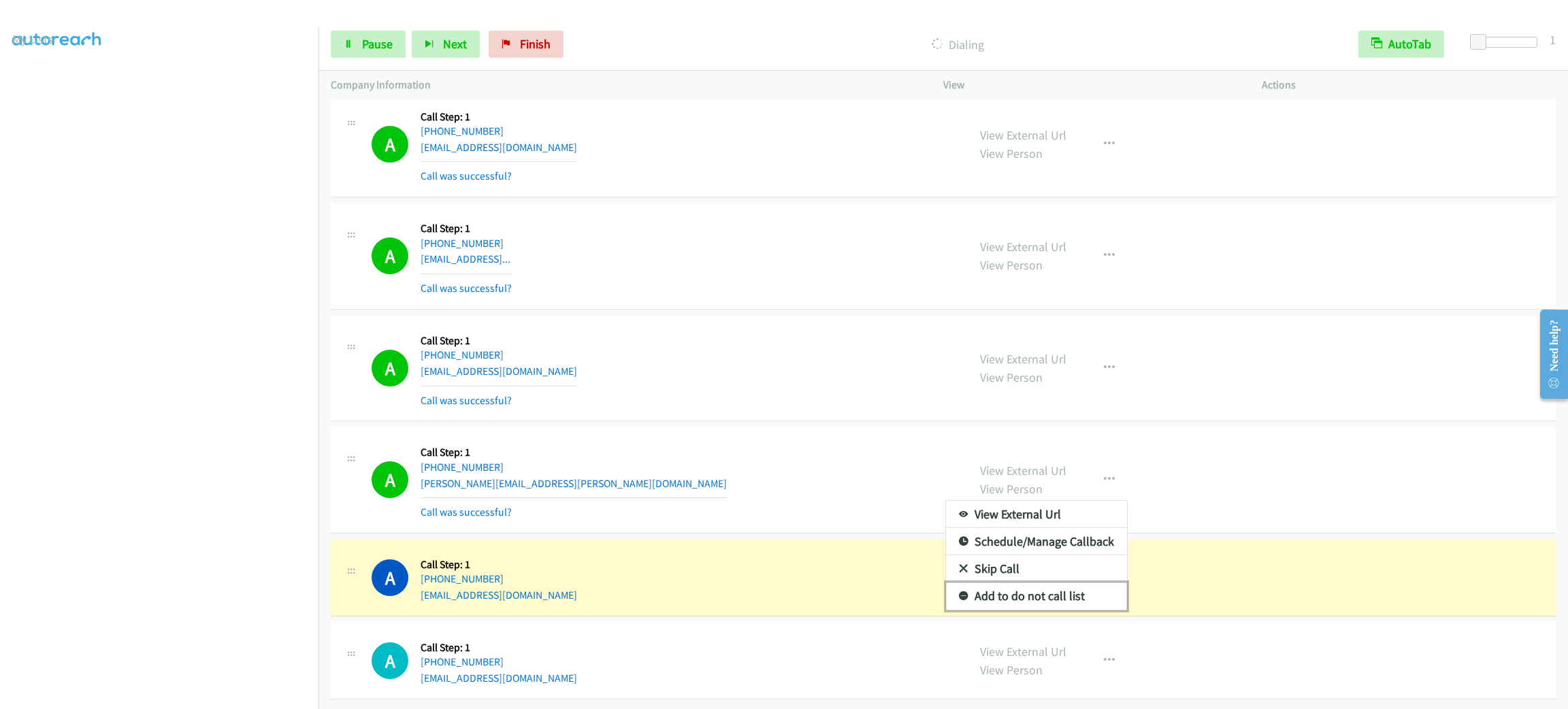
click at [1053, 582] on link "Add to do not call list" at bounding box center [1037, 596] width 181 height 27
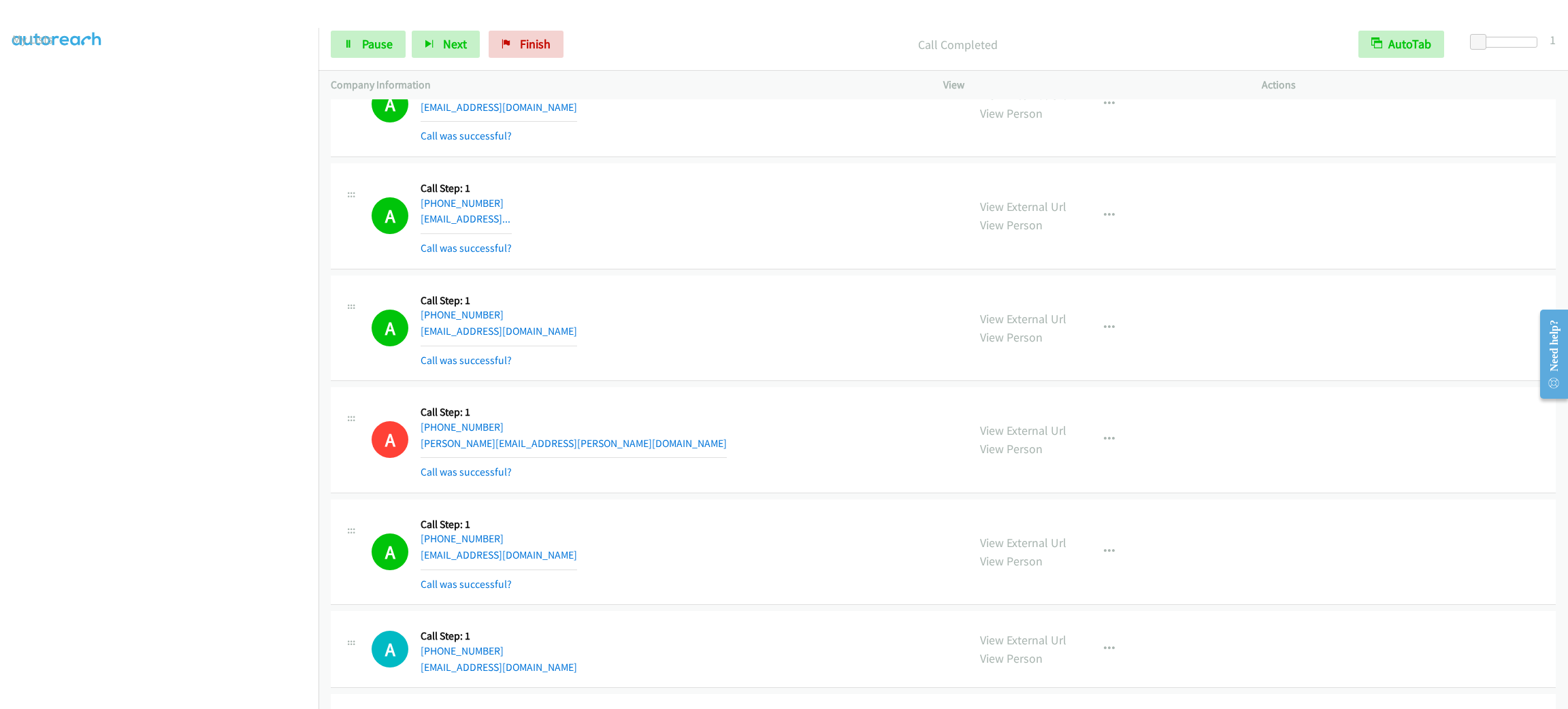
scroll to position [10482, 0]
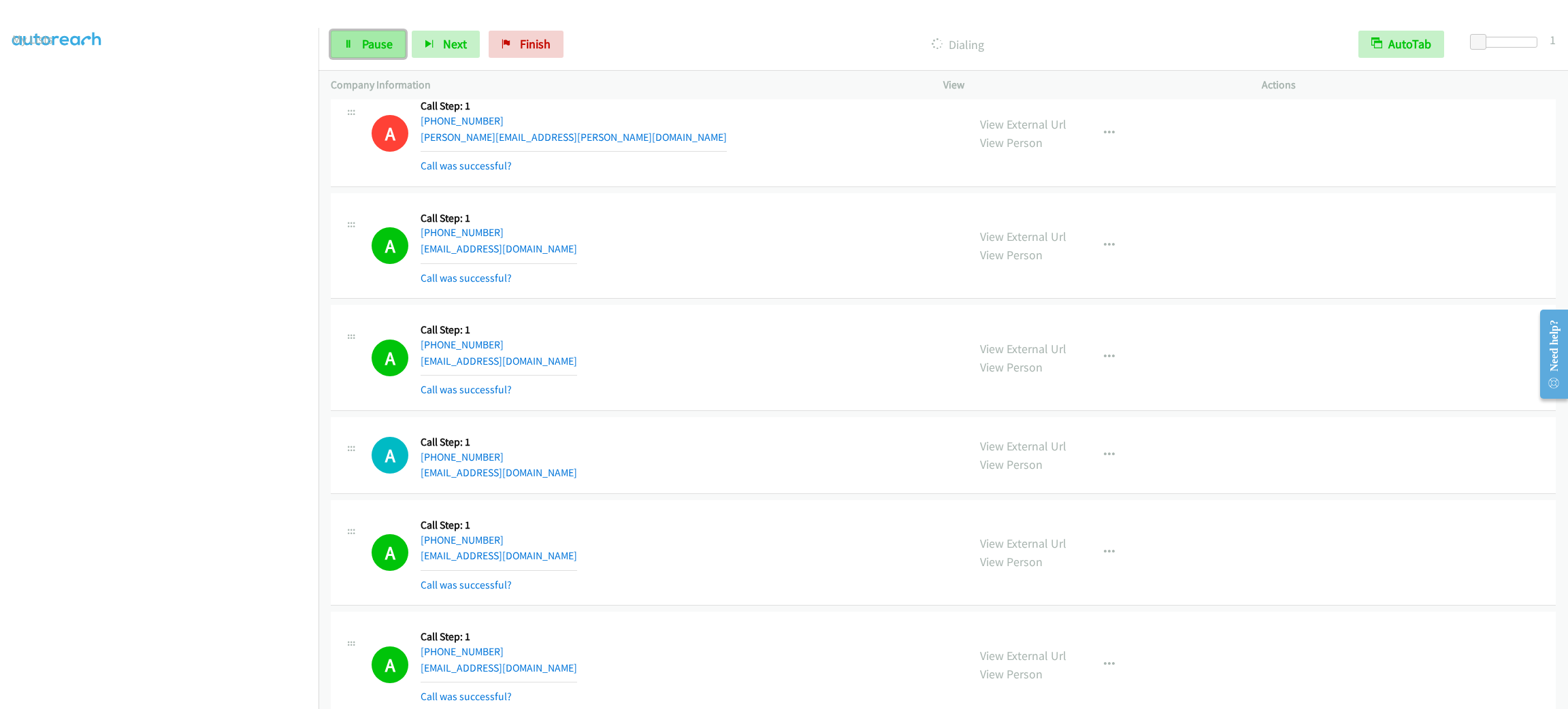
click at [374, 43] on span "Pause" at bounding box center [378, 43] width 31 height 15
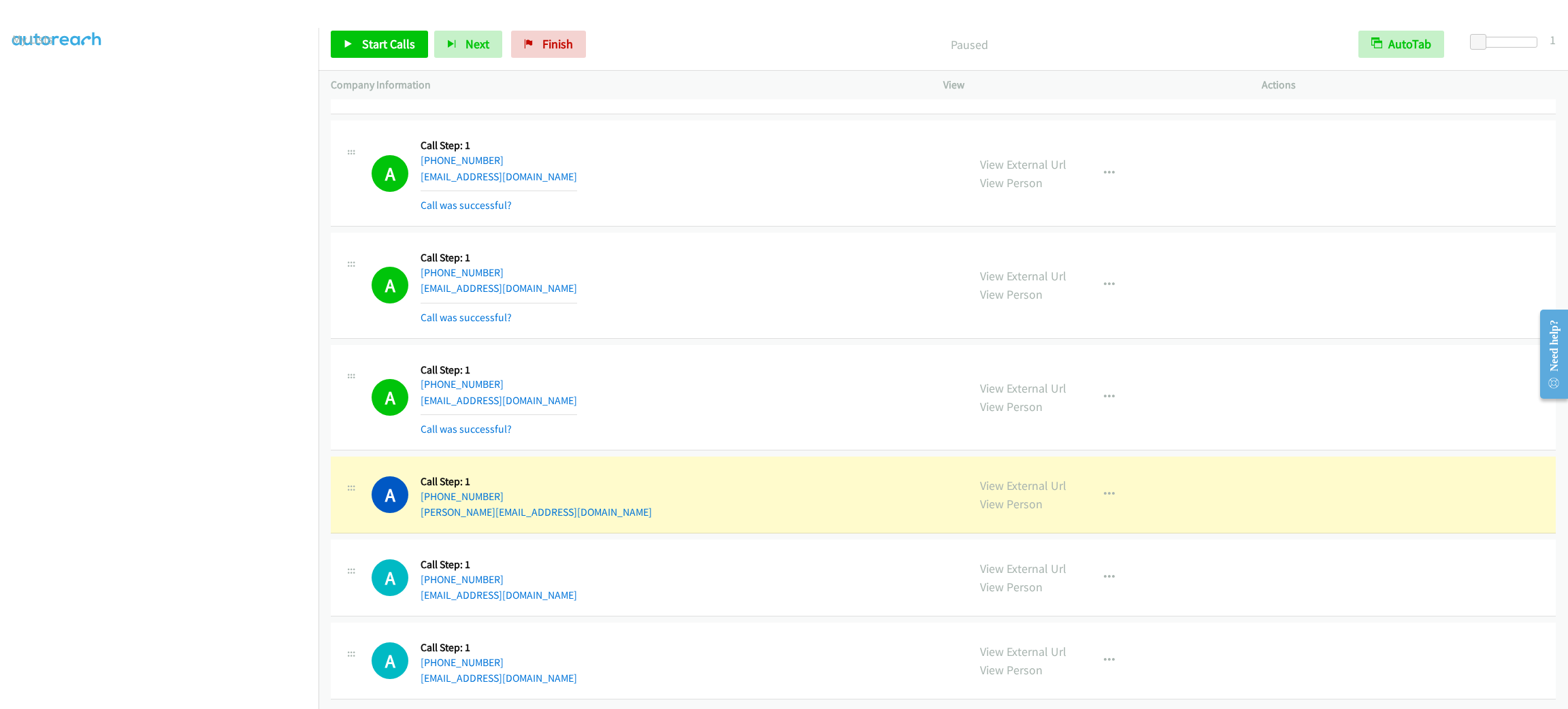
scroll to position [10915, 0]
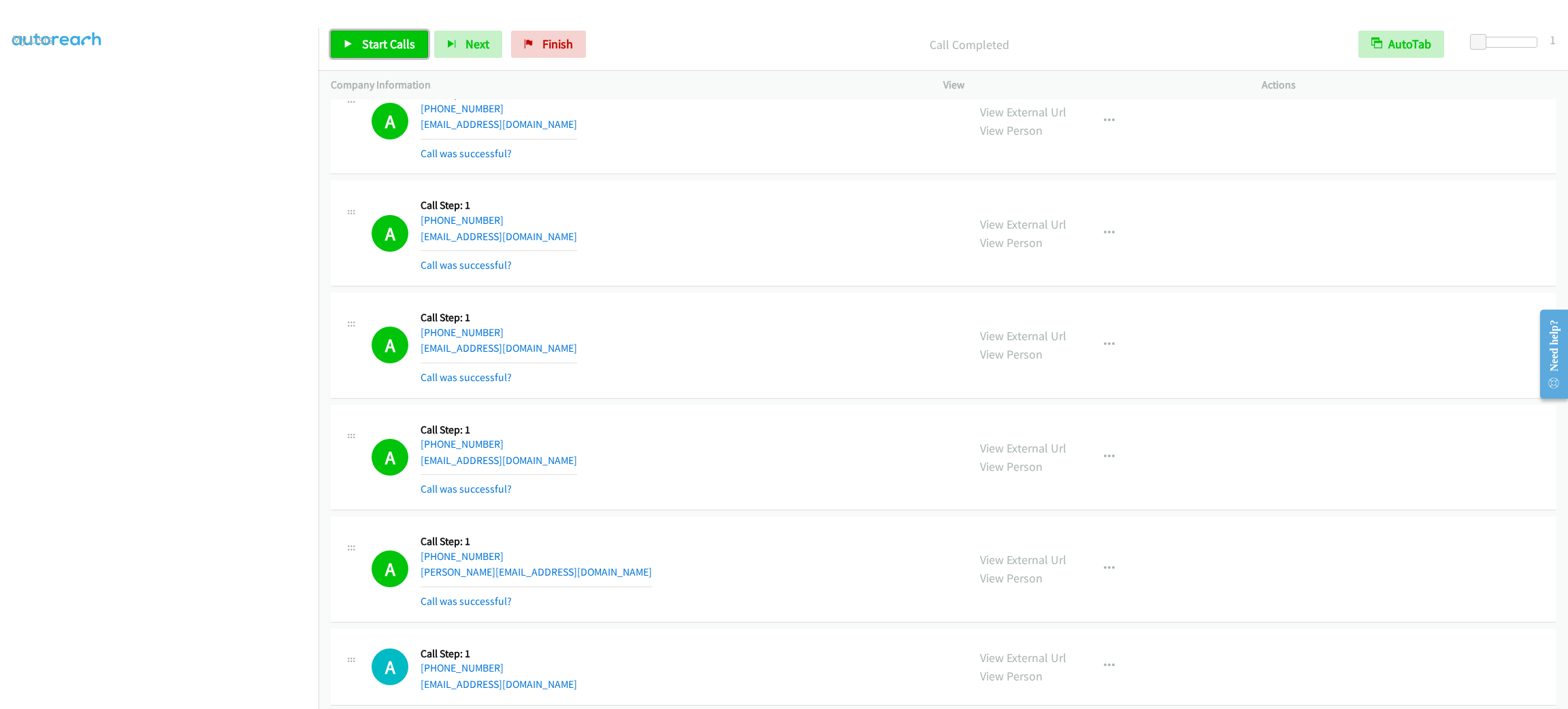
click at [359, 36] on link "Start Calls" at bounding box center [379, 44] width 97 height 27
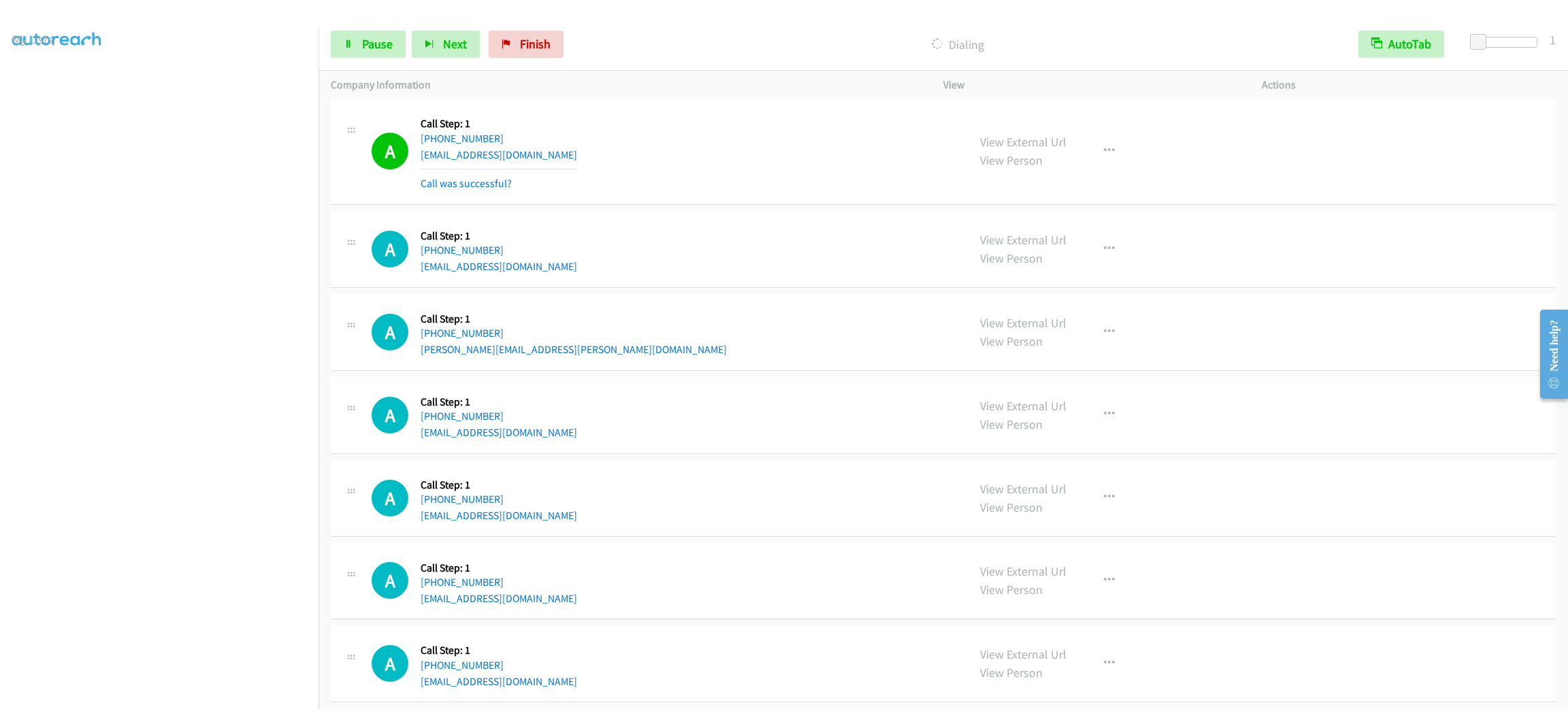
scroll to position [11585, 0]
click at [376, 50] on span "Pause" at bounding box center [378, 43] width 31 height 15
click at [378, 44] on span "Start Calls" at bounding box center [389, 43] width 53 height 15
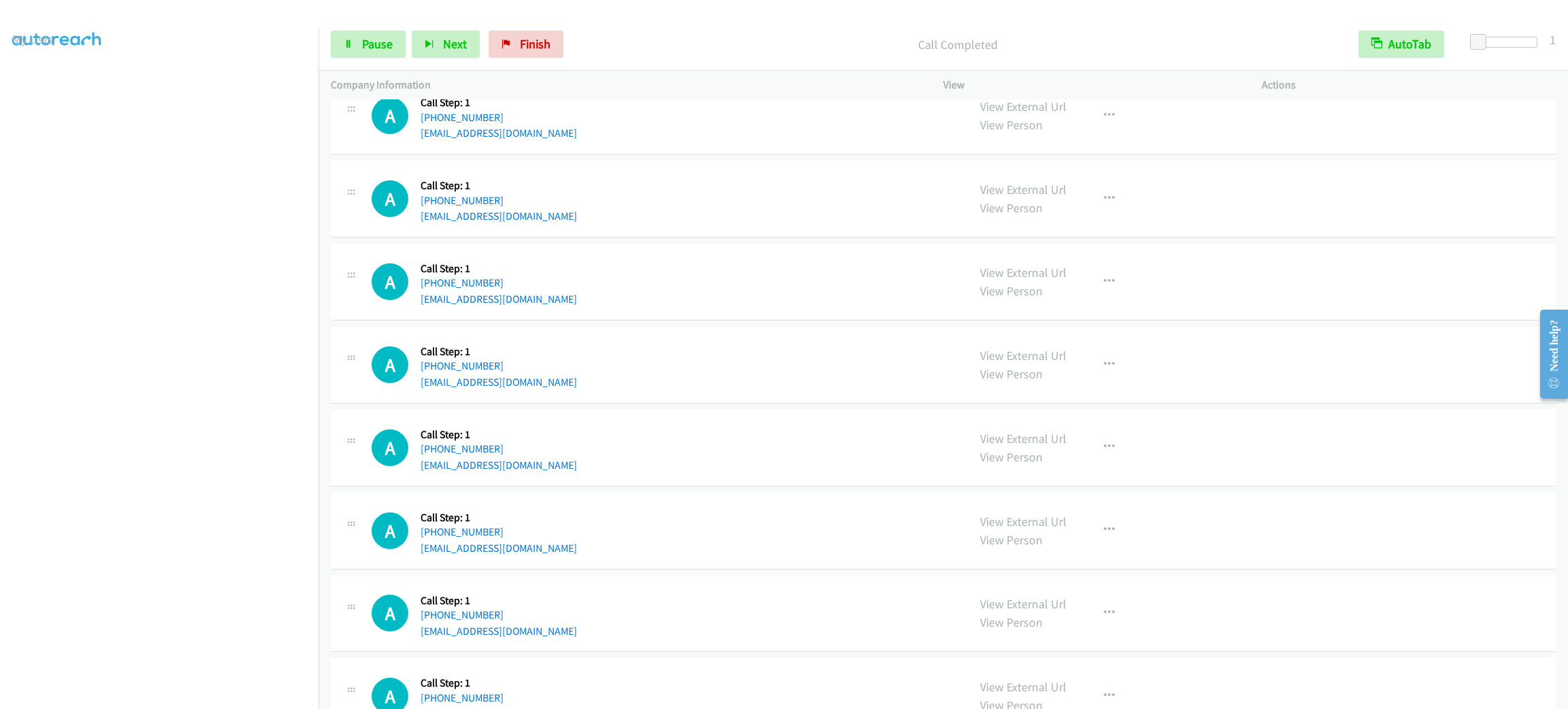
scroll to position [12511, 0]
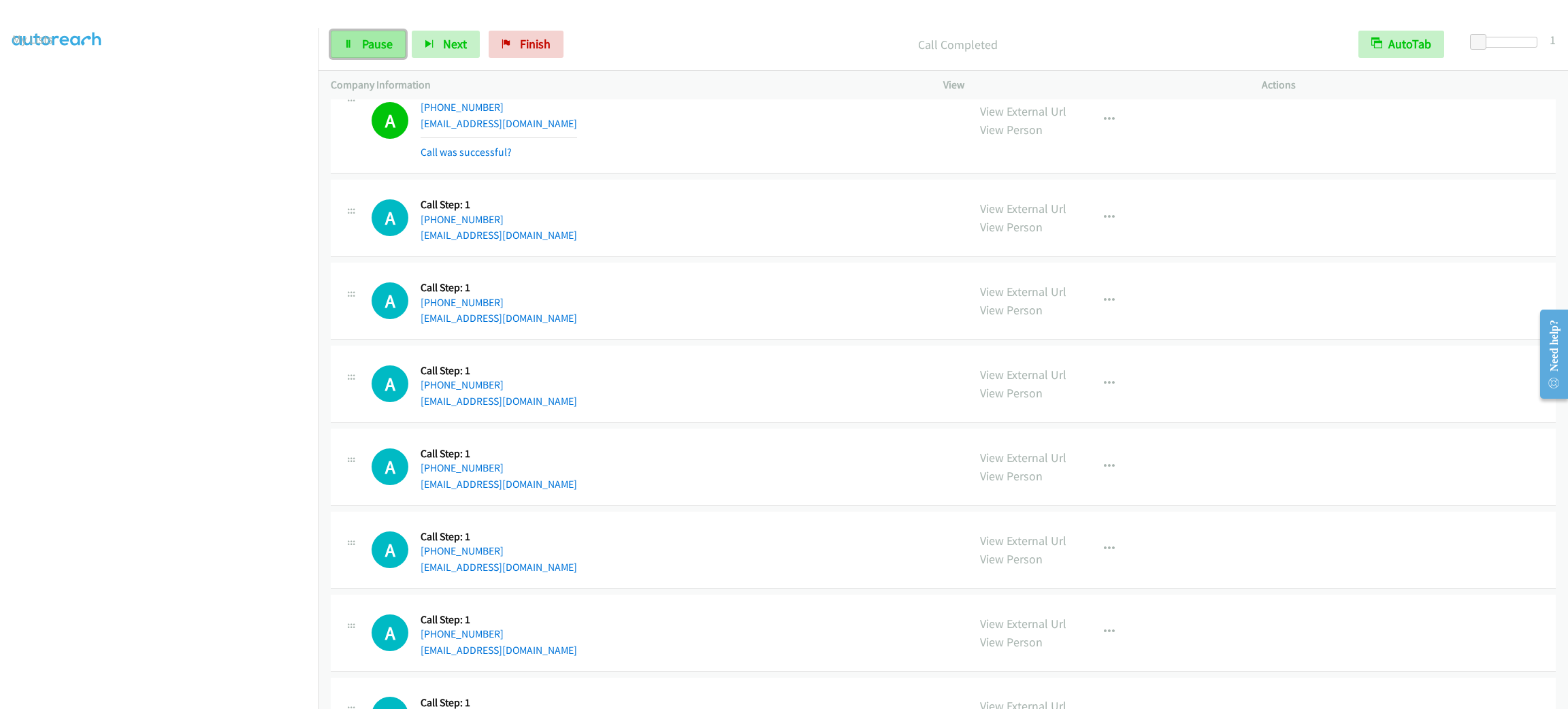
click at [373, 42] on span "Pause" at bounding box center [378, 43] width 31 height 15
click at [373, 42] on span "Start Calls" at bounding box center [389, 43] width 53 height 15
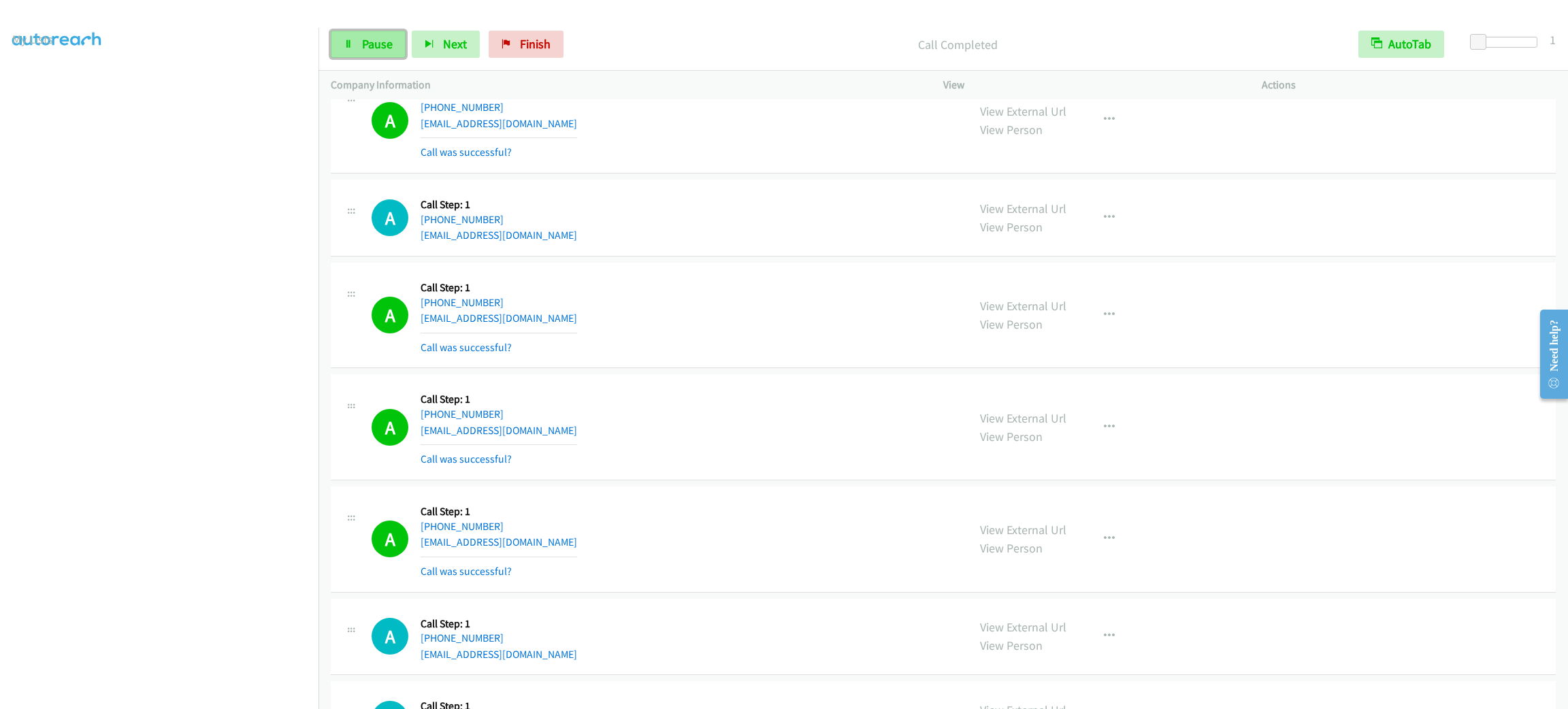
click at [391, 55] on link "Pause" at bounding box center [368, 44] width 75 height 27
click at [839, 160] on div "A Callback Scheduled Call Step: 1 America/New_York +1 716-208-5486 paigebumpus4…" at bounding box center [663, 119] width 584 height 81
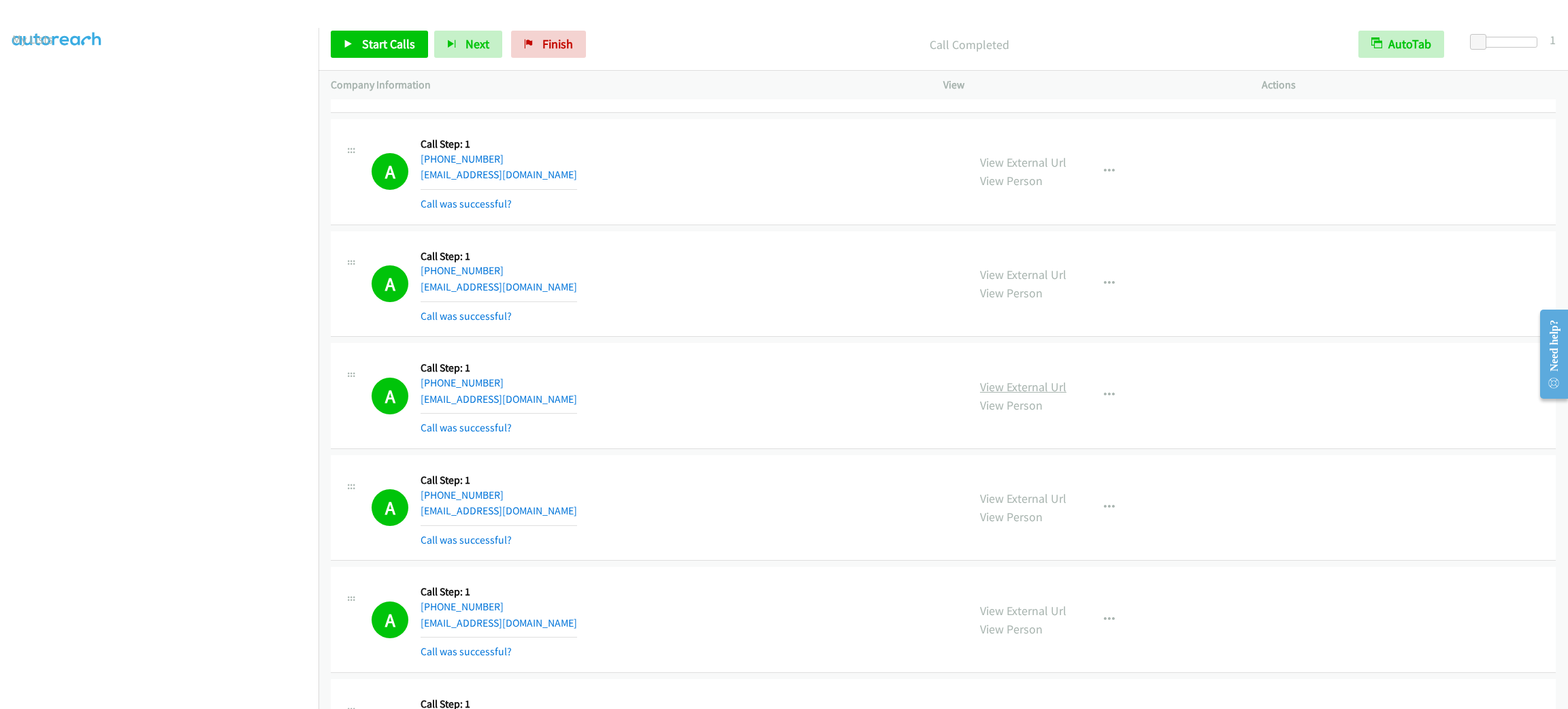
click at [1046, 395] on link "View External Url" at bounding box center [1023, 387] width 86 height 15
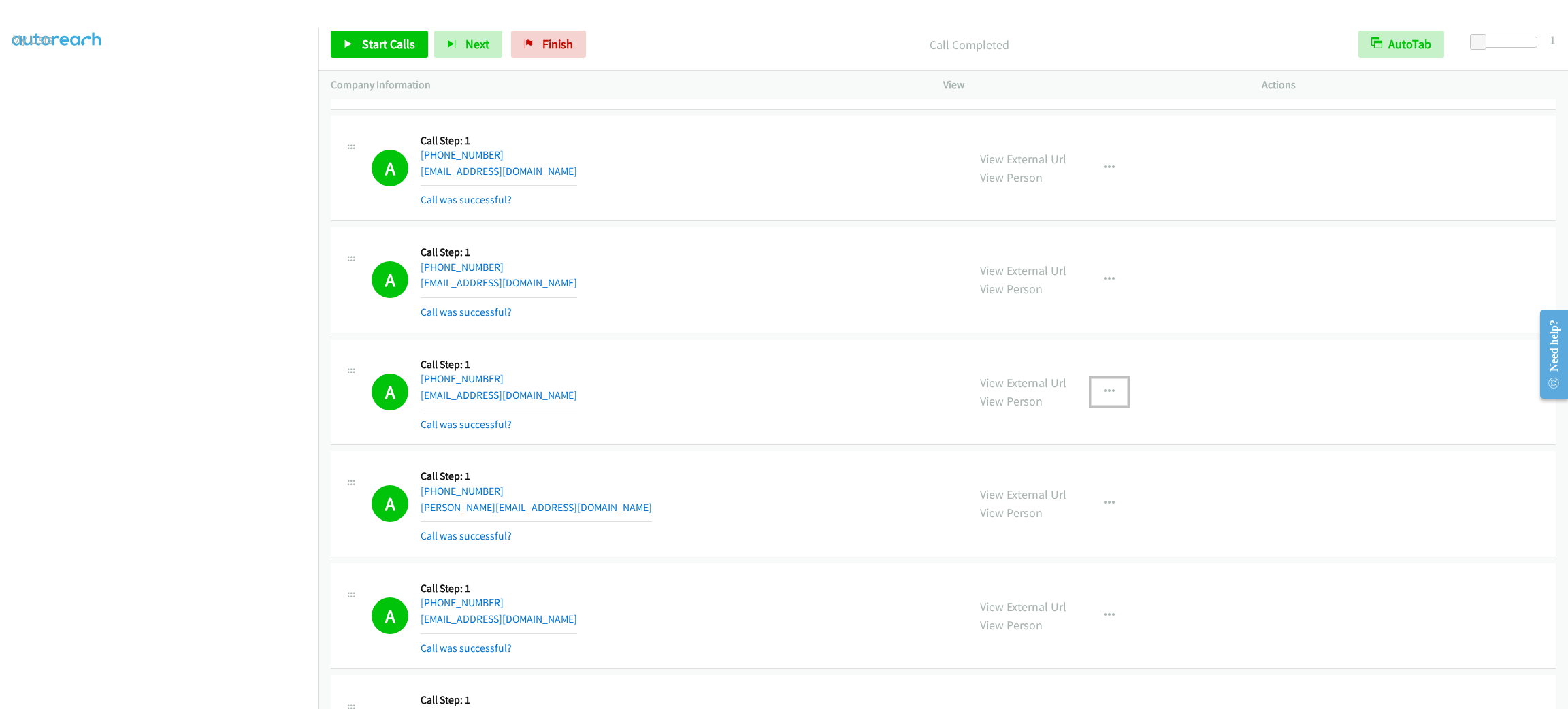
drag, startPoint x: 1097, startPoint y: 419, endPoint x: 1100, endPoint y: 432, distance: 13.3
click at [1097, 406] on button "button" at bounding box center [1109, 392] width 37 height 27
click at [1087, 522] on link "Add to do not call list" at bounding box center [1037, 508] width 181 height 27
click at [693, 371] on div "A Callback Scheduled Call Step: 1 America/New_York +1 248-766-0757 epearson@sch…" at bounding box center [663, 392] width 584 height 81
click at [680, 308] on div "A Callback Scheduled Call Step: 1 America/New_York +1 301-575-4932 graw630@msn.…" at bounding box center [663, 280] width 584 height 81
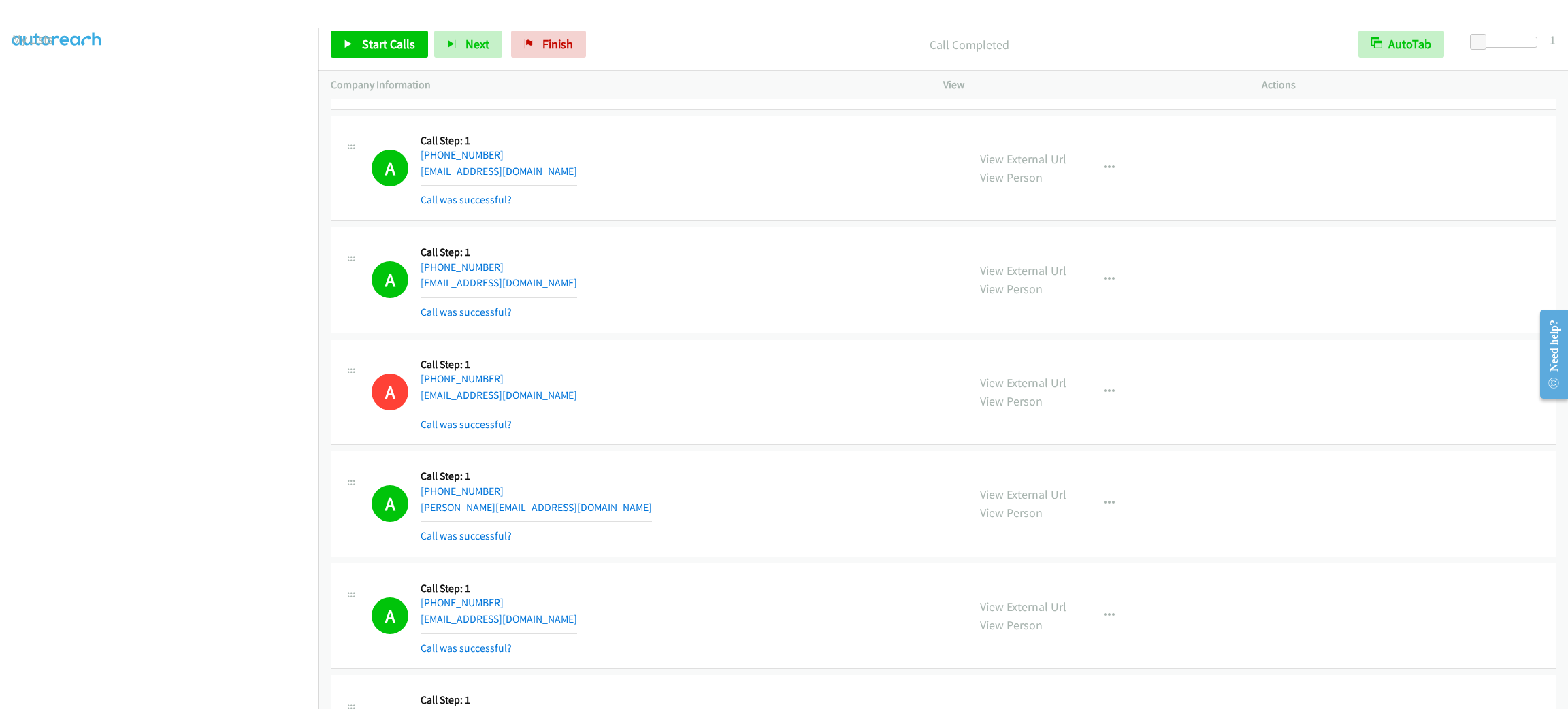
click at [680, 308] on div "A Callback Scheduled Call Step: 1 America/New_York +1 301-575-4932 graw630@msn.…" at bounding box center [663, 280] width 584 height 81
click at [354, 45] on link "Start Calls" at bounding box center [379, 44] width 97 height 27
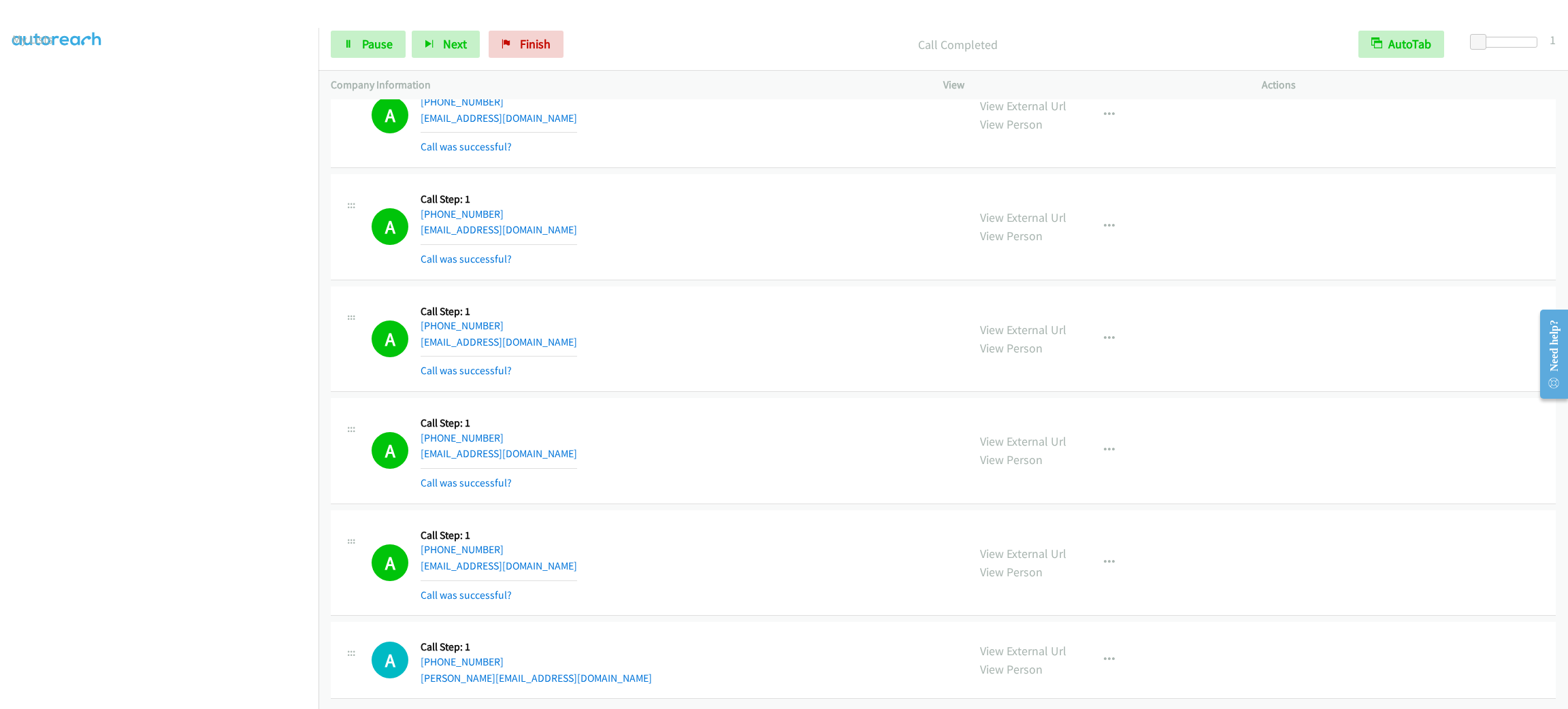
scroll to position [12871, 0]
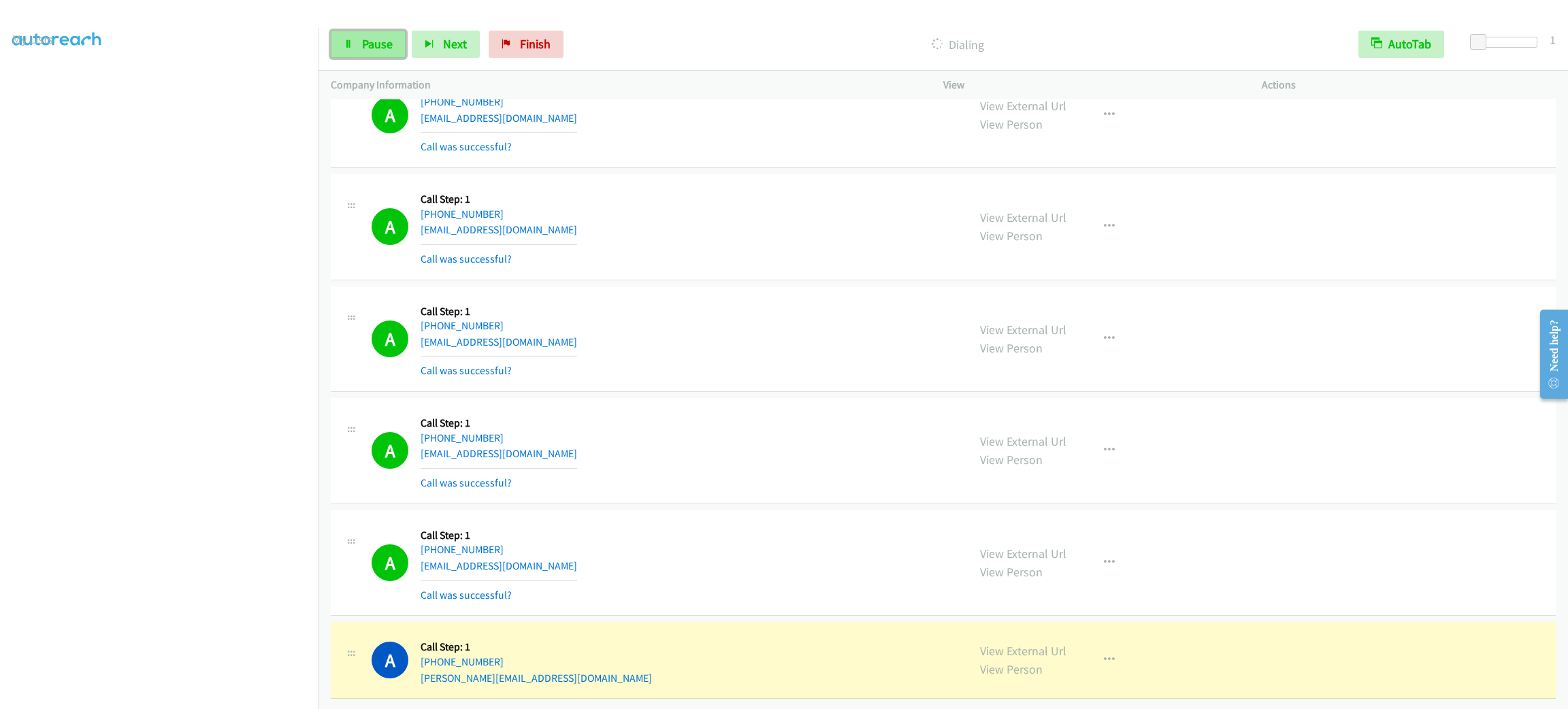
click at [383, 43] on span "Pause" at bounding box center [378, 43] width 31 height 15
click at [403, 43] on span "Start Calls" at bounding box center [389, 43] width 53 height 15
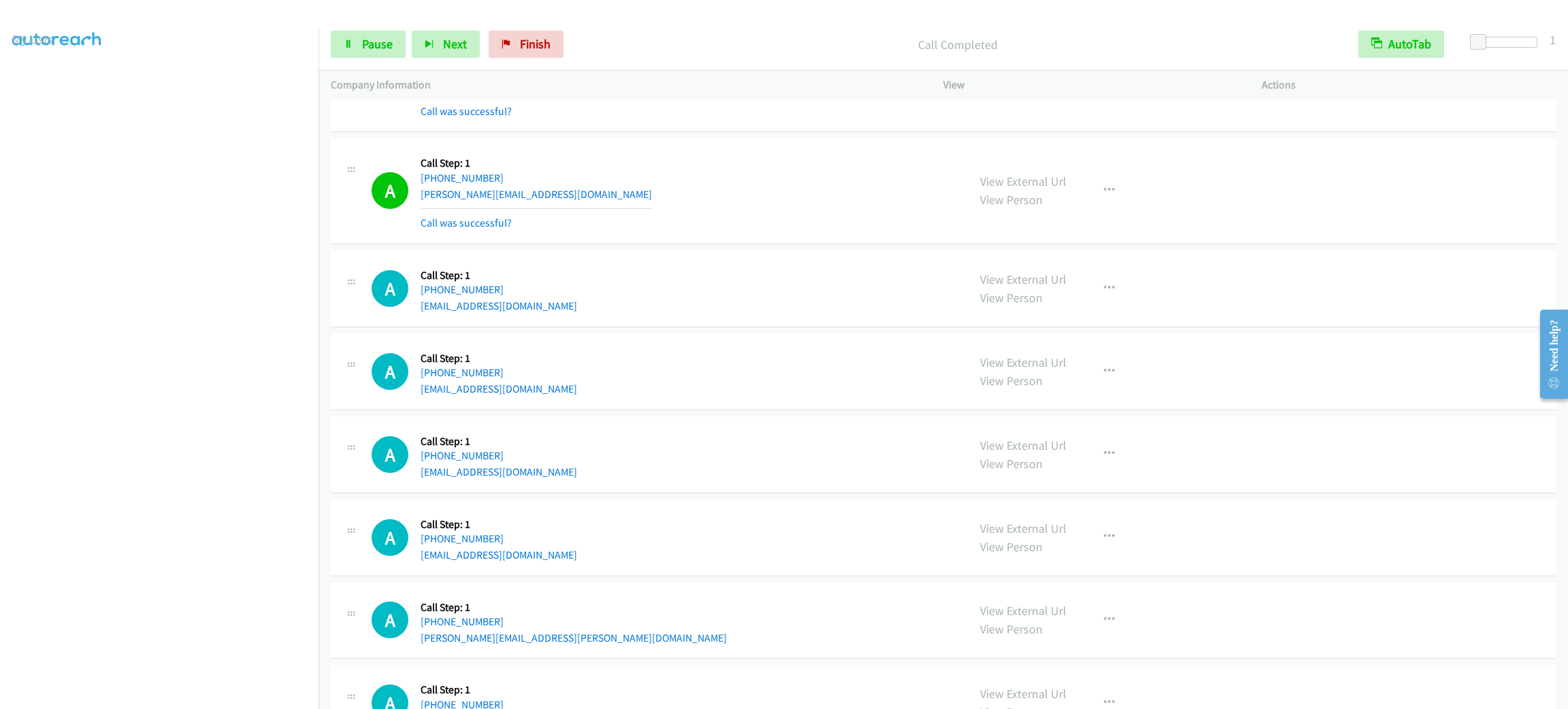
scroll to position [13410, 0]
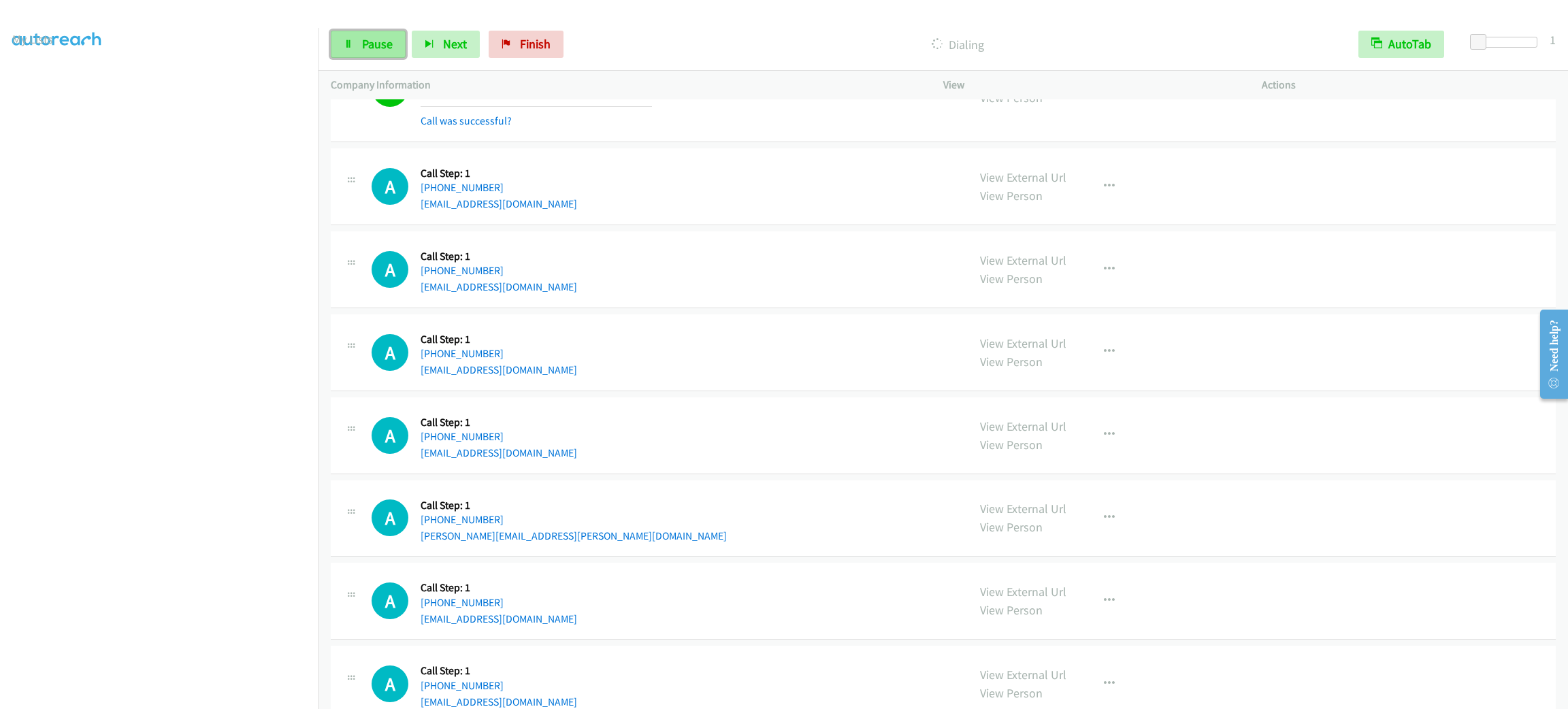
click at [396, 40] on link "Pause" at bounding box center [368, 44] width 75 height 27
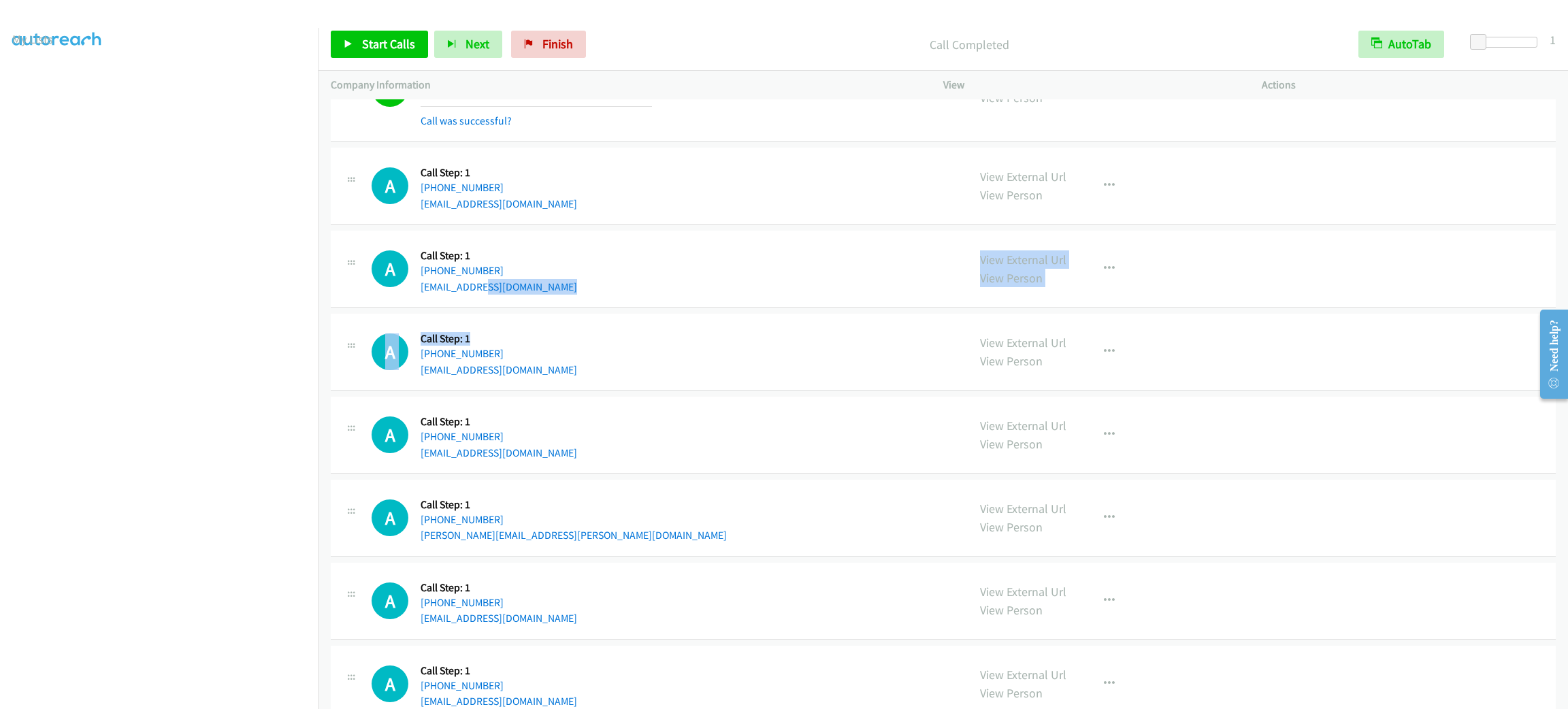
click at [738, 199] on div "A Callback Scheduled Call Step: 1 America/New_York +1 810-423-4862 rheavener@re…" at bounding box center [663, 186] width 584 height 52
click at [738, 191] on div "A Callback Scheduled Call Step: 1 America/New_York +1 810-423-4862 rheavener@re…" at bounding box center [943, 186] width 1225 height 77
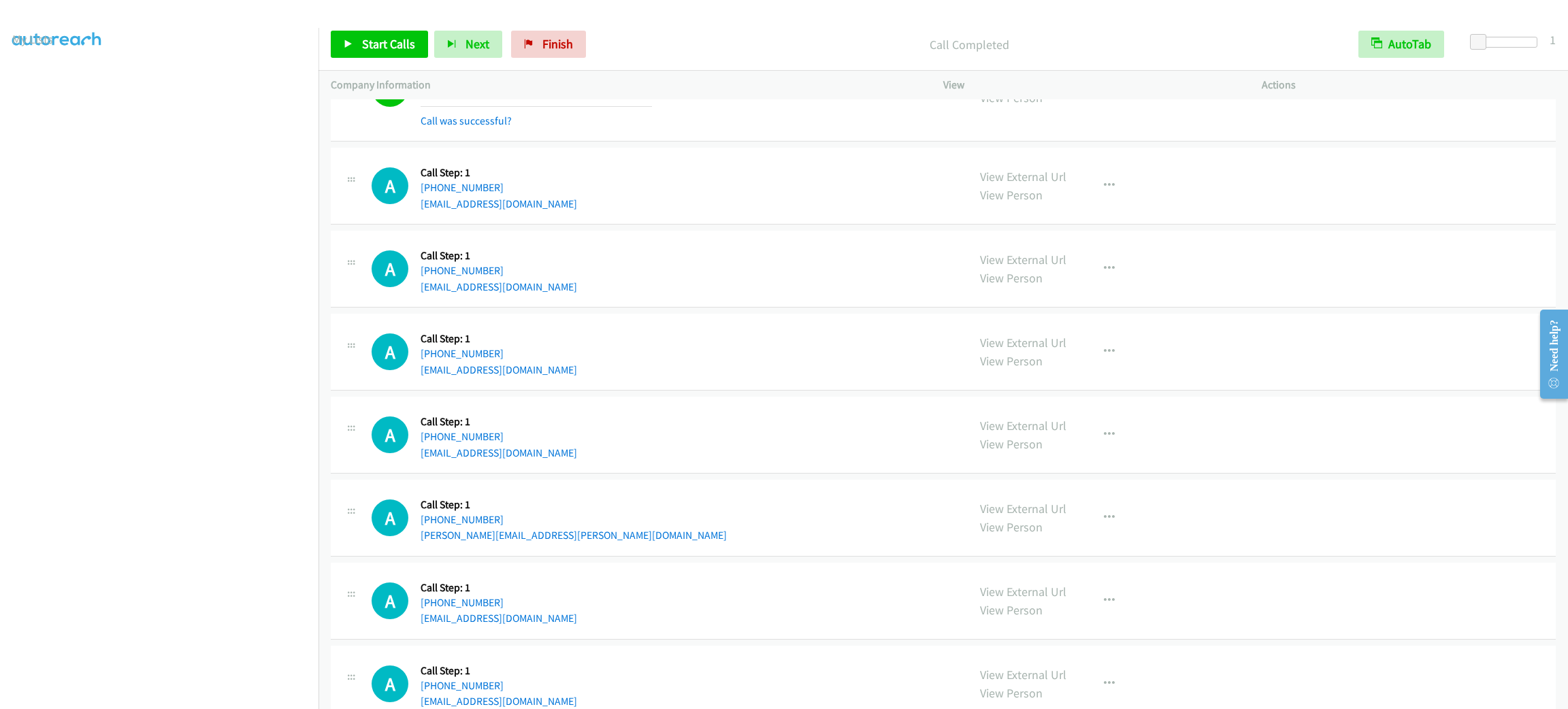
drag, startPoint x: 549, startPoint y: 460, endPoint x: 619, endPoint y: 439, distance: 73.1
click at [587, 449] on div "A Callback Scheduled Call Step: 1 America/New_York +1 786-457-4247 orionb1111@g…" at bounding box center [663, 435] width 584 height 52
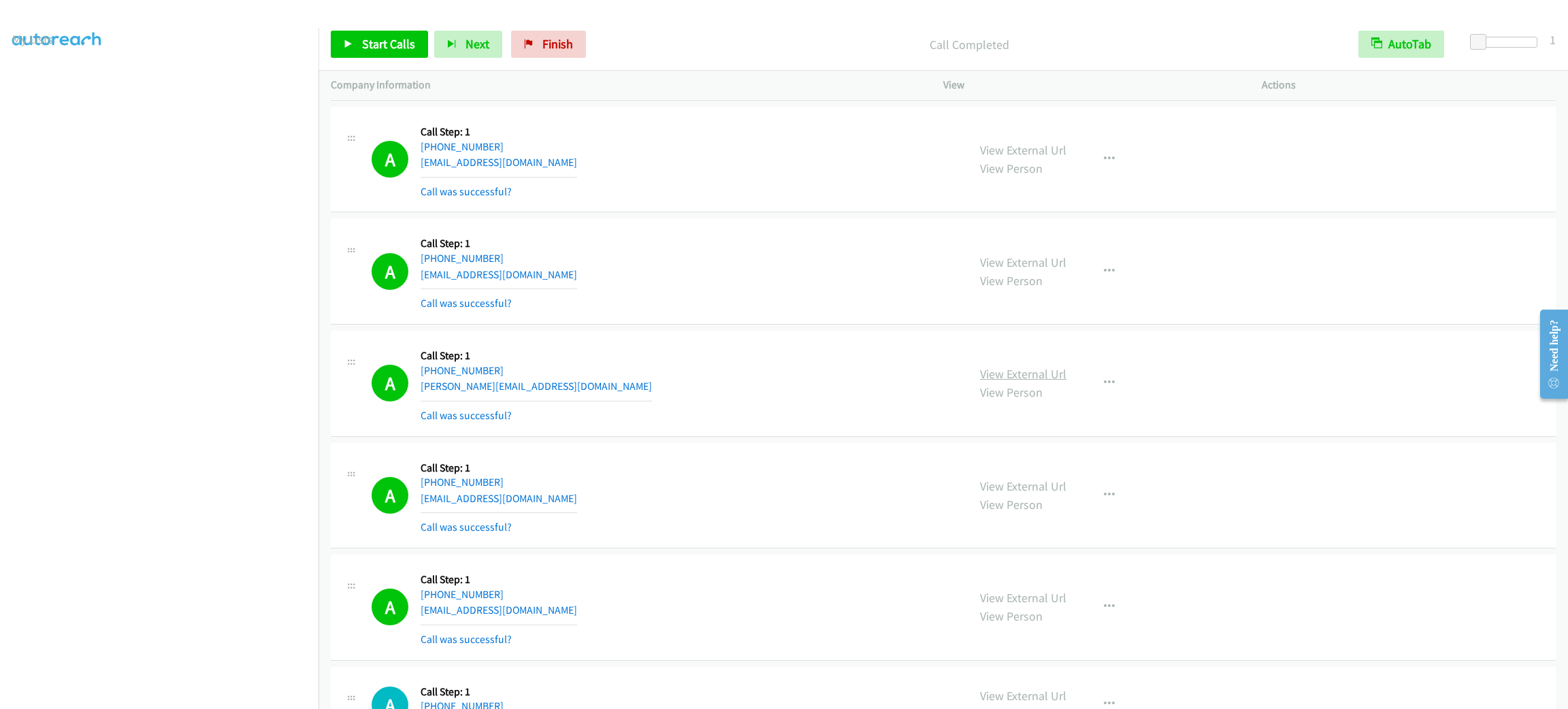
click at [1051, 382] on link "View External Url" at bounding box center [1023, 373] width 86 height 15
